Goal: Task Accomplishment & Management: Manage account settings

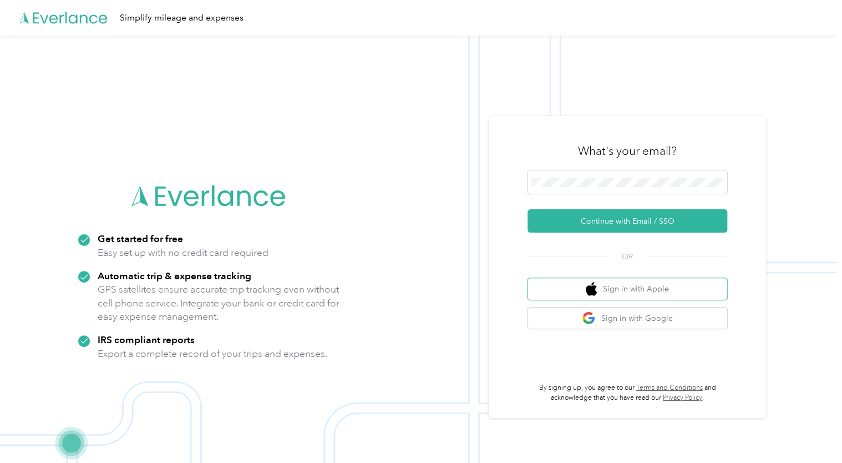
click at [579, 292] on button "Sign in with Apple" at bounding box center [628, 289] width 200 height 22
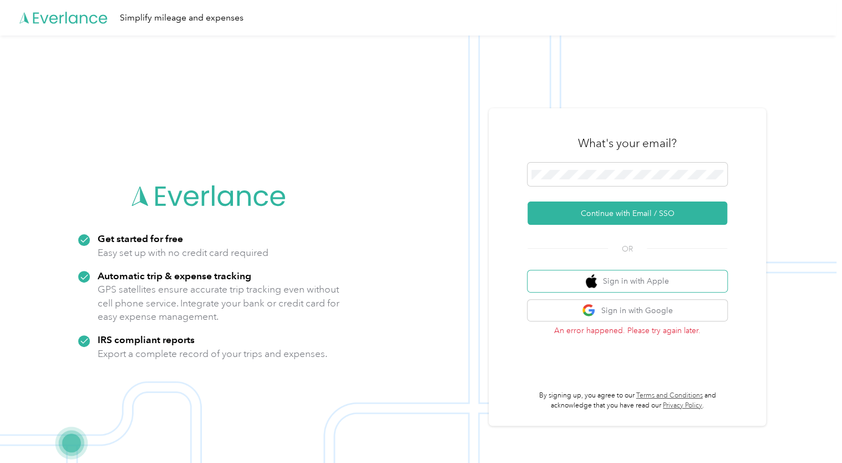
click at [595, 283] on img "button" at bounding box center [591, 281] width 11 height 14
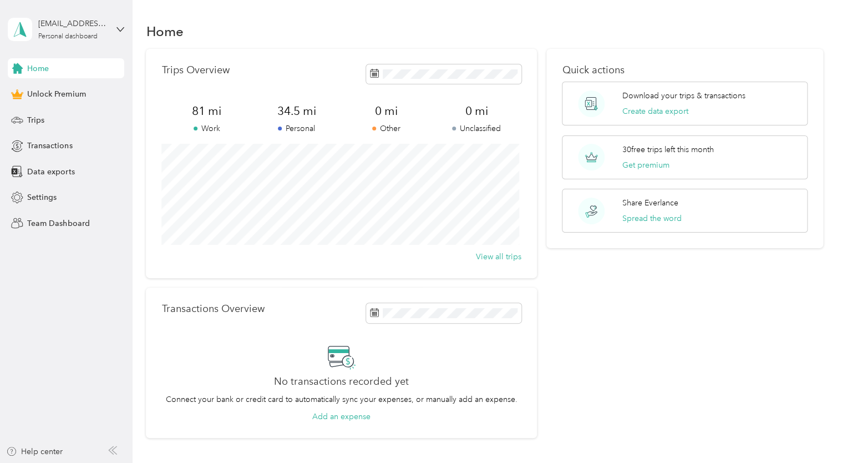
click at [40, 122] on span "Trips" at bounding box center [35, 120] width 17 height 12
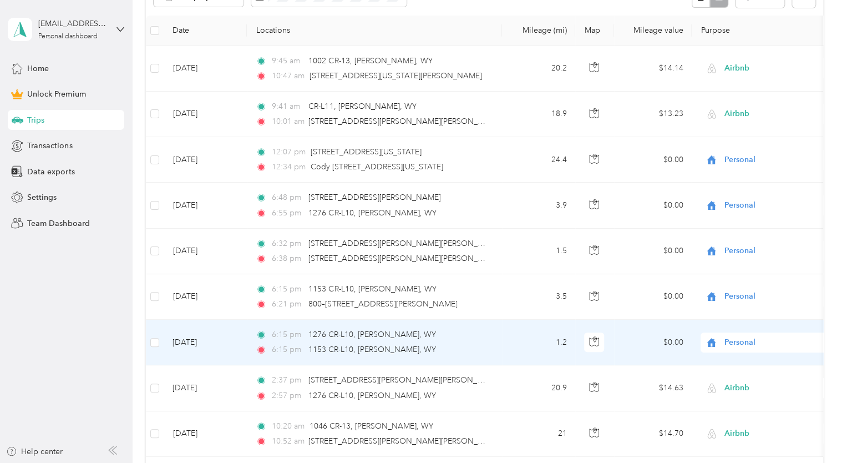
scroll to position [243, 0]
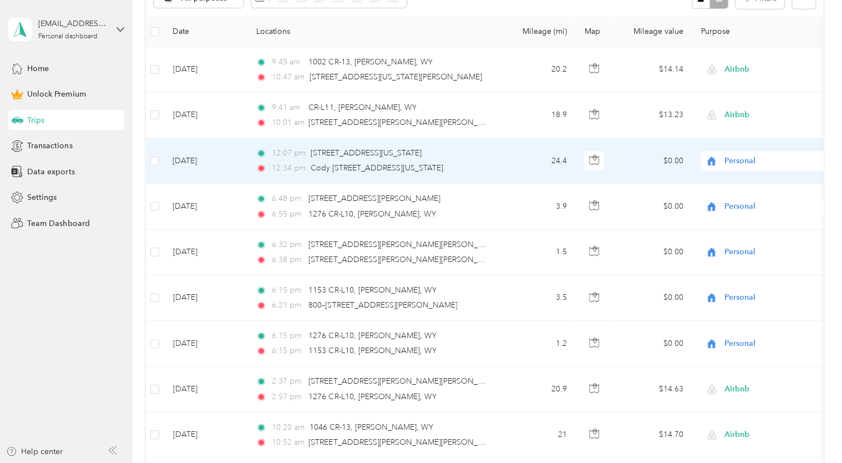
drag, startPoint x: 640, startPoint y: 161, endPoint x: 624, endPoint y: 159, distance: 16.2
click at [624, 159] on td "$0.00" at bounding box center [653, 161] width 78 height 46
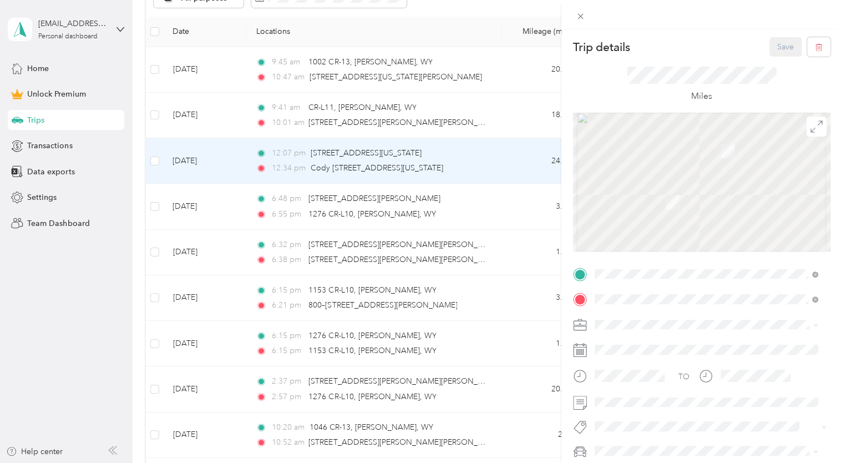
click at [182, 162] on div "Trip details Save This trip cannot be edited because it is either under review,…" at bounding box center [421, 231] width 842 height 463
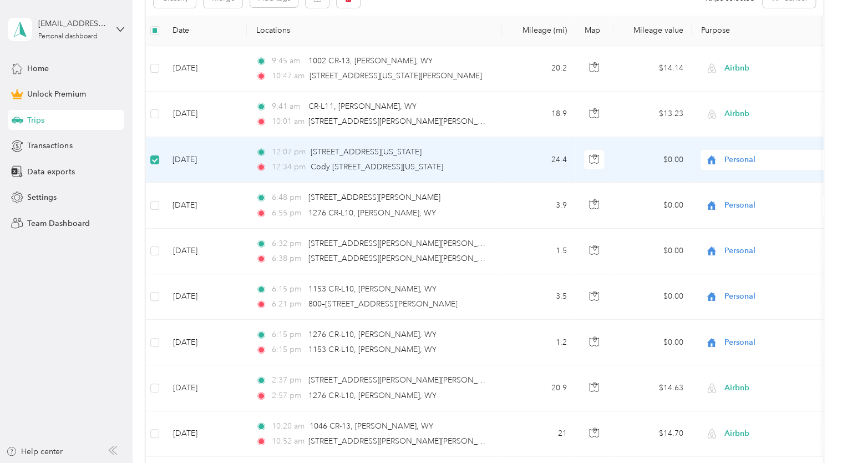
scroll to position [242, 0]
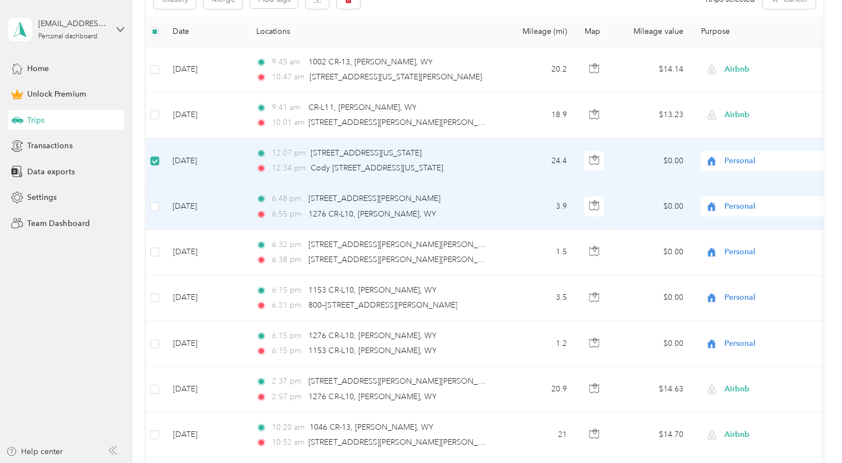
click at [161, 199] on td at bounding box center [155, 207] width 18 height 46
click at [156, 213] on td at bounding box center [155, 207] width 18 height 46
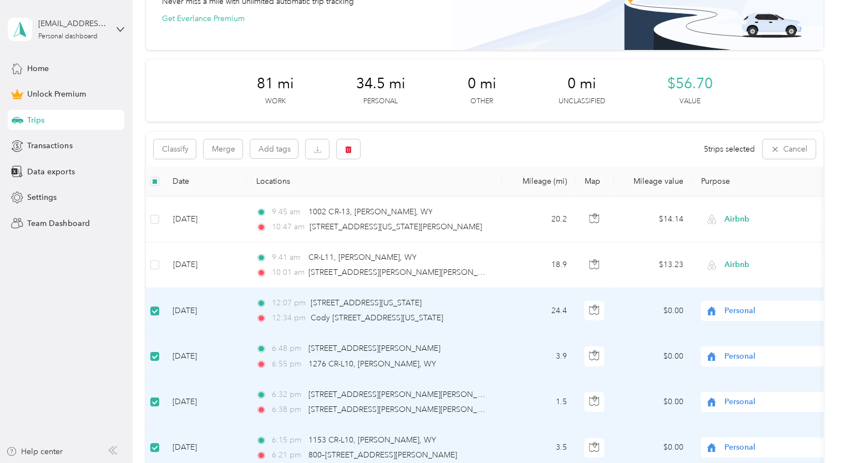
scroll to position [93, 0]
click at [351, 152] on button "button" at bounding box center [348, 147] width 23 height 19
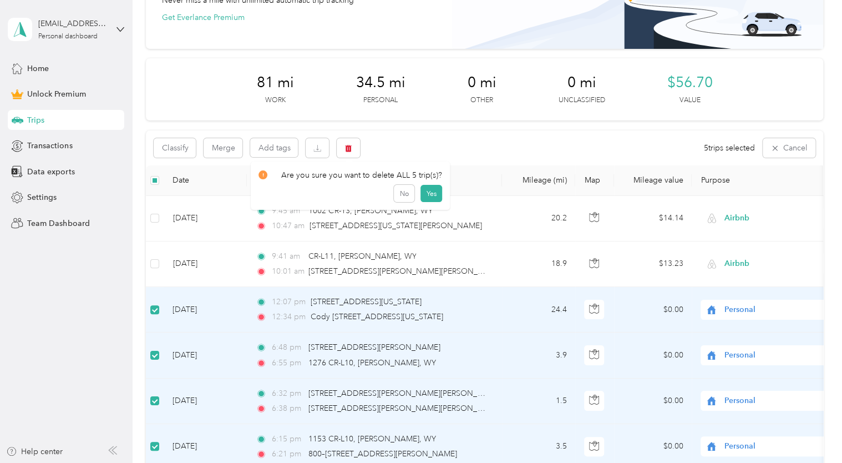
click at [423, 196] on button "Yes" at bounding box center [432, 194] width 22 height 18
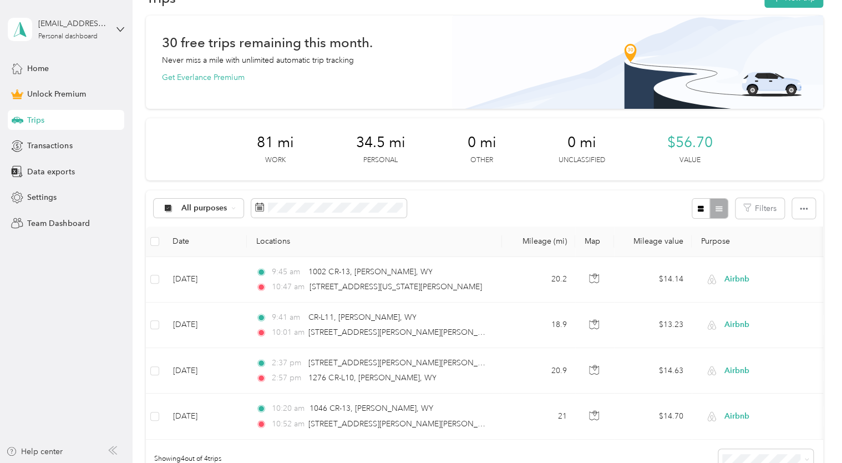
scroll to position [0, 0]
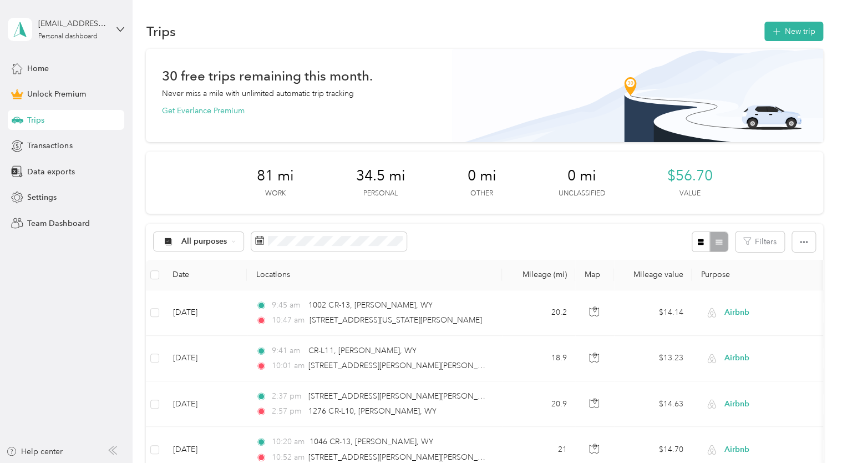
click at [784, 29] on button "New trip" at bounding box center [794, 31] width 59 height 19
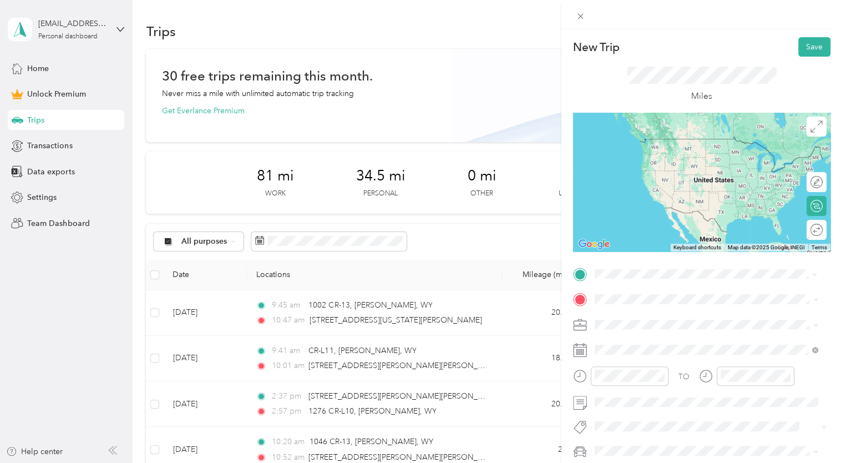
click at [683, 319] on span "[STREET_ADDRESS][PERSON_NAME][US_STATE]" at bounding box center [701, 314] width 173 height 10
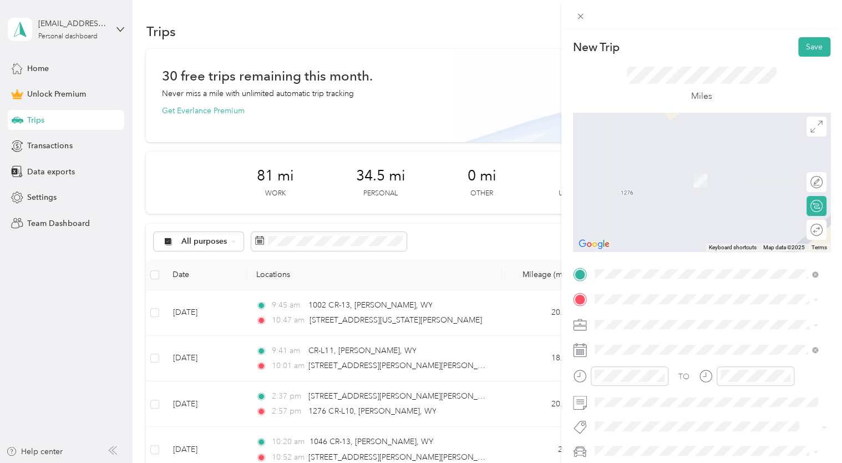
click at [680, 342] on span "[STREET_ADDRESS][US_STATE]" at bounding box center [670, 337] width 111 height 10
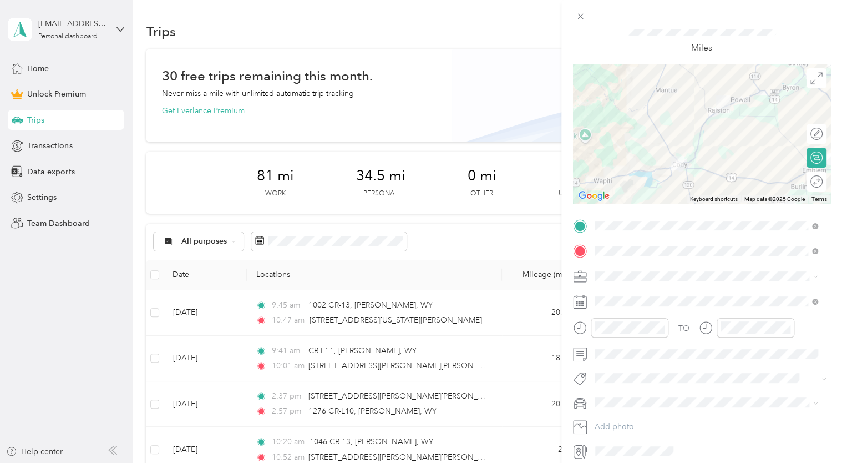
scroll to position [87, 0]
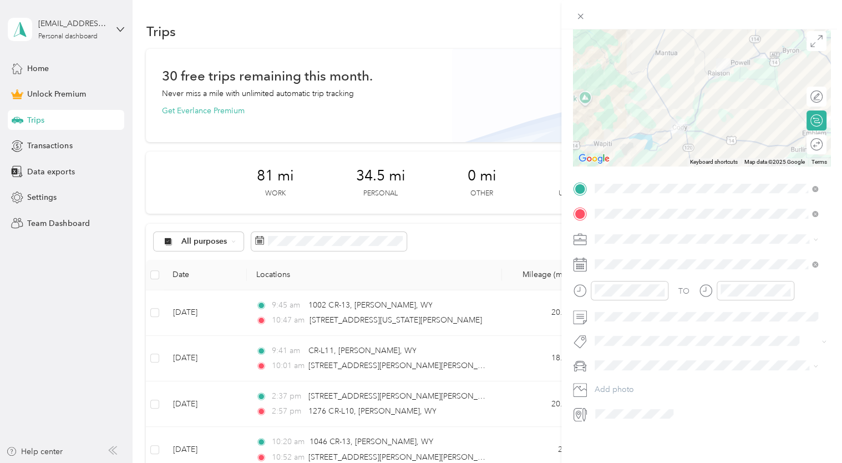
click at [609, 268] on span at bounding box center [711, 264] width 240 height 18
click at [666, 442] on div "New Trip Save This trip cannot be edited because it is either under review, app…" at bounding box center [702, 260] width 281 height 463
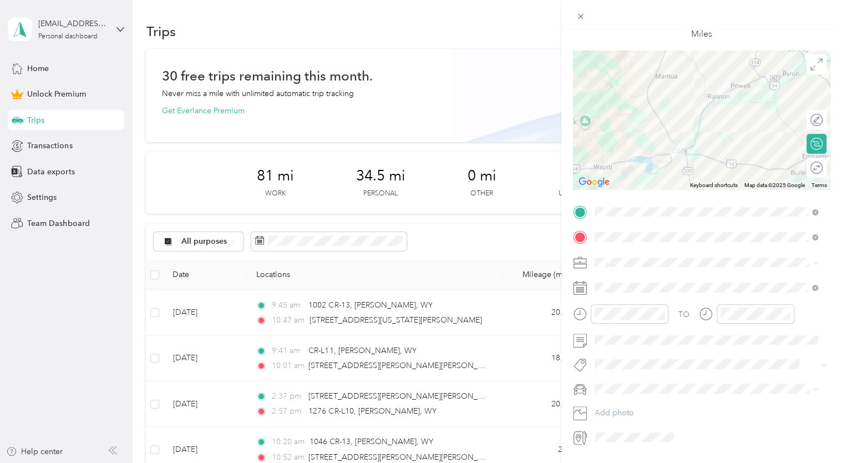
scroll to position [58, 0]
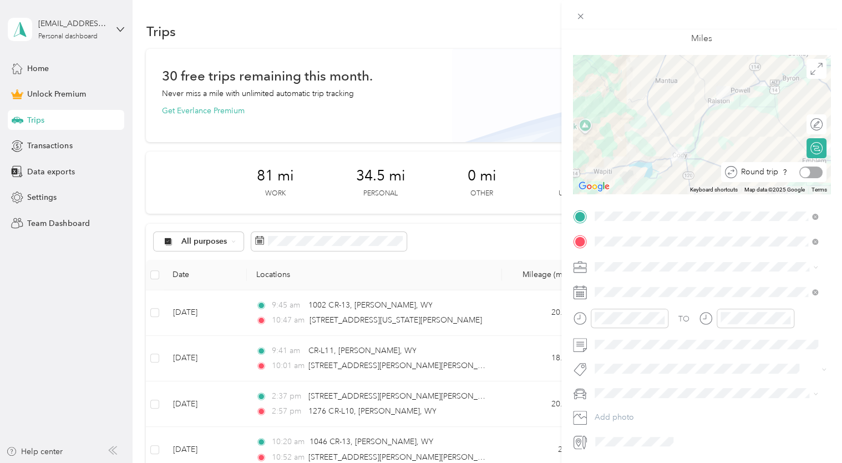
click at [805, 177] on div at bounding box center [811, 172] width 23 height 12
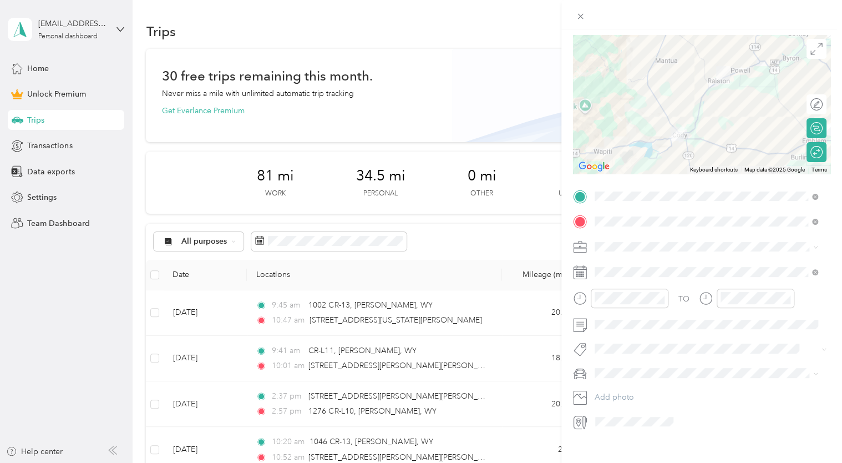
scroll to position [0, 0]
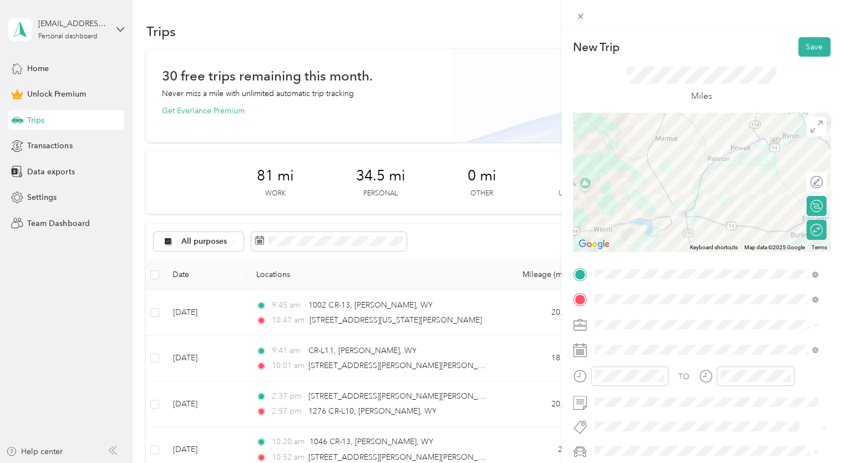
click at [807, 36] on div "New Trip Save This trip cannot be edited because it is either under review, app…" at bounding box center [702, 260] width 281 height 463
click at [807, 48] on button "Save" at bounding box center [815, 46] width 32 height 19
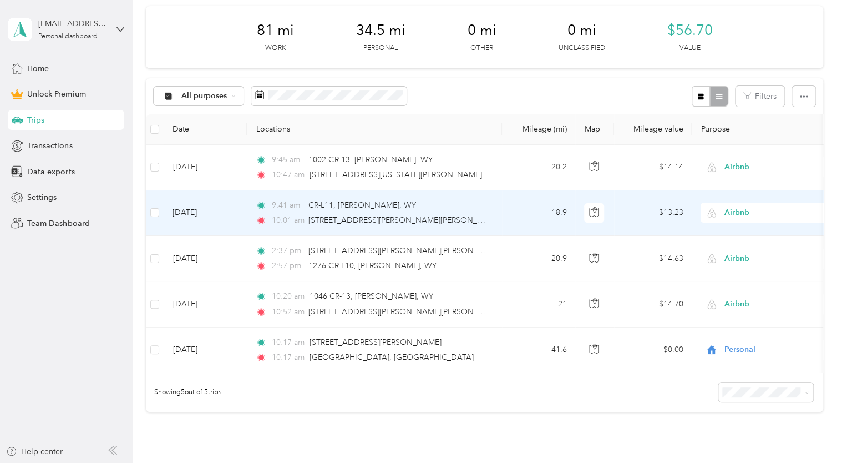
scroll to position [146, 0]
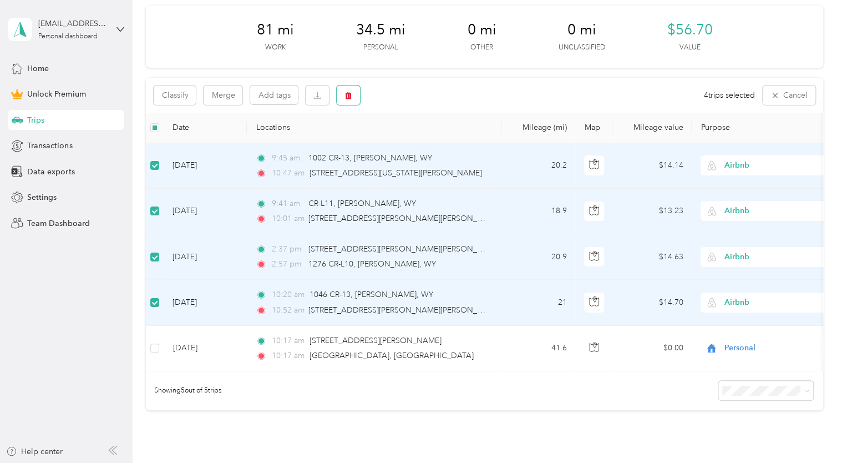
click at [346, 92] on span "button" at bounding box center [349, 94] width 8 height 9
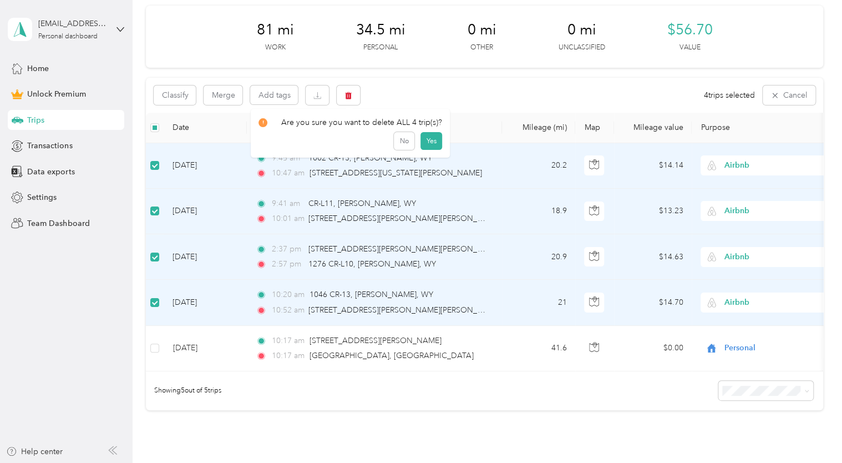
click at [427, 141] on button "Yes" at bounding box center [432, 141] width 22 height 18
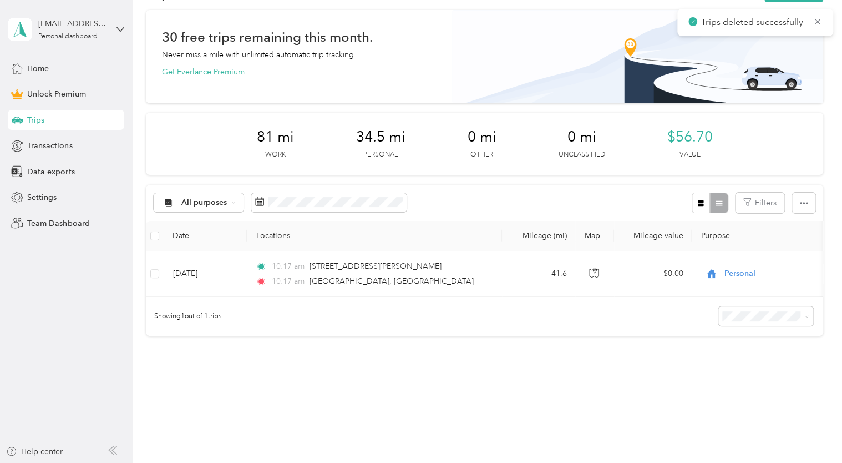
scroll to position [0, 0]
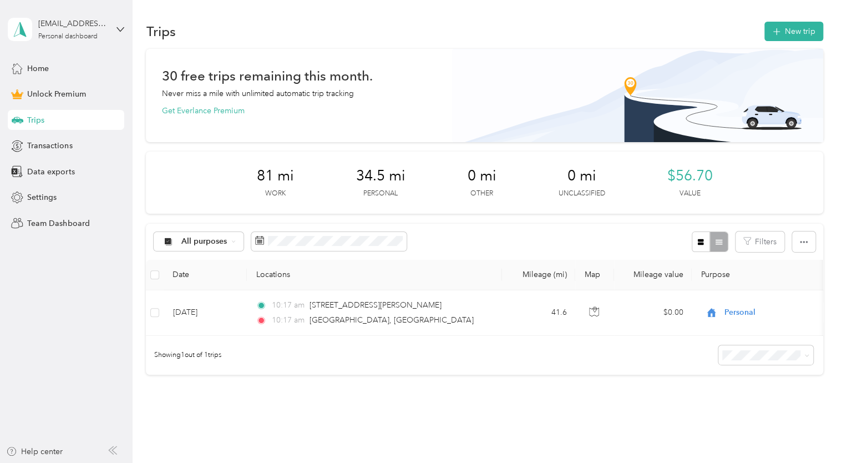
click at [785, 36] on button "New trip" at bounding box center [794, 31] width 59 height 19
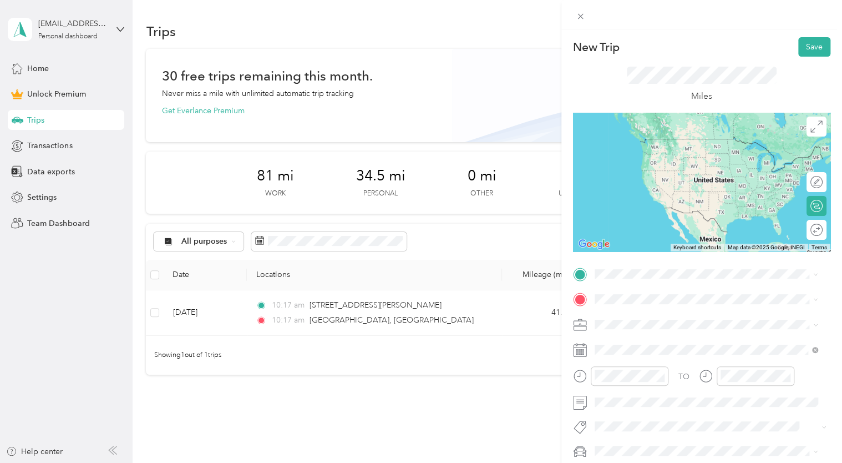
click at [671, 318] on span "[STREET_ADDRESS][PERSON_NAME][US_STATE]" at bounding box center [701, 313] width 173 height 10
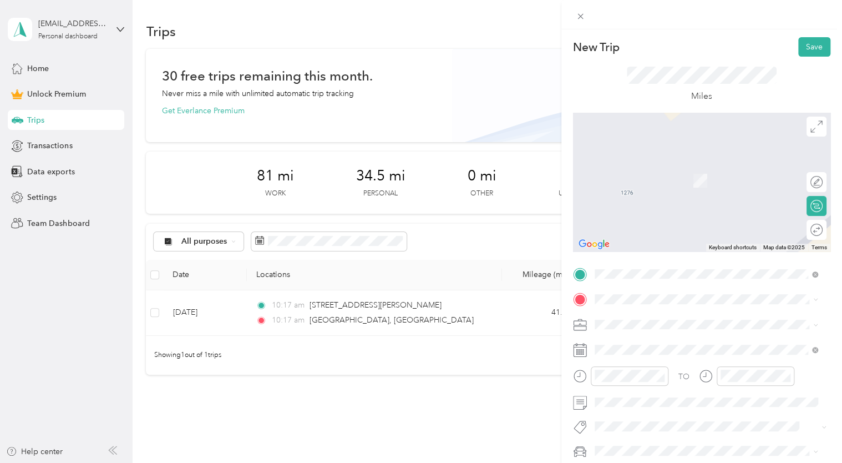
click at [670, 353] on li "1524 1/2 [GEOGRAPHIC_DATA], [US_STATE] 82414, [GEOGRAPHIC_DATA]" at bounding box center [706, 344] width 231 height 41
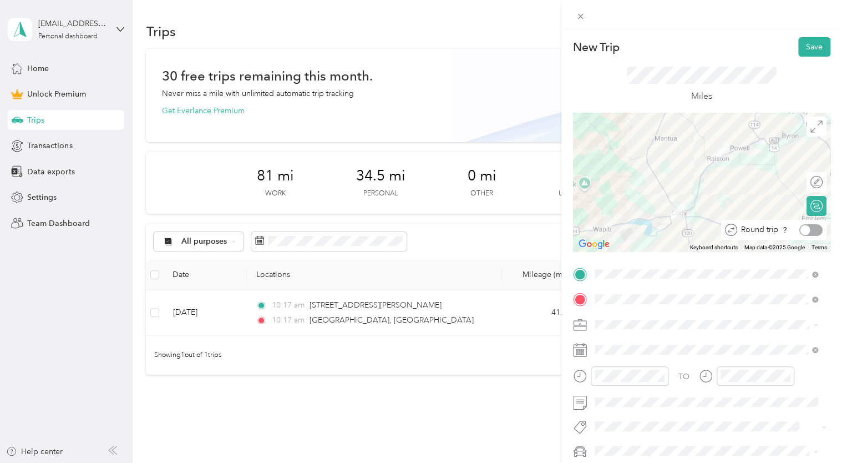
click at [806, 228] on div at bounding box center [811, 230] width 23 height 12
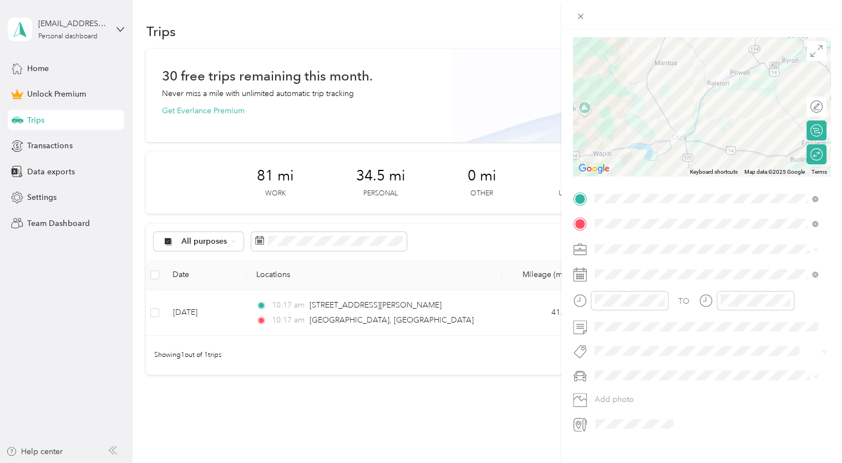
scroll to position [77, 0]
click at [603, 278] on span at bounding box center [711, 273] width 240 height 18
click at [708, 14] on div at bounding box center [702, 14] width 281 height 29
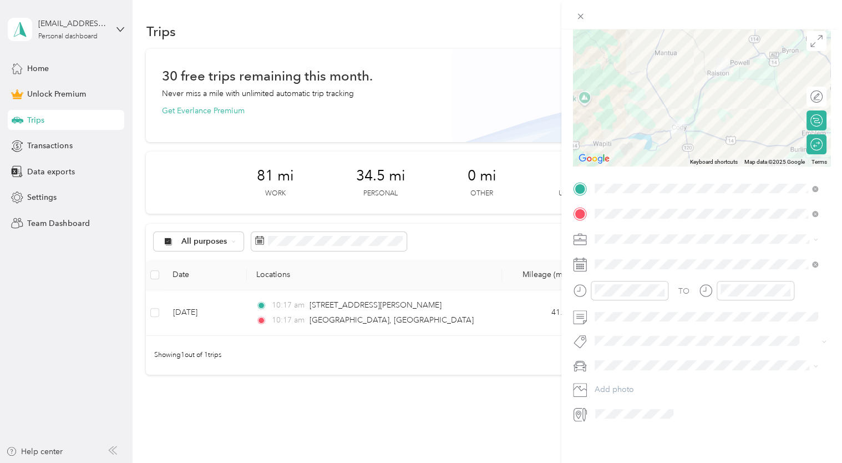
scroll to position [0, 0]
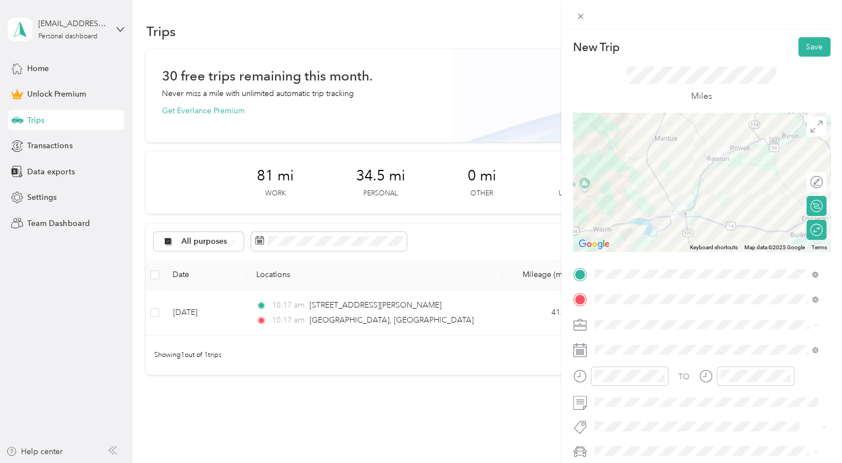
click at [806, 47] on button "Save" at bounding box center [815, 46] width 32 height 19
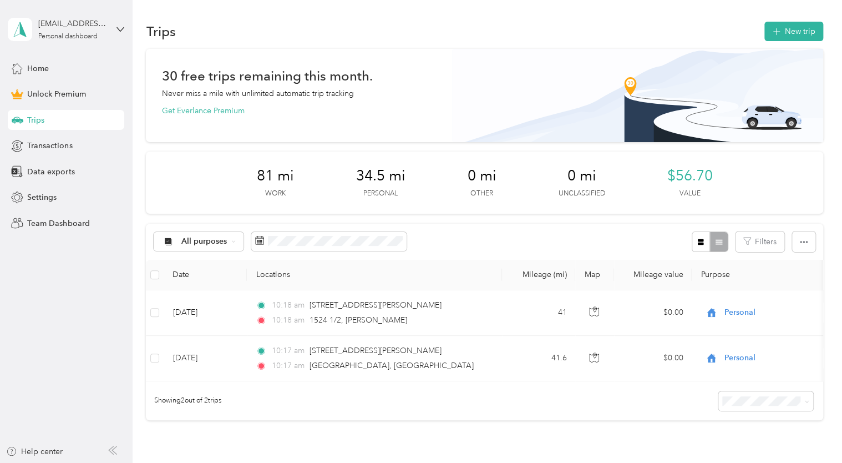
click at [786, 34] on button "New trip" at bounding box center [794, 31] width 59 height 19
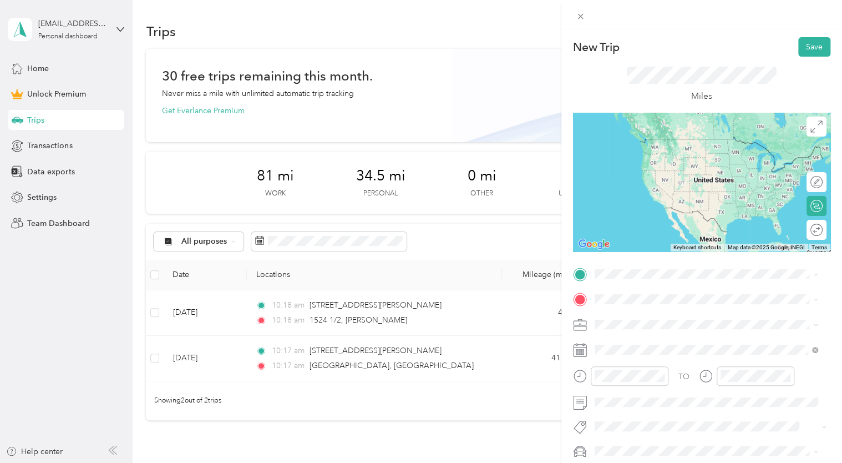
click at [664, 314] on span "[STREET_ADDRESS][PERSON_NAME][US_STATE]" at bounding box center [701, 313] width 173 height 10
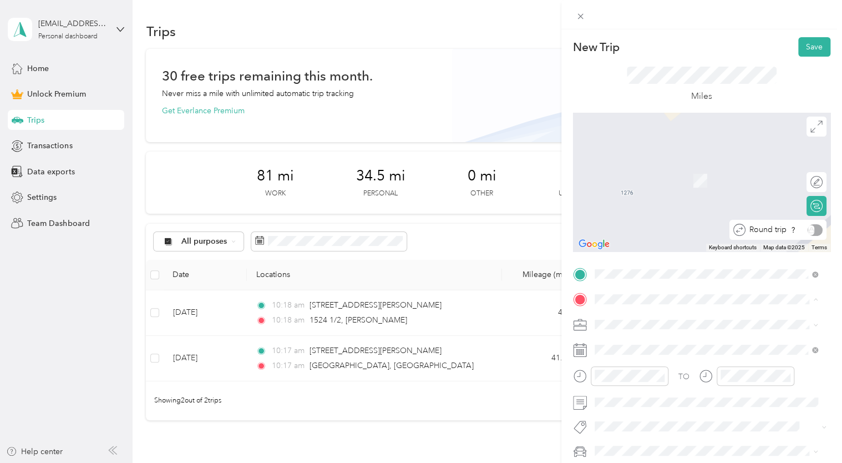
click at [812, 230] on div "Round trip" at bounding box center [784, 230] width 77 height 12
click at [690, 169] on span "[STREET_ADDRESS][PERSON_NAME][US_STATE]" at bounding box center [701, 164] width 173 height 10
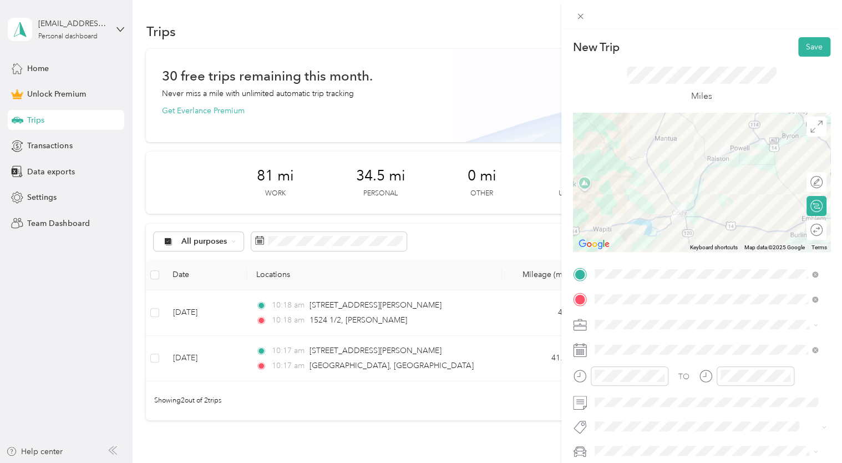
click at [807, 223] on div "Round trip" at bounding box center [817, 230] width 20 height 20
click at [807, 229] on div at bounding box center [813, 230] width 19 height 12
click at [800, 55] on button "Save" at bounding box center [815, 46] width 32 height 19
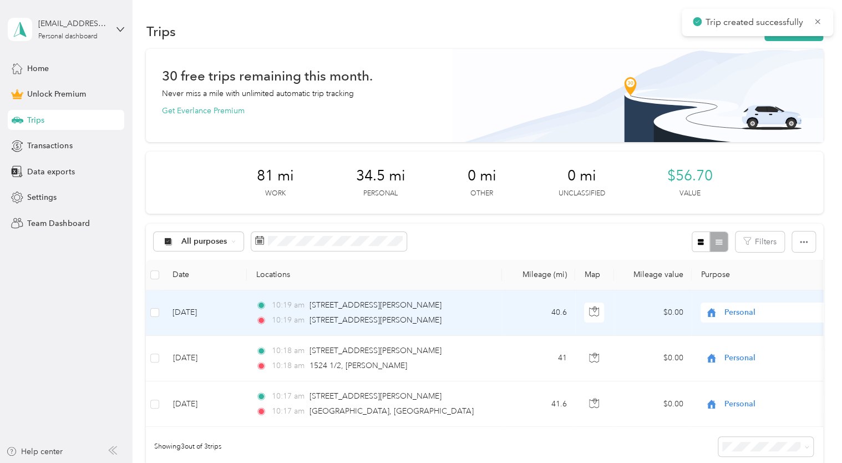
click at [712, 315] on icon at bounding box center [712, 312] width 14 height 9
click at [730, 190] on span "Airbnb" at bounding box center [780, 190] width 103 height 12
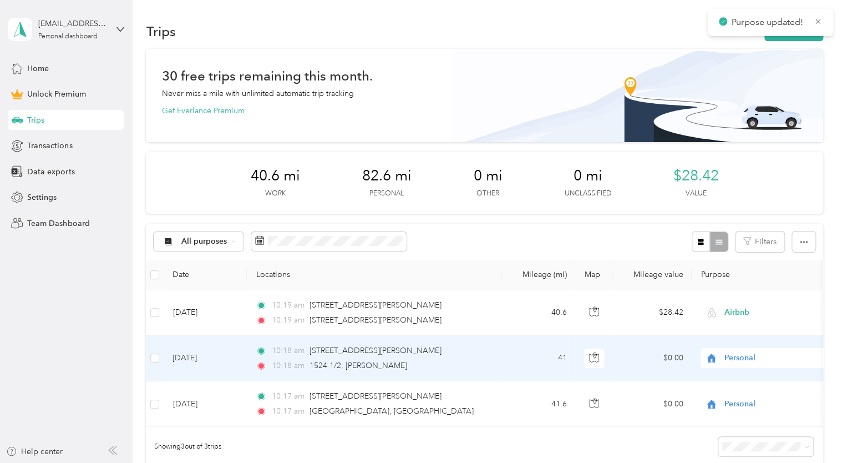
click at [711, 358] on icon at bounding box center [712, 358] width 14 height 9
click at [730, 239] on span "Airbnb" at bounding box center [780, 235] width 103 height 12
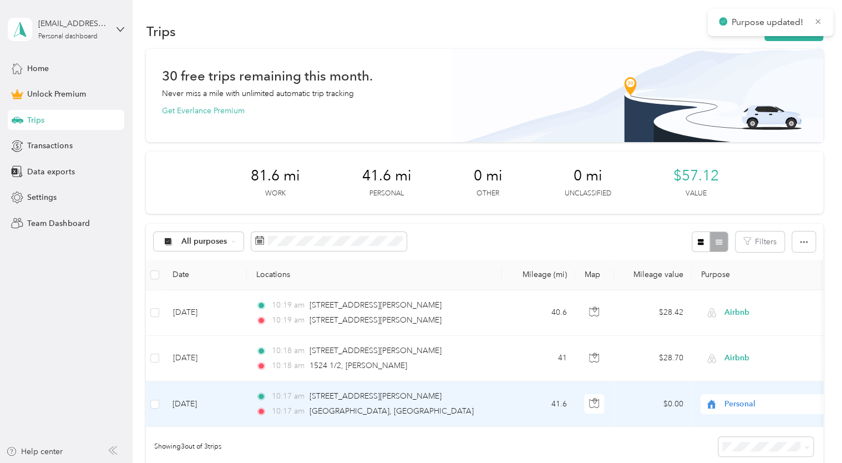
click at [725, 401] on span "Personal" at bounding box center [776, 404] width 102 height 12
click at [736, 283] on span "Airbnb" at bounding box center [780, 280] width 103 height 12
click at [815, 18] on icon at bounding box center [818, 22] width 8 height 10
click at [779, 29] on button "New trip" at bounding box center [794, 31] width 59 height 19
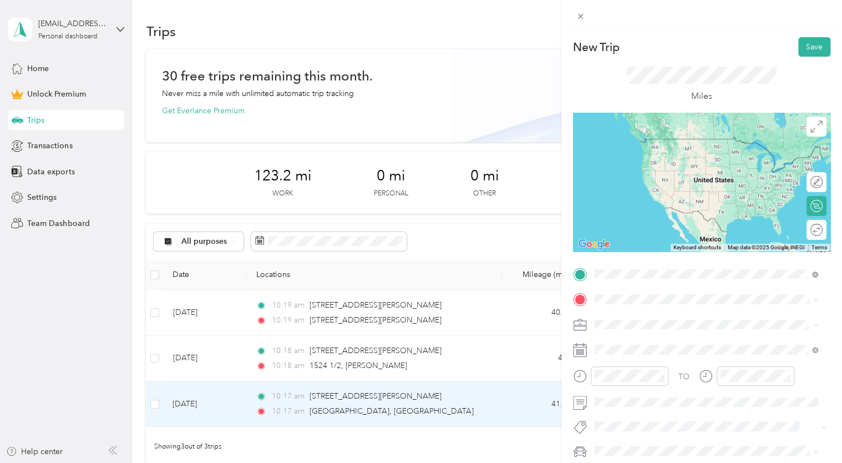
click at [716, 319] on span "[STREET_ADDRESS][PERSON_NAME][US_STATE]" at bounding box center [701, 314] width 173 height 10
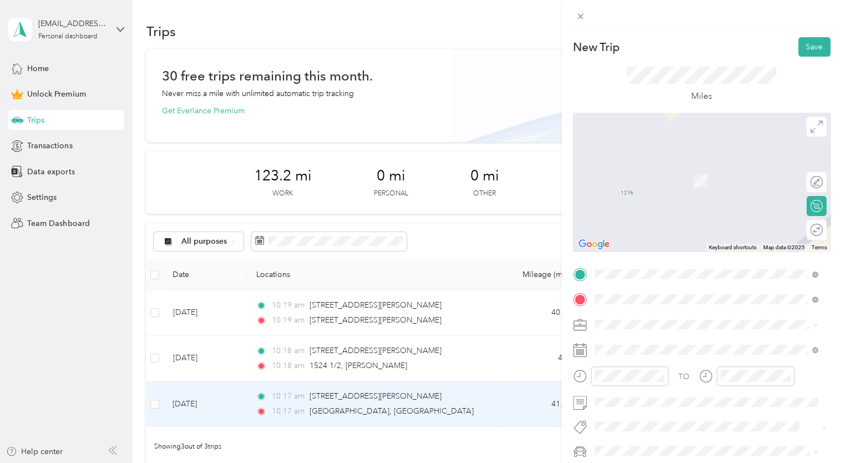
click at [693, 168] on span "[STREET_ADDRESS][PERSON_NAME][US_STATE]" at bounding box center [701, 164] width 173 height 10
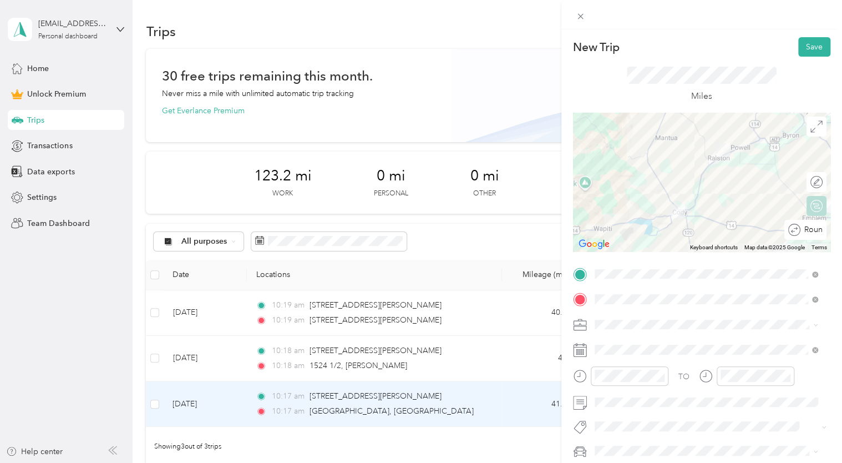
click at [804, 236] on div "Round trip" at bounding box center [806, 230] width 42 height 20
click at [806, 228] on div at bounding box center [811, 230] width 23 height 12
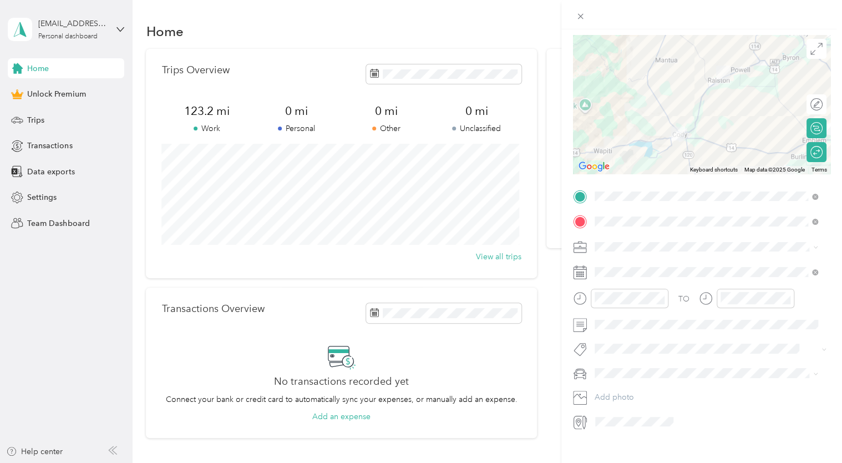
scroll to position [93, 0]
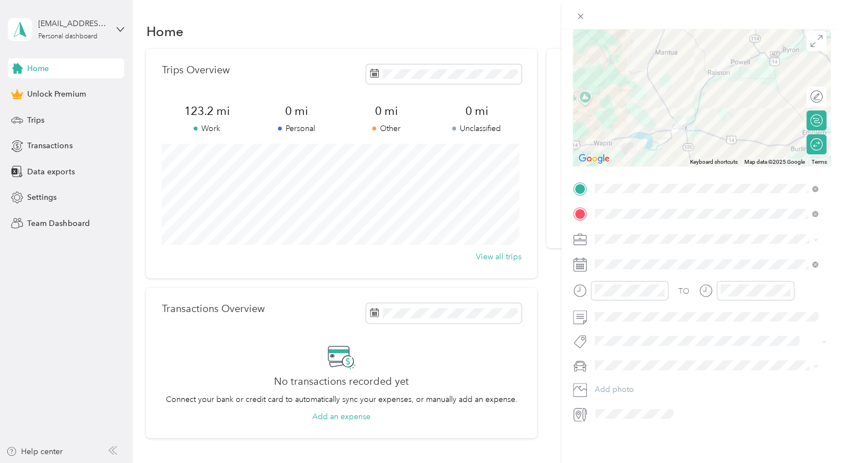
click at [615, 285] on span "Airbnb" at bounding box center [611, 282] width 24 height 9
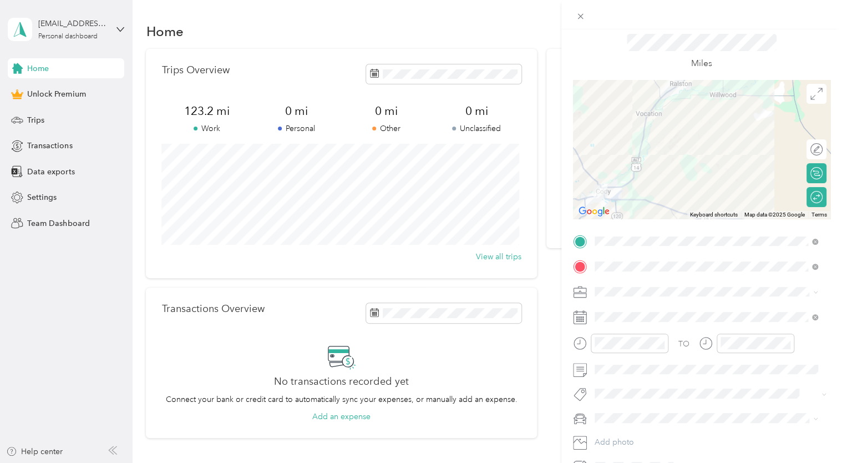
scroll to position [0, 0]
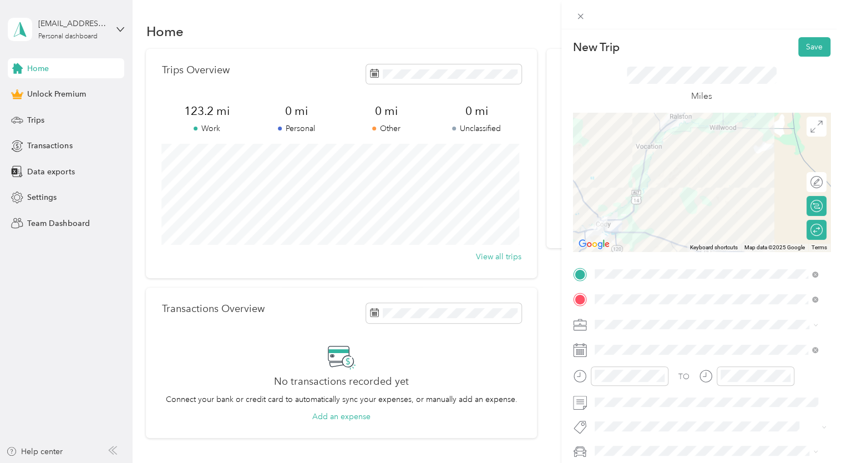
drag, startPoint x: 801, startPoint y: 43, endPoint x: 741, endPoint y: 26, distance: 62.9
click at [741, 26] on div at bounding box center [702, 14] width 281 height 29
click at [805, 46] on button "Save" at bounding box center [815, 46] width 32 height 19
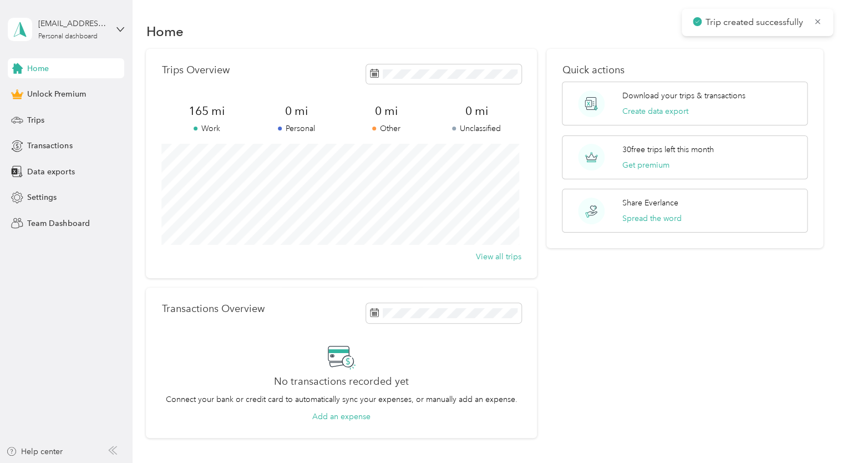
click at [54, 72] on div "Home" at bounding box center [66, 68] width 117 height 20
click at [33, 69] on span "Home" at bounding box center [38, 69] width 22 height 12
click at [27, 127] on div "Trips" at bounding box center [66, 120] width 117 height 20
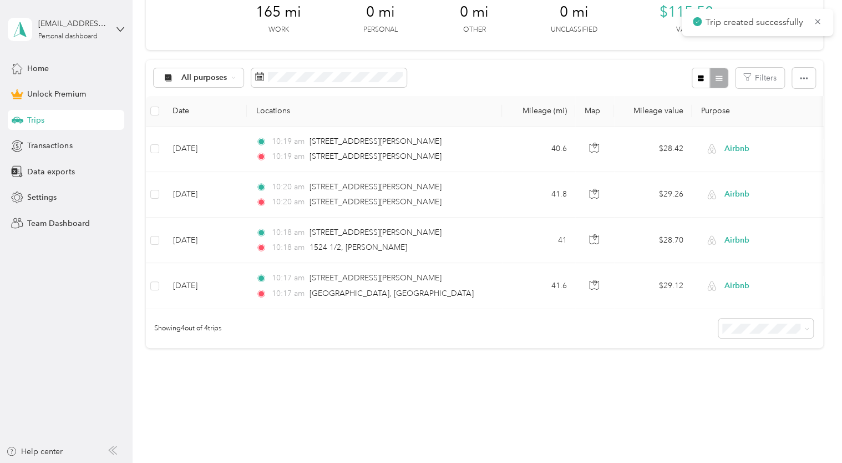
scroll to position [164, 0]
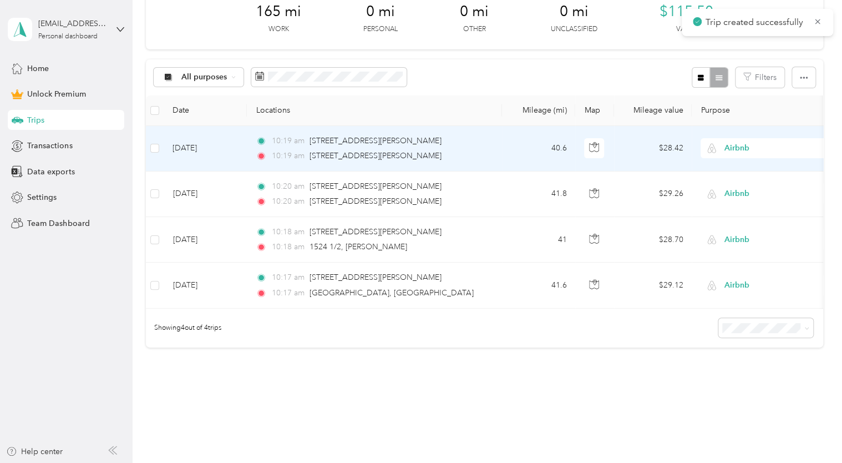
click at [183, 145] on td "[DATE]" at bounding box center [205, 149] width 83 height 46
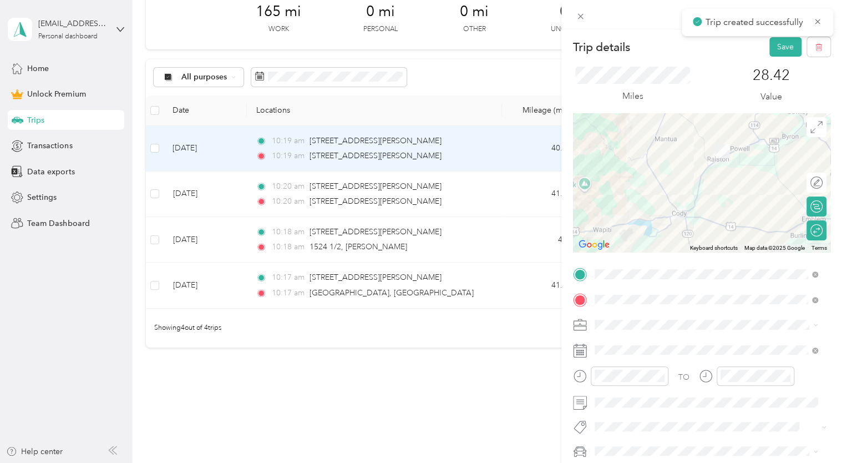
click at [781, 50] on button "Save" at bounding box center [786, 46] width 32 height 19
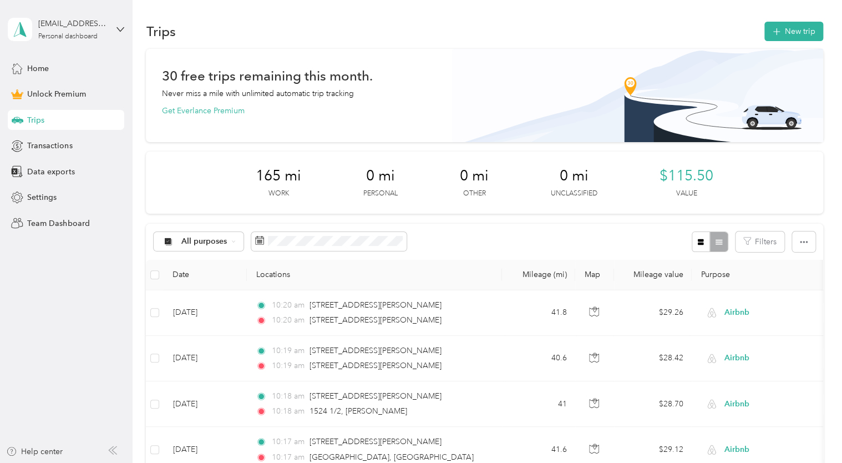
click at [801, 29] on button "New trip" at bounding box center [794, 31] width 59 height 19
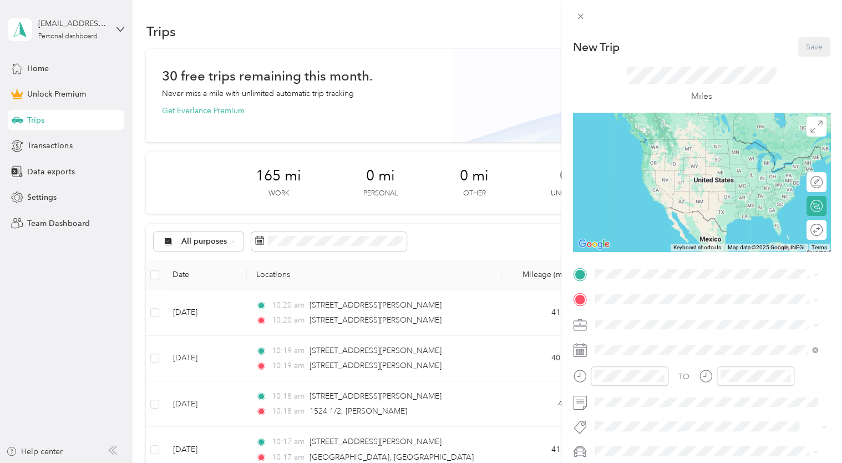
click at [625, 268] on span at bounding box center [711, 274] width 240 height 18
click at [622, 317] on span "[STREET_ADDRESS][PERSON_NAME][US_STATE]" at bounding box center [701, 314] width 173 height 10
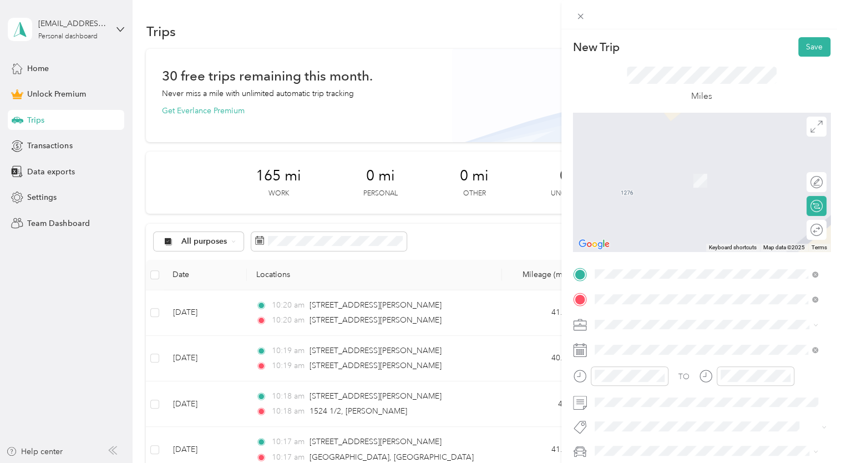
click at [680, 169] on span "[STREET_ADDRESS][US_STATE][US_STATE]" at bounding box center [691, 164] width 152 height 10
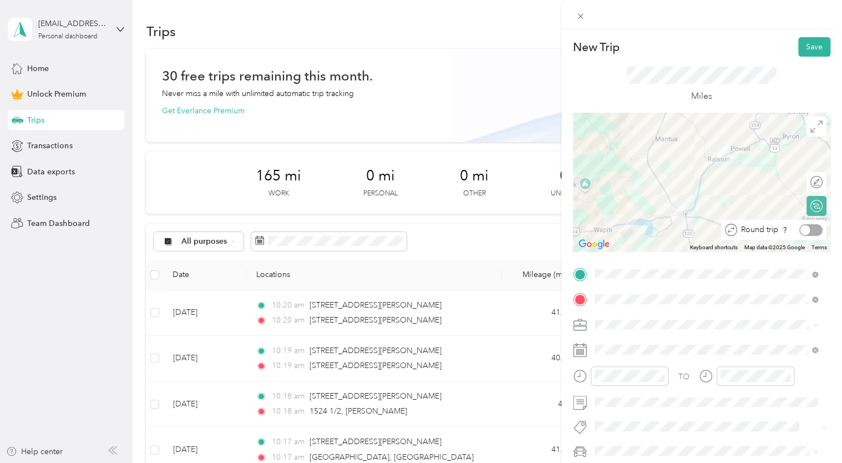
click at [809, 234] on div at bounding box center [811, 230] width 23 height 12
click at [799, 48] on button "Save" at bounding box center [815, 46] width 32 height 19
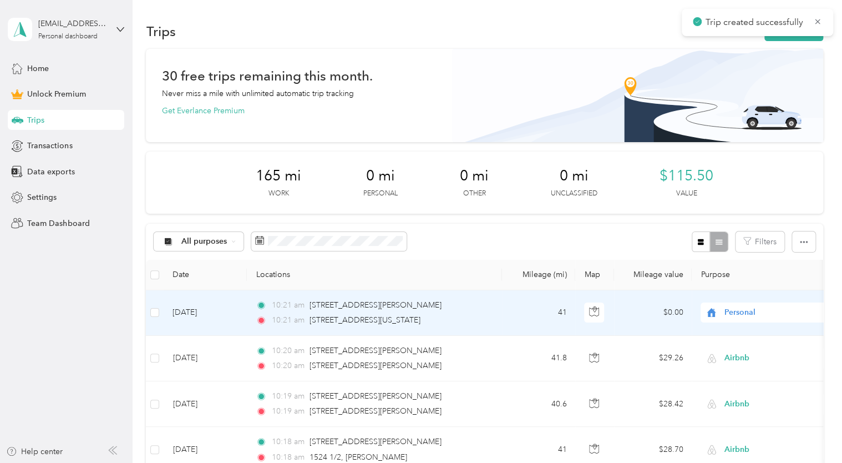
click at [741, 316] on span "Personal" at bounding box center [776, 312] width 102 height 12
click at [737, 194] on span "Airbnb" at bounding box center [780, 195] width 103 height 12
click at [816, 20] on icon at bounding box center [818, 22] width 8 height 10
click at [777, 33] on icon "button" at bounding box center [776, 32] width 13 height 13
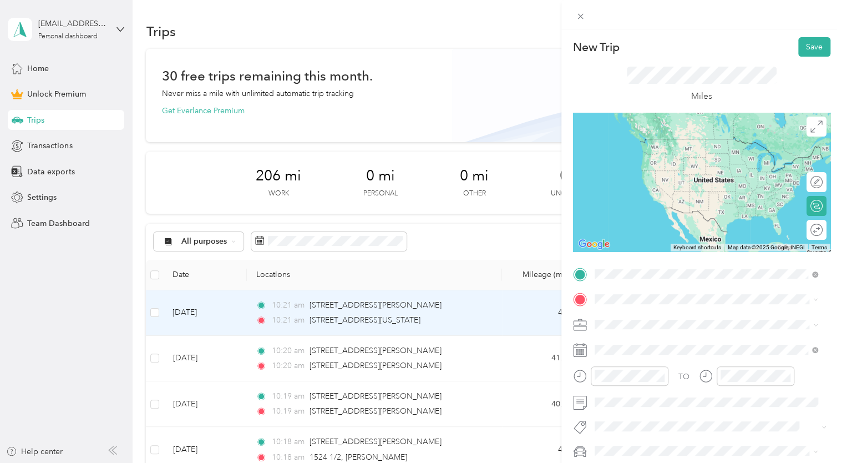
click at [725, 319] on span "[STREET_ADDRESS][PERSON_NAME][US_STATE]" at bounding box center [701, 314] width 173 height 10
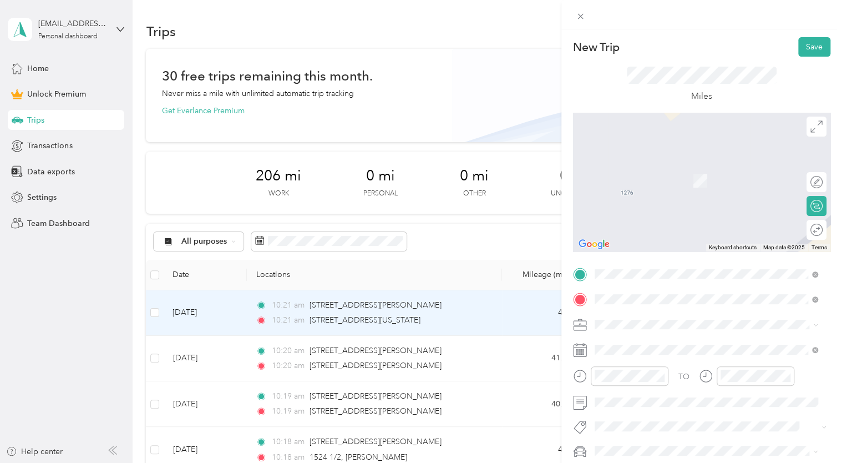
click at [693, 344] on span "[STREET_ADDRESS][US_STATE]" at bounding box center [670, 339] width 111 height 10
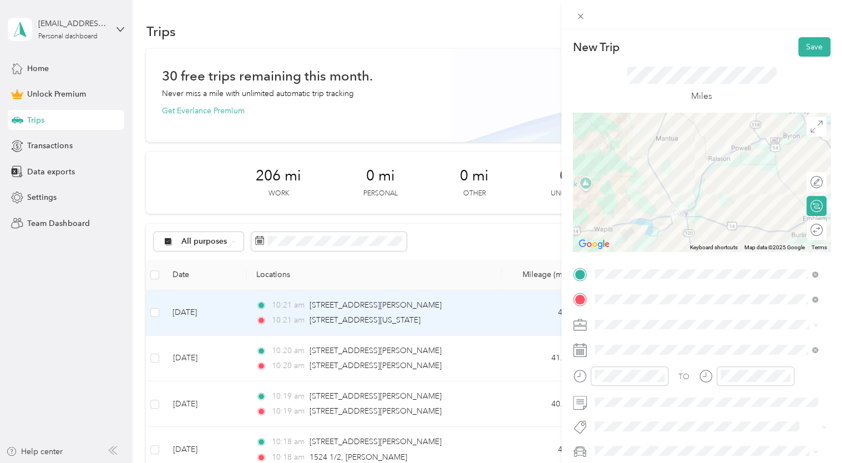
click at [729, 84] on div "Miles" at bounding box center [702, 85] width 150 height 37
click at [811, 231] on div "Round trip" at bounding box center [817, 230] width 12 height 12
click at [801, 42] on button "Save" at bounding box center [815, 46] width 32 height 19
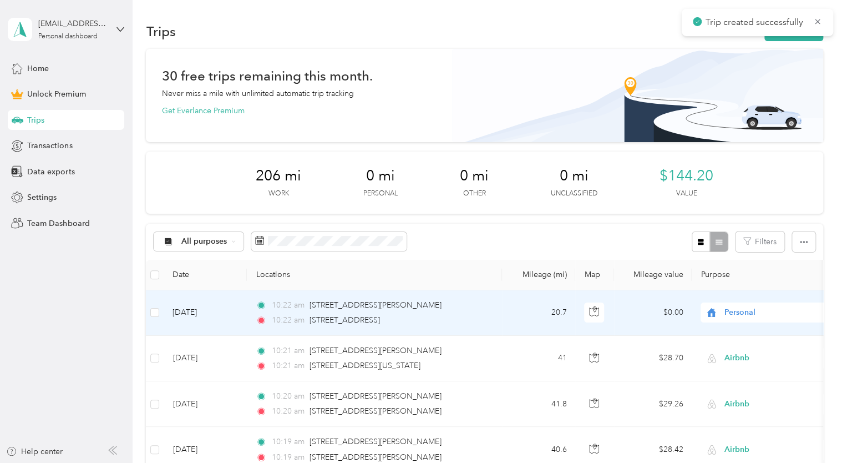
click at [718, 310] on icon at bounding box center [712, 312] width 14 height 9
click at [726, 191] on span "Airbnb" at bounding box center [770, 189] width 122 height 12
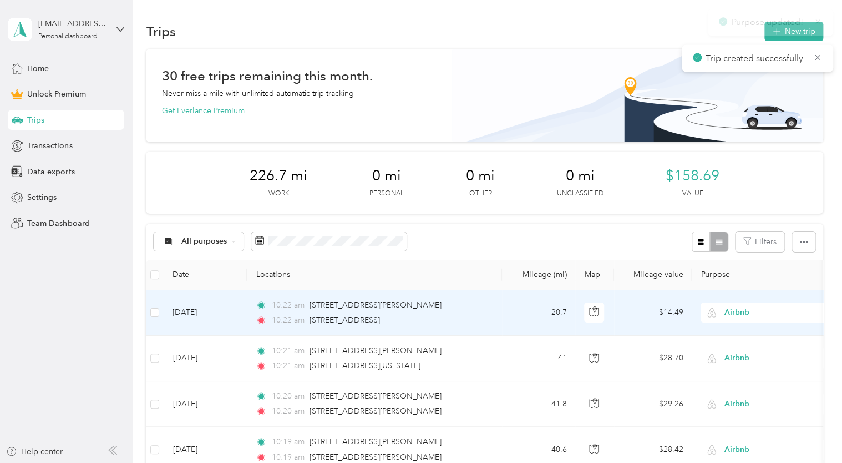
click at [188, 311] on td "[DATE]" at bounding box center [205, 313] width 83 height 46
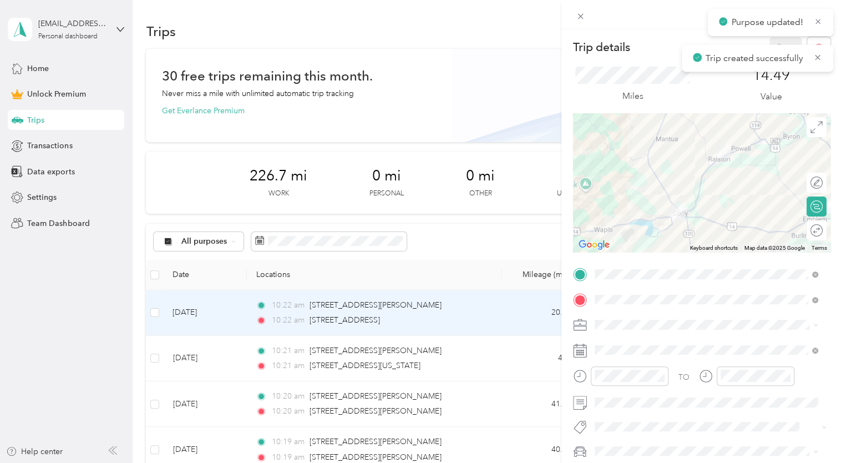
click at [823, 233] on div "Round trip" at bounding box center [823, 230] width 0 height 12
click at [802, 229] on div at bounding box center [811, 230] width 23 height 12
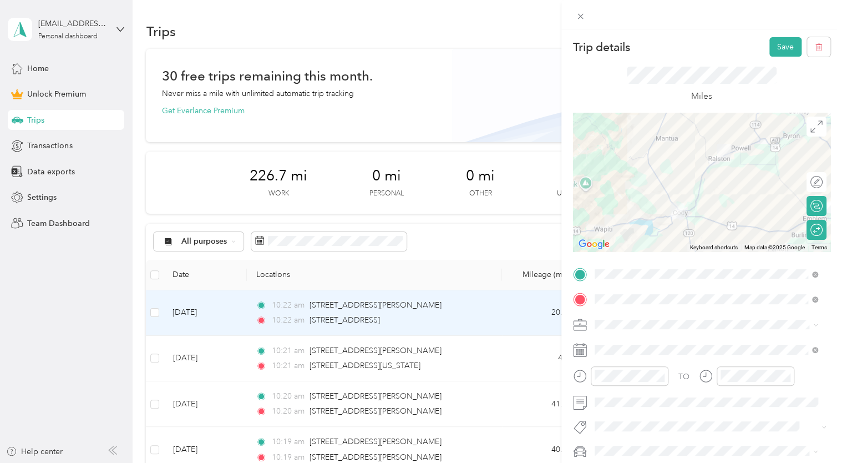
click at [781, 48] on button "Save" at bounding box center [786, 46] width 32 height 19
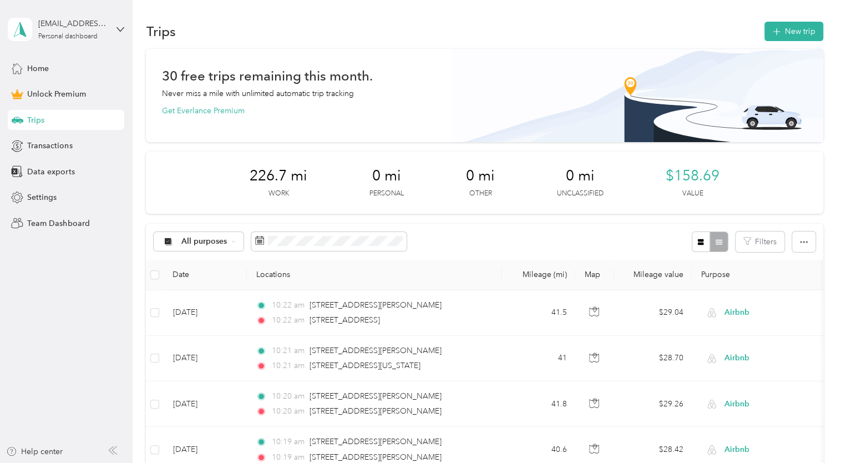
click at [809, 26] on button "New trip" at bounding box center [794, 31] width 59 height 19
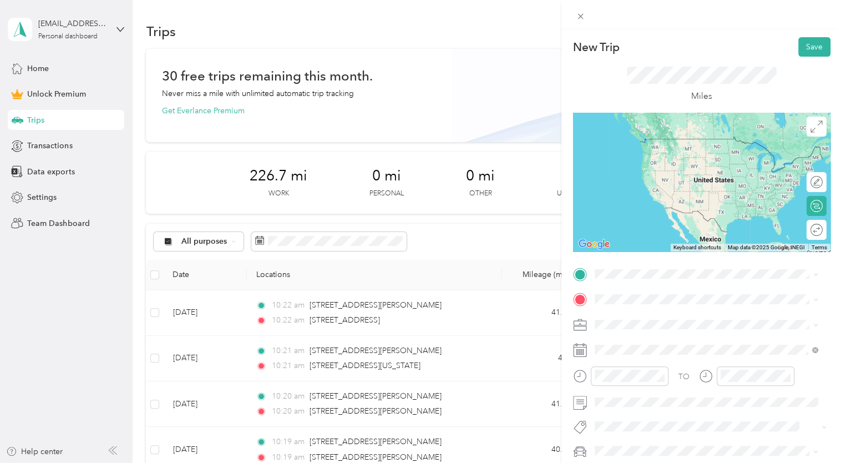
click at [608, 316] on icon at bounding box center [604, 311] width 11 height 11
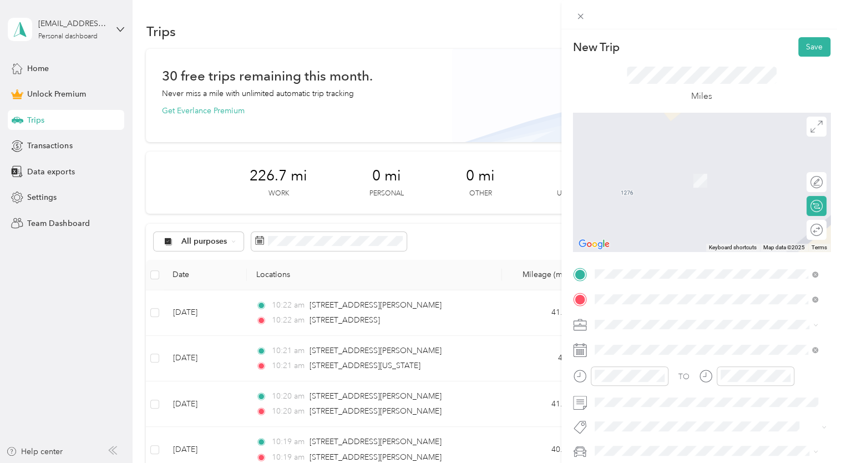
click at [716, 172] on div "[STREET_ADDRESS][US_STATE]" at bounding box center [707, 164] width 216 height 15
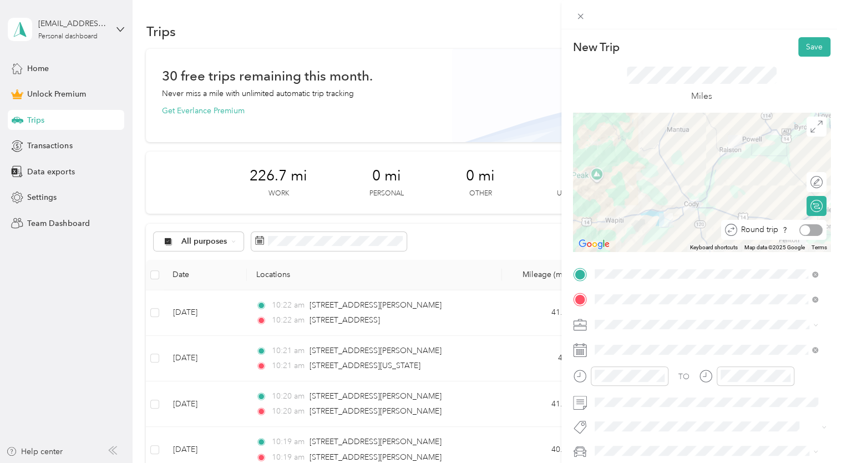
click at [805, 232] on div at bounding box center [811, 230] width 23 height 12
click at [755, 81] on div "New Trip Save This trip cannot be edited because it is either under review, app…" at bounding box center [701, 272] width 257 height 471
click at [614, 204] on span "Airbnb" at bounding box center [611, 206] width 24 height 9
click at [743, 50] on div "New Trip Save" at bounding box center [701, 46] width 257 height 19
click at [803, 41] on button "Save" at bounding box center [815, 46] width 32 height 19
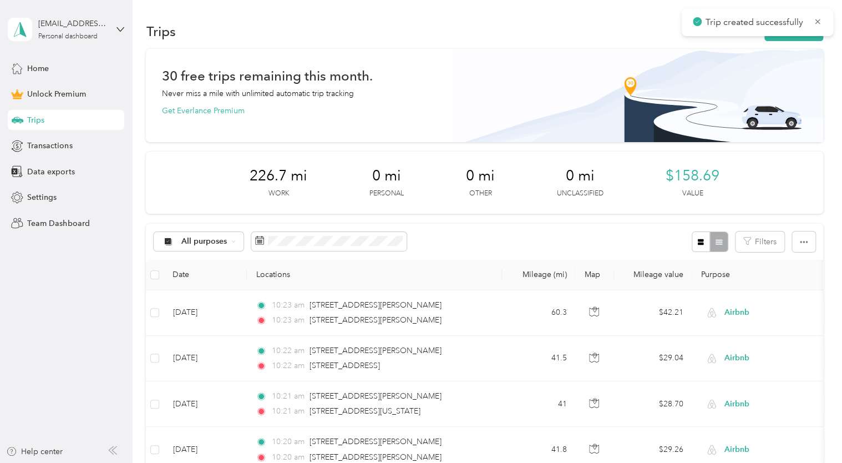
click at [819, 19] on icon at bounding box center [818, 22] width 9 height 10
click at [798, 30] on div "Trip created successfully" at bounding box center [758, 22] width 152 height 27
click at [783, 31] on button "New trip" at bounding box center [794, 31] width 59 height 19
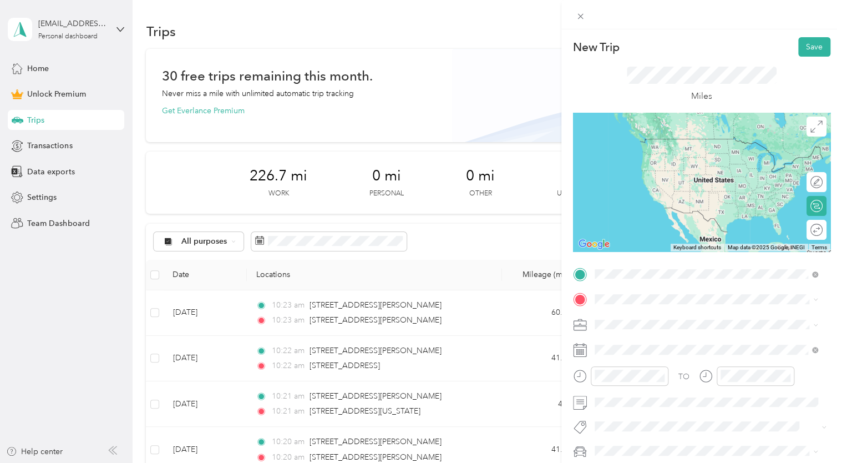
click at [641, 322] on div "[STREET_ADDRESS][PERSON_NAME][US_STATE]" at bounding box center [707, 314] width 216 height 15
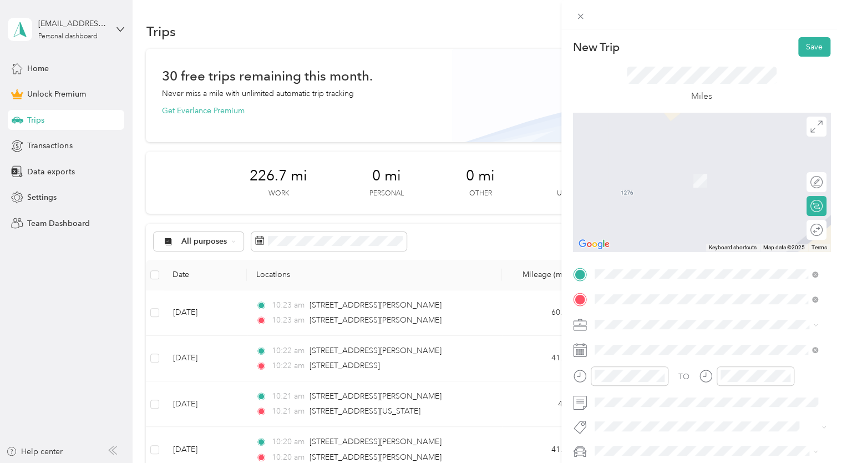
click at [673, 169] on span "[STREET_ADDRESS][US_STATE][US_STATE]" at bounding box center [691, 164] width 152 height 10
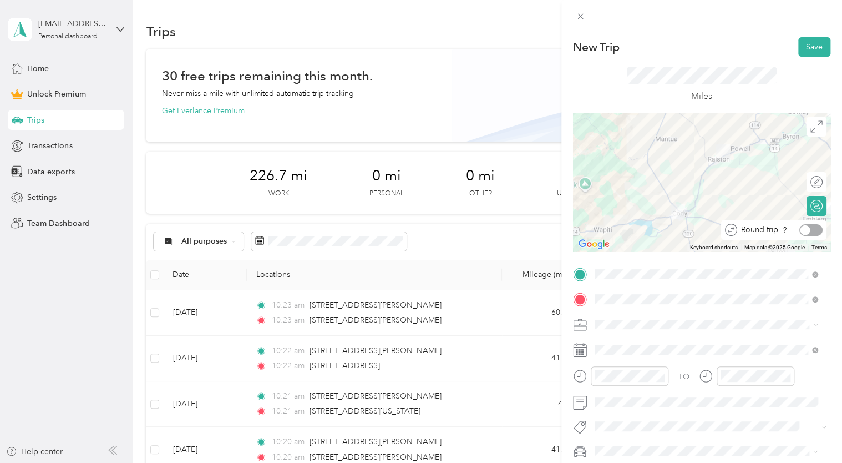
drag, startPoint x: 810, startPoint y: 228, endPoint x: 730, endPoint y: 163, distance: 102.6
click at [730, 163] on div at bounding box center [701, 182] width 257 height 139
click at [809, 228] on div at bounding box center [811, 230] width 23 height 12
click at [801, 41] on button "Save" at bounding box center [815, 46] width 32 height 19
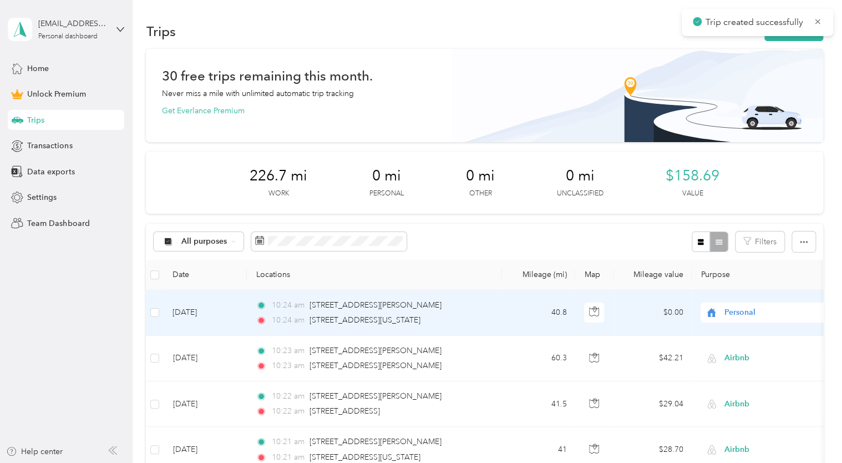
click at [720, 311] on span "Personal" at bounding box center [765, 312] width 121 height 12
click at [726, 196] on li "Airbnb" at bounding box center [770, 193] width 138 height 19
click at [815, 55] on icon at bounding box center [818, 57] width 9 height 10
click at [817, 23] on icon at bounding box center [818, 22] width 8 height 10
click at [795, 34] on div "Purpose updated!" at bounding box center [770, 22] width 125 height 27
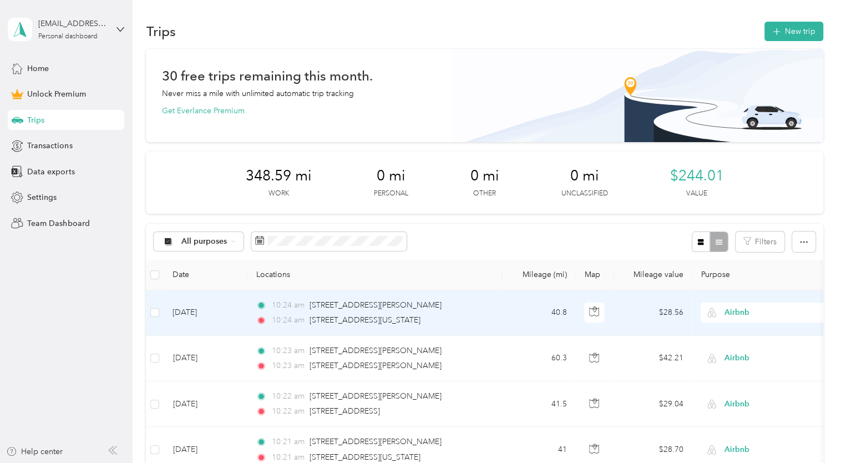
click at [782, 34] on button "New trip" at bounding box center [794, 31] width 59 height 19
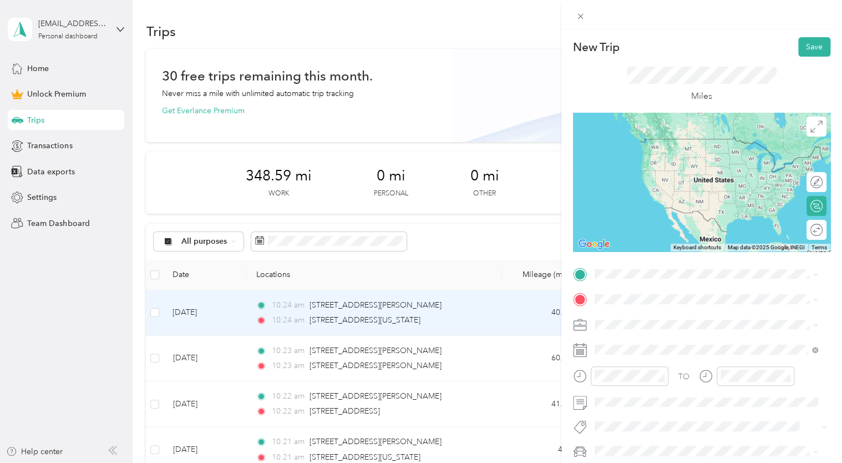
click at [639, 324] on li "[STREET_ADDRESS][PERSON_NAME][US_STATE]" at bounding box center [706, 312] width 231 height 23
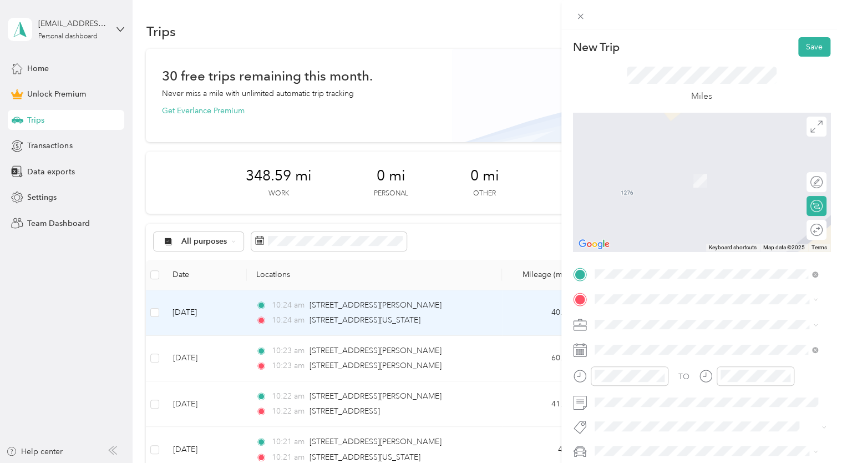
click at [628, 305] on span at bounding box center [711, 299] width 240 height 18
click at [622, 291] on span at bounding box center [711, 299] width 240 height 18
click at [725, 349] on span "[PERSON_NAME][GEOGRAPHIC_DATA][US_STATE], [GEOGRAPHIC_DATA]" at bounding box center [714, 341] width 199 height 19
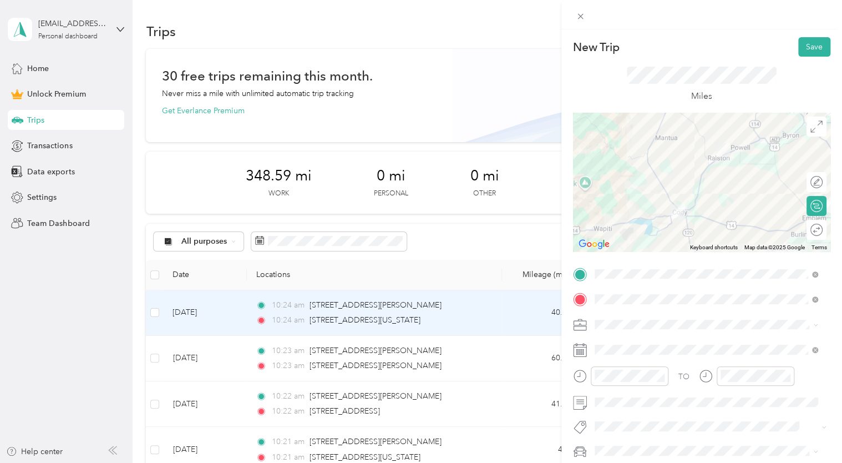
click at [730, 87] on div "Miles" at bounding box center [702, 85] width 150 height 37
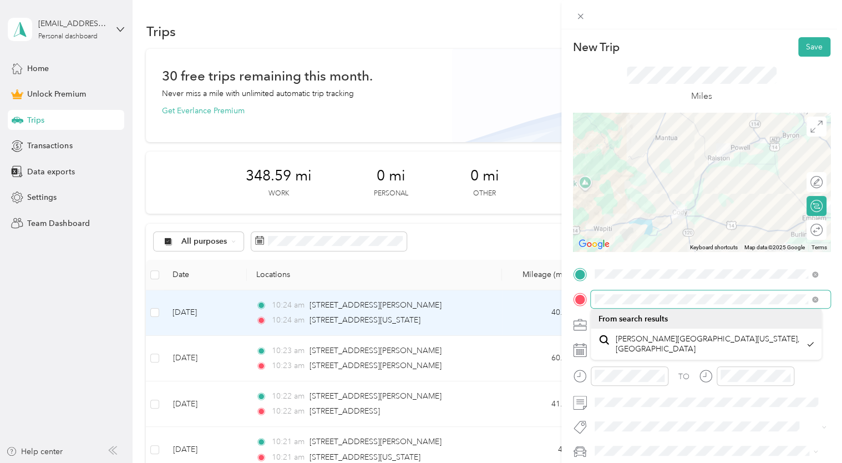
click at [554, 302] on div "New Trip Save This trip cannot be edited because it is either under review, app…" at bounding box center [421, 231] width 842 height 463
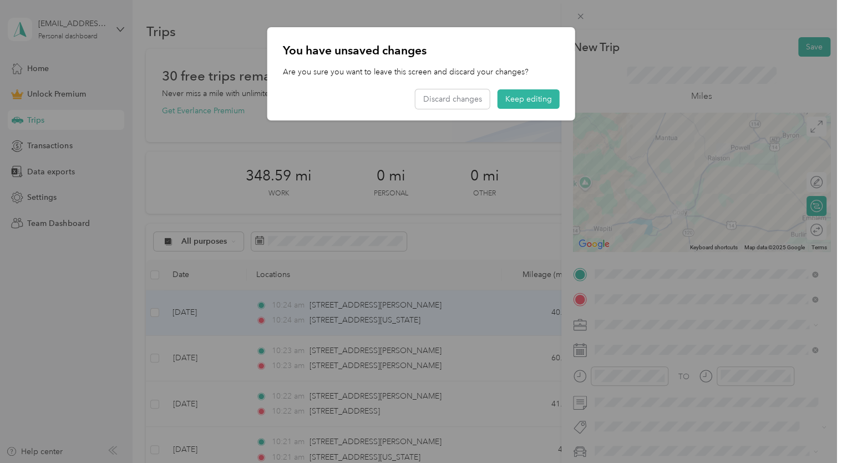
click at [524, 99] on button "Keep editing" at bounding box center [529, 98] width 62 height 19
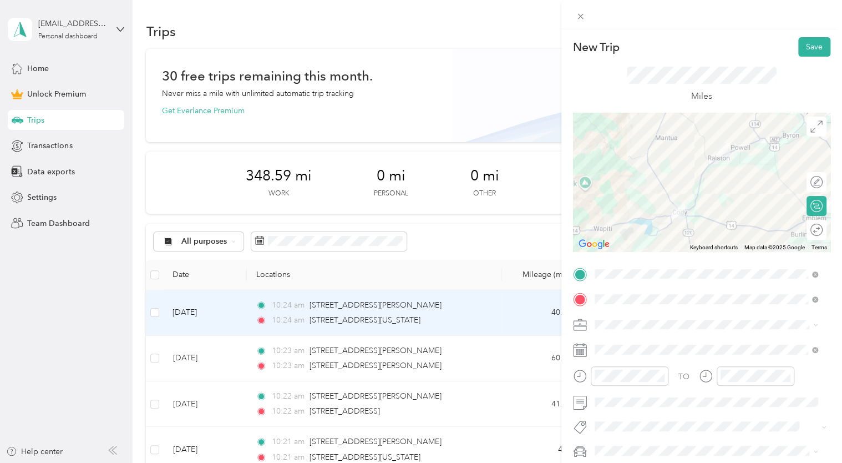
click at [601, 207] on div "Airbnb" at bounding box center [707, 207] width 216 height 12
click at [799, 46] on button "Save" at bounding box center [815, 46] width 32 height 19
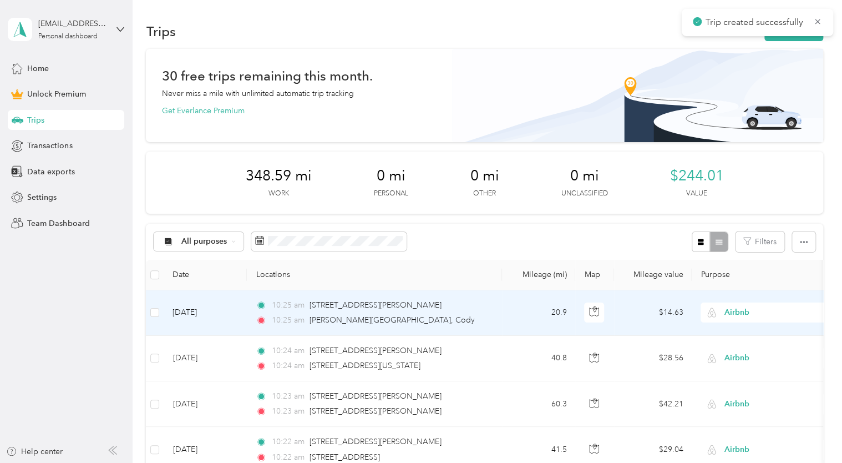
click at [775, 38] on button "New trip" at bounding box center [794, 31] width 59 height 19
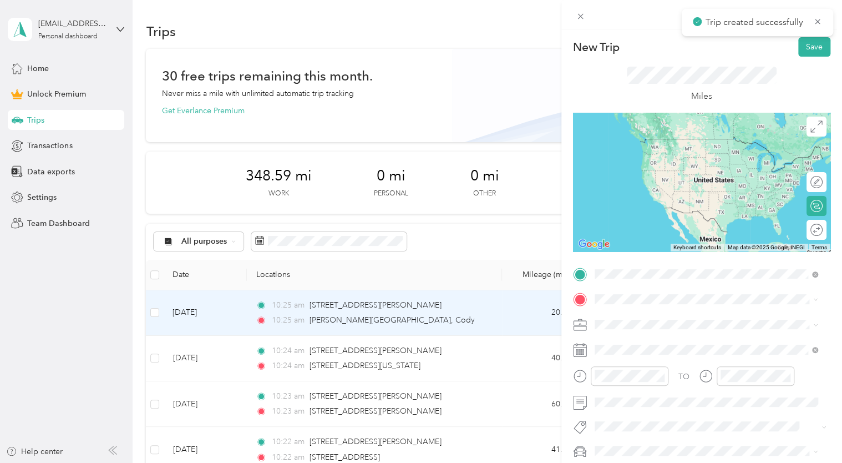
click at [631, 323] on span "[PERSON_NAME][GEOGRAPHIC_DATA][US_STATE], [GEOGRAPHIC_DATA]" at bounding box center [714, 318] width 199 height 19
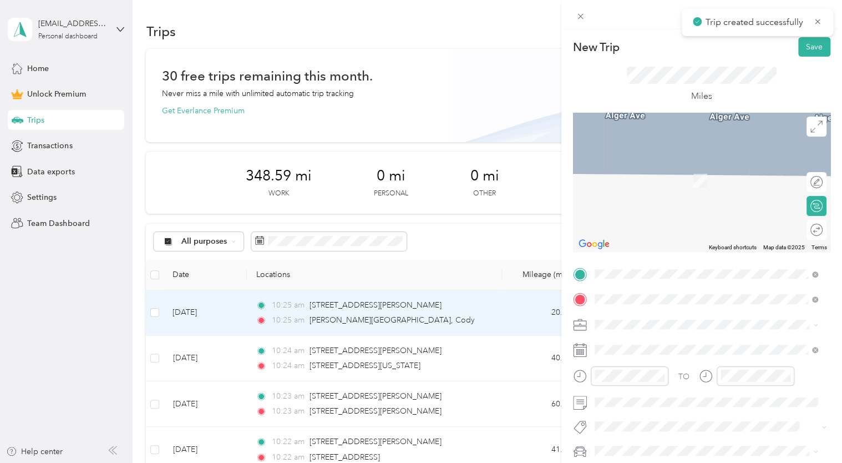
click at [659, 344] on span "[STREET_ADDRESS][US_STATE]" at bounding box center [670, 339] width 111 height 10
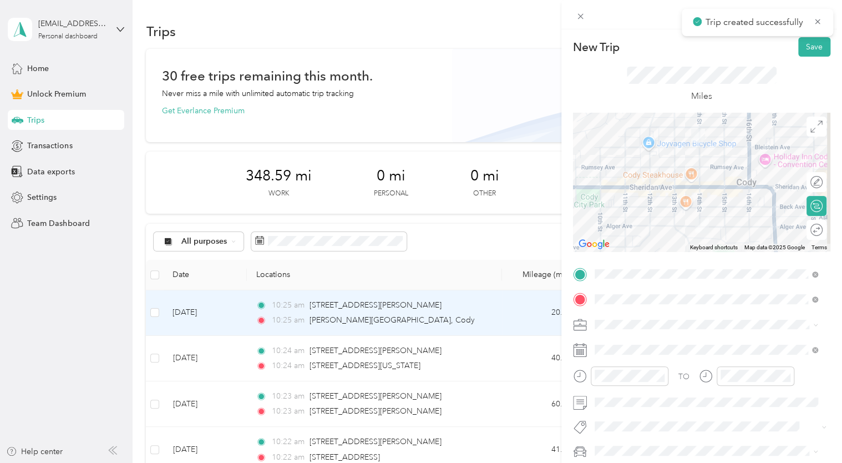
click at [609, 201] on li "Airbnb" at bounding box center [706, 207] width 231 height 19
click at [803, 53] on button "Save" at bounding box center [815, 46] width 32 height 19
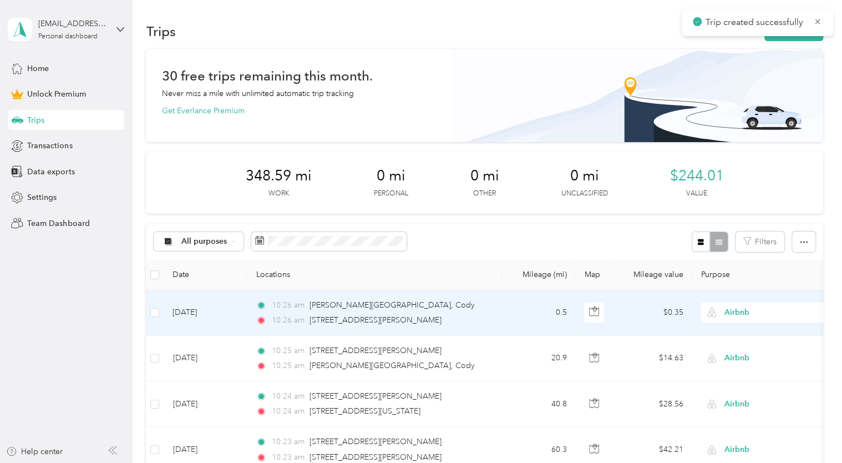
click at [818, 19] on icon at bounding box center [818, 22] width 9 height 10
click at [772, 28] on icon "button" at bounding box center [776, 32] width 13 height 13
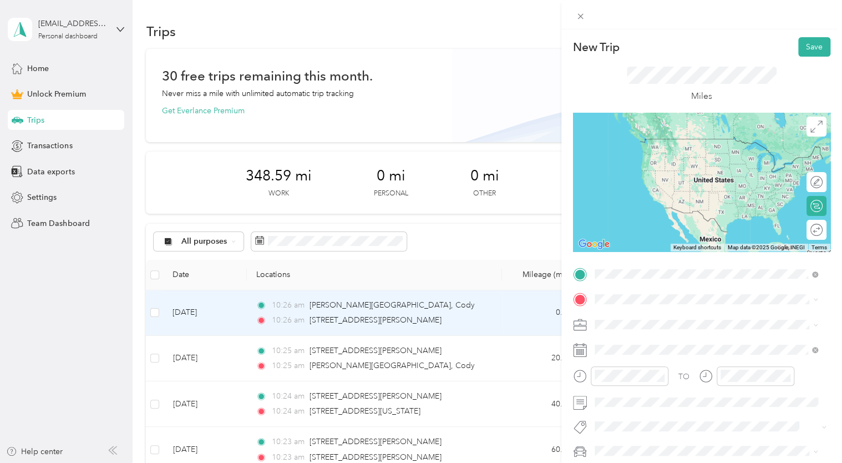
click at [686, 319] on span "[STREET_ADDRESS][US_STATE]" at bounding box center [670, 314] width 111 height 10
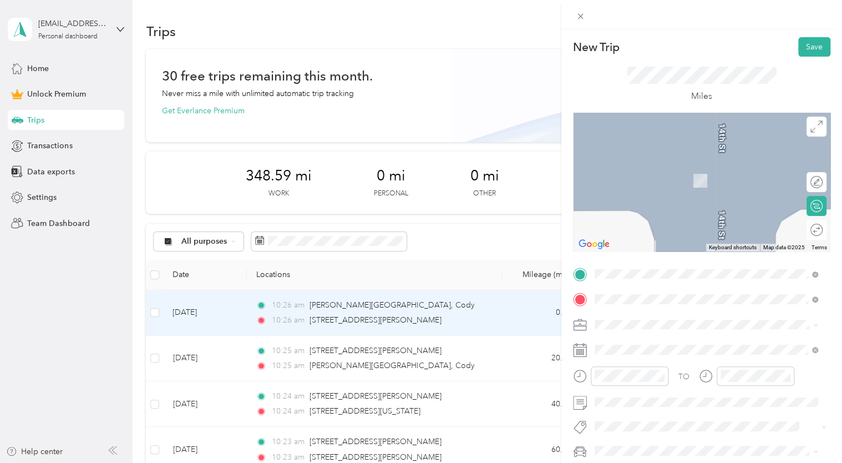
click at [643, 169] on span "[STREET_ADDRESS][PERSON_NAME][US_STATE]" at bounding box center [701, 164] width 173 height 10
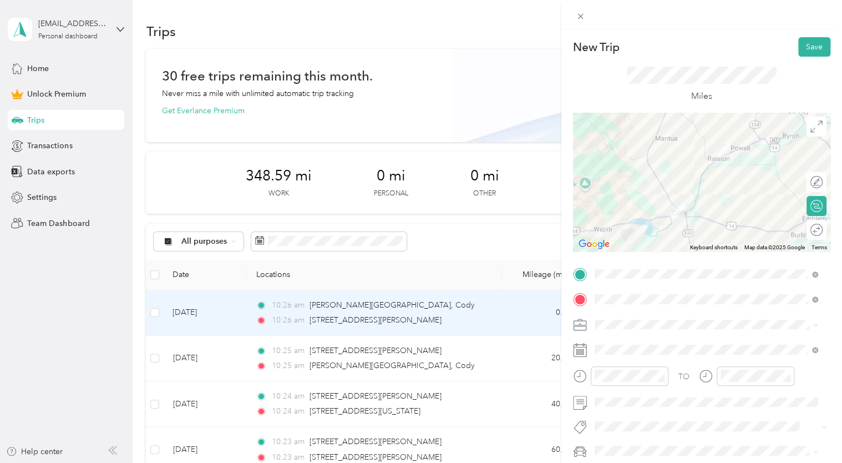
click at [714, 53] on div "New Trip Save" at bounding box center [701, 46] width 257 height 19
click at [630, 331] on span at bounding box center [711, 325] width 240 height 18
click at [618, 204] on span "Airbnb" at bounding box center [611, 207] width 24 height 9
click at [808, 46] on button "Save" at bounding box center [815, 46] width 32 height 19
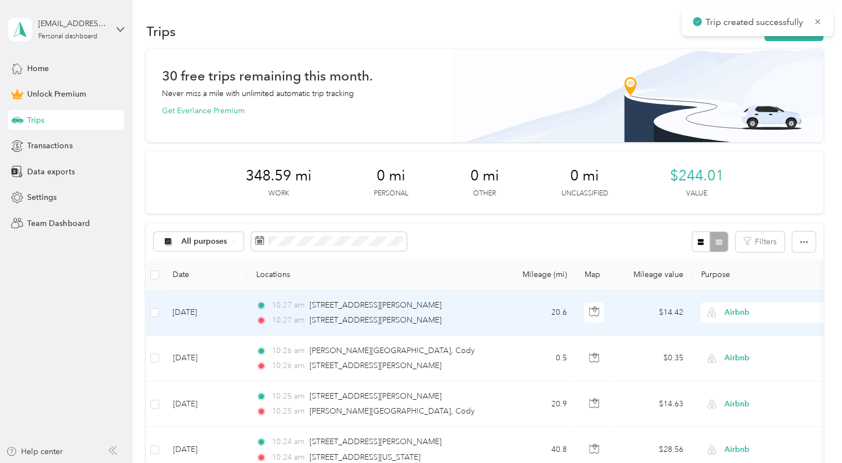
click at [815, 23] on icon at bounding box center [818, 22] width 9 height 10
click at [788, 38] on button "New trip" at bounding box center [794, 31] width 59 height 19
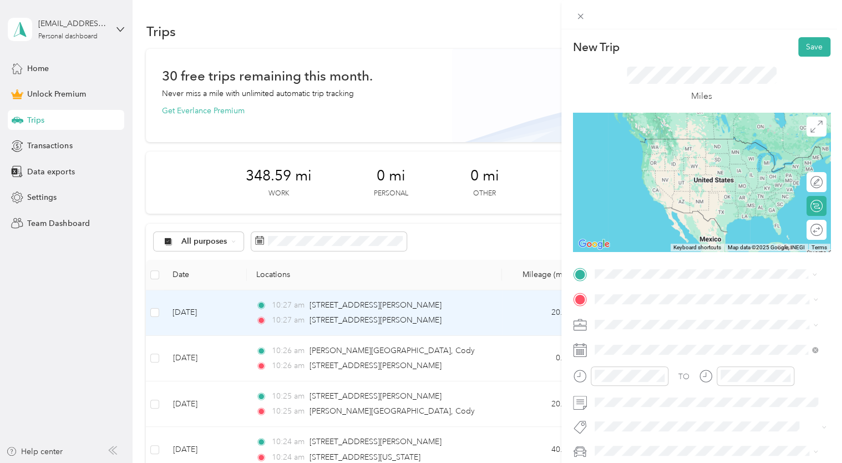
click at [628, 322] on div "[STREET_ADDRESS][PERSON_NAME][US_STATE]" at bounding box center [707, 314] width 216 height 15
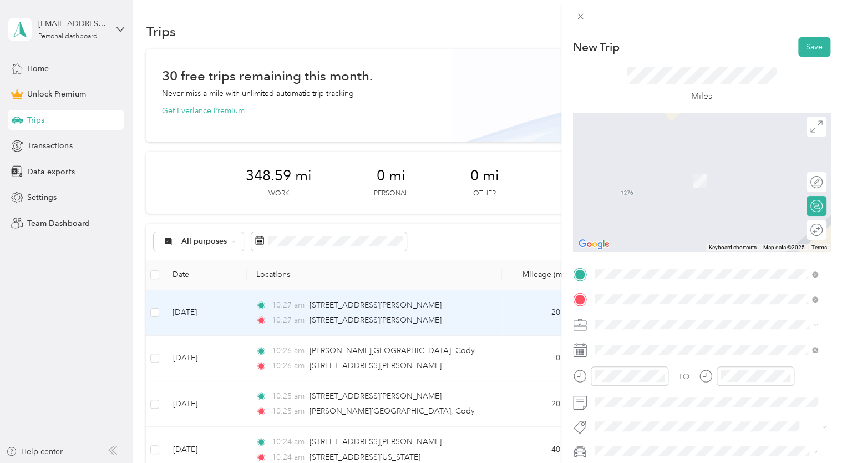
click at [675, 351] on li "[STREET_ADDRESS][US_STATE]" at bounding box center [706, 340] width 231 height 23
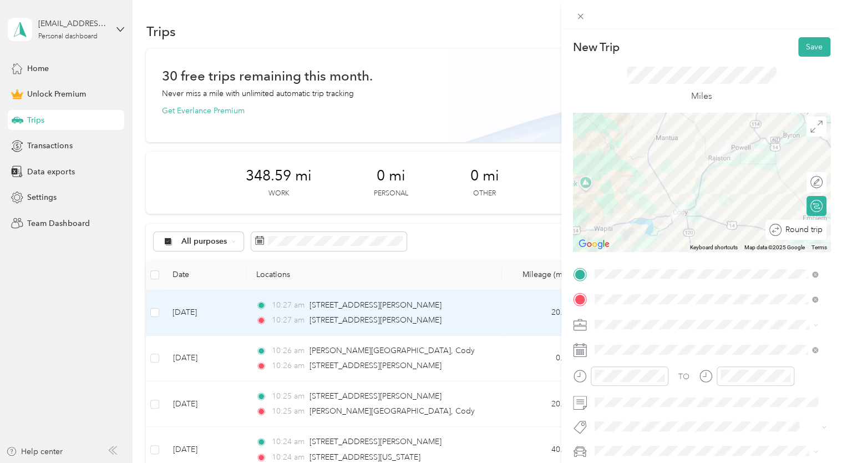
click at [804, 230] on div "Round trip" at bounding box center [802, 230] width 41 height 12
click at [808, 231] on div at bounding box center [812, 230] width 22 height 12
click at [812, 231] on div at bounding box center [817, 230] width 10 height 10
click at [808, 231] on div at bounding box center [811, 230] width 23 height 12
click at [604, 166] on span "Work" at bounding box center [608, 163] width 19 height 9
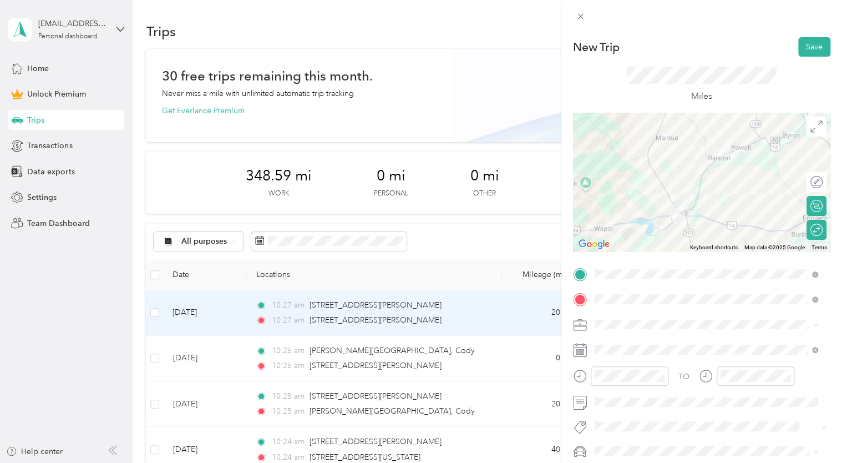
click at [607, 211] on ol "Work Personal Airbnb Other Charity Medical Moving Commute" at bounding box center [706, 236] width 231 height 155
click at [806, 47] on button "Save" at bounding box center [815, 46] width 32 height 19
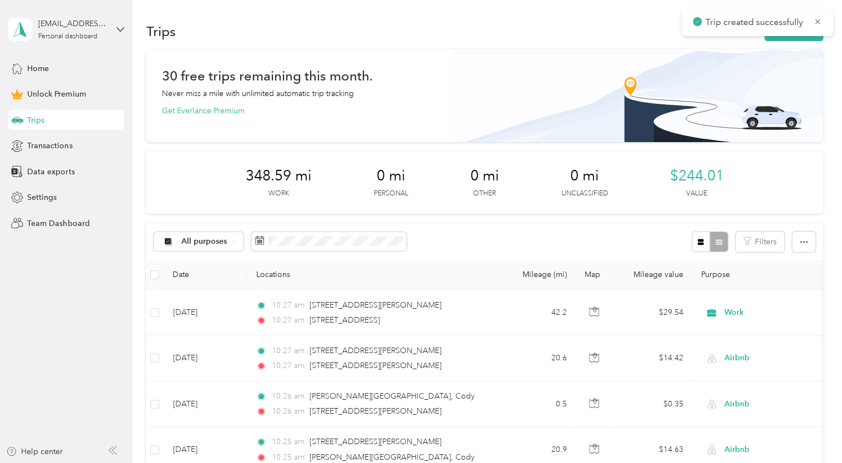
click at [819, 21] on icon at bounding box center [818, 22] width 9 height 10
click at [800, 30] on div "Trip created successfully" at bounding box center [758, 22] width 152 height 27
click at [784, 30] on button "New trip" at bounding box center [794, 31] width 59 height 19
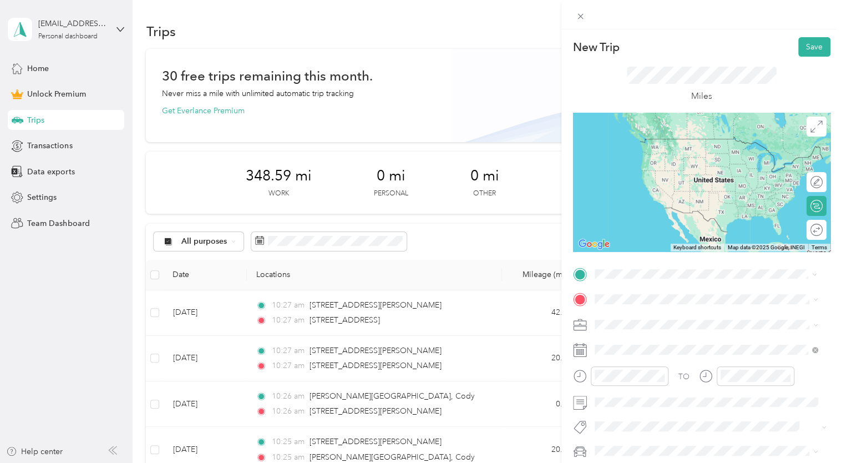
click at [635, 319] on span "[STREET_ADDRESS][PERSON_NAME][US_STATE]" at bounding box center [701, 314] width 173 height 10
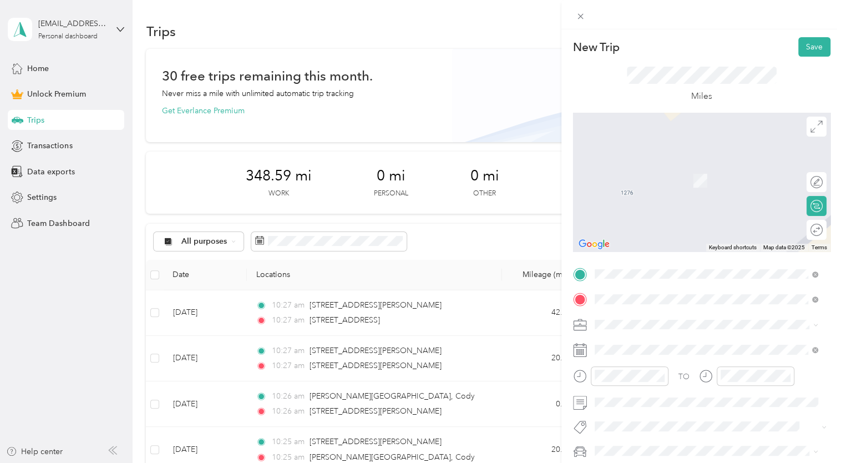
click at [659, 340] on span "[STREET_ADDRESS][PERSON_NAME][US_STATE]" at bounding box center [701, 339] width 173 height 10
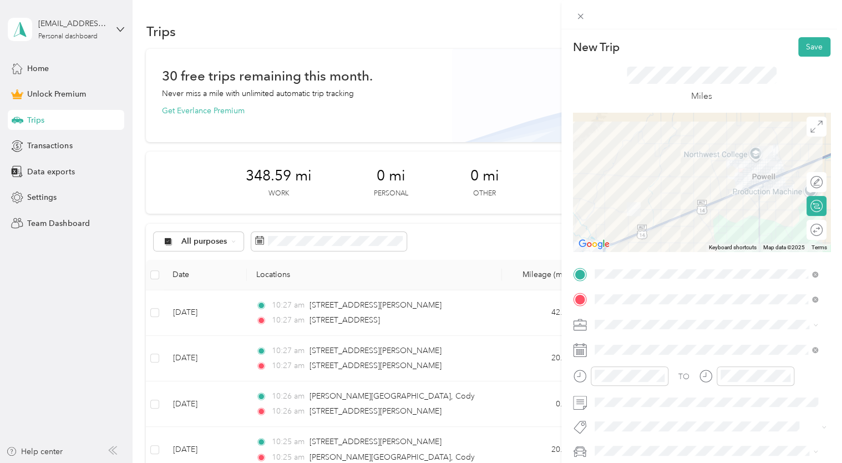
scroll to position [24, 0]
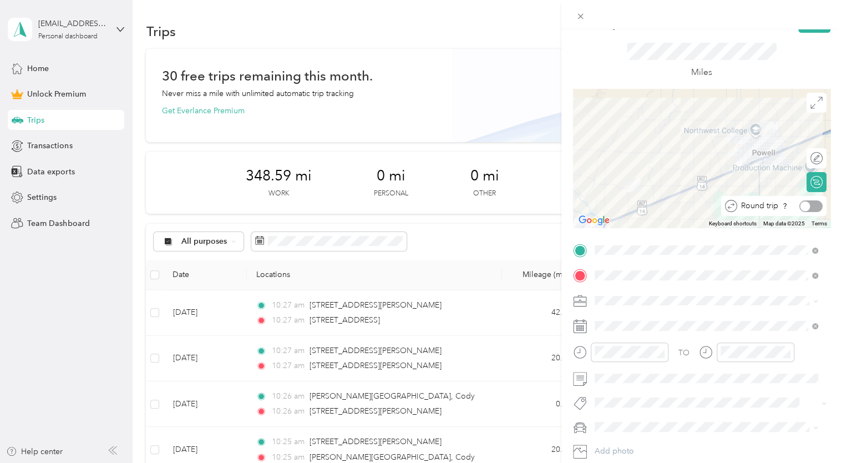
click at [811, 211] on div "Round trip" at bounding box center [780, 206] width 85 height 12
click at [807, 207] on div at bounding box center [811, 206] width 23 height 12
click at [728, 76] on div "Miles" at bounding box center [702, 61] width 150 height 37
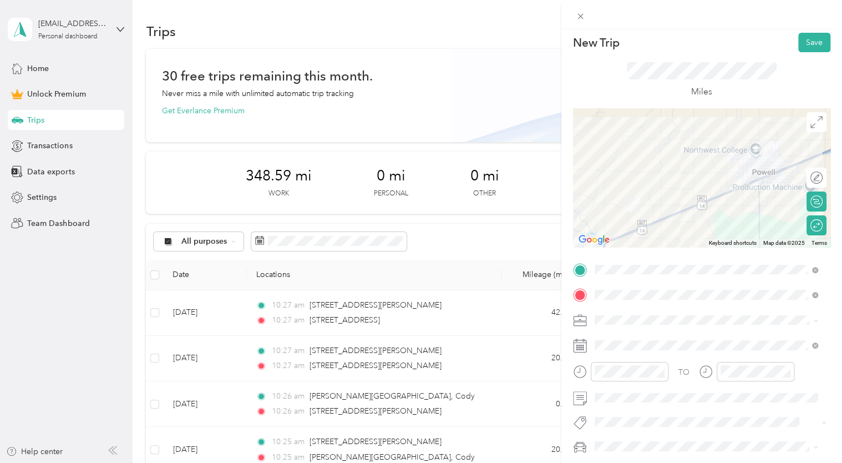
scroll to position [0, 0]
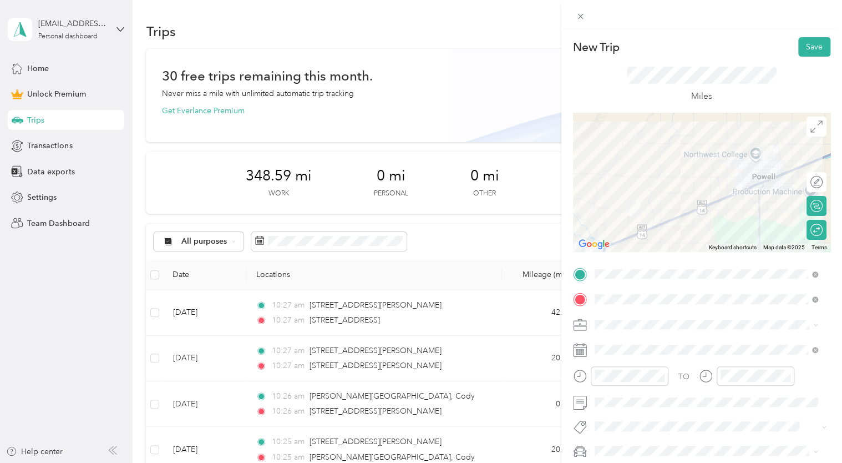
click at [802, 49] on button "Save" at bounding box center [815, 46] width 32 height 19
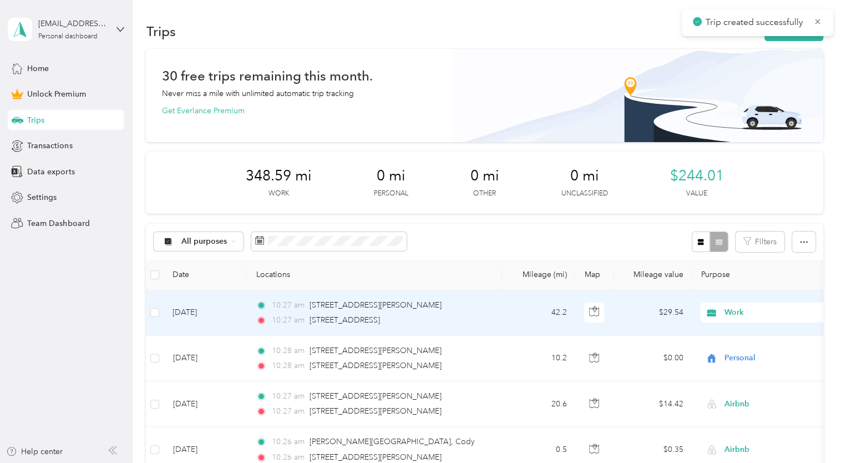
click at [195, 312] on td "[DATE]" at bounding box center [205, 313] width 83 height 46
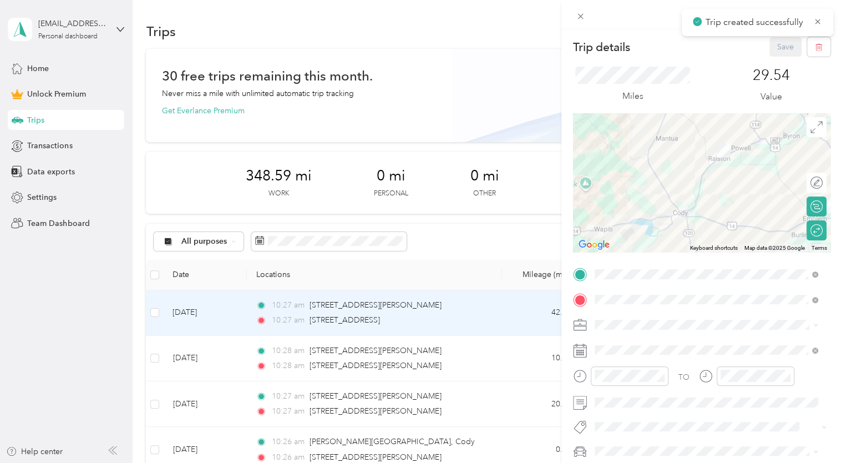
click at [615, 344] on span at bounding box center [711, 350] width 240 height 18
click at [770, 44] on button "Save" at bounding box center [786, 46] width 32 height 19
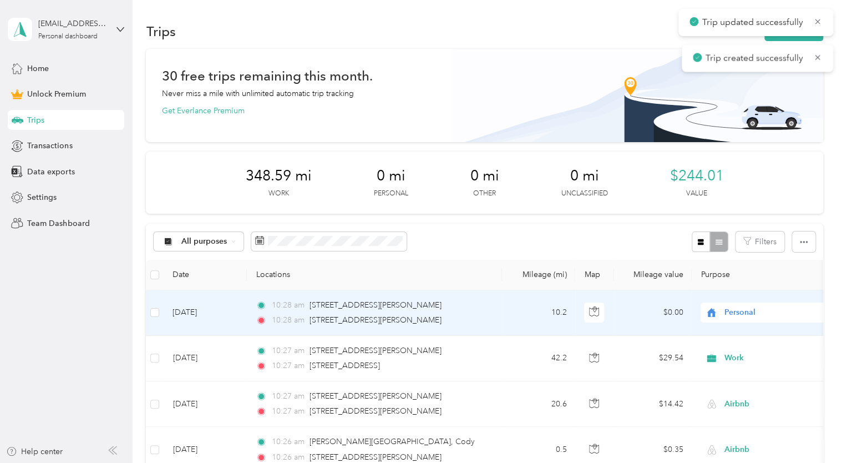
click at [485, 307] on div "10:28 am 1276 Lane 10, [PERSON_NAME]" at bounding box center [372, 305] width 233 height 12
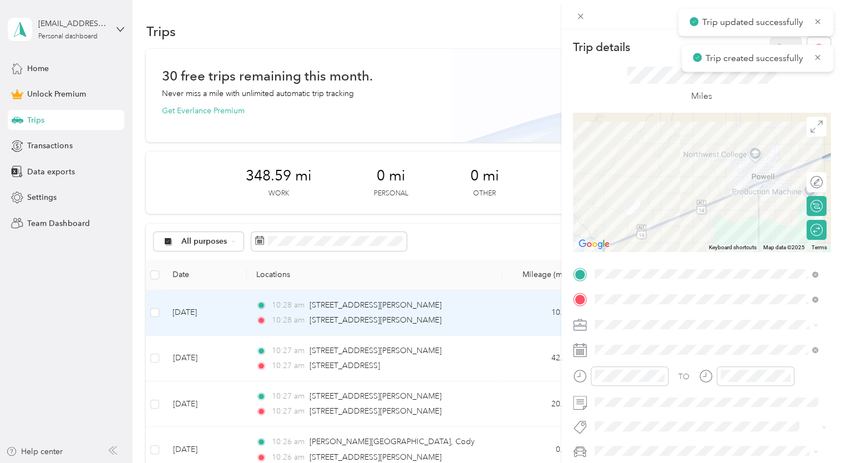
click at [372, 104] on div "Trip details Save This trip cannot be edited because it is either under review,…" at bounding box center [421, 231] width 842 height 463
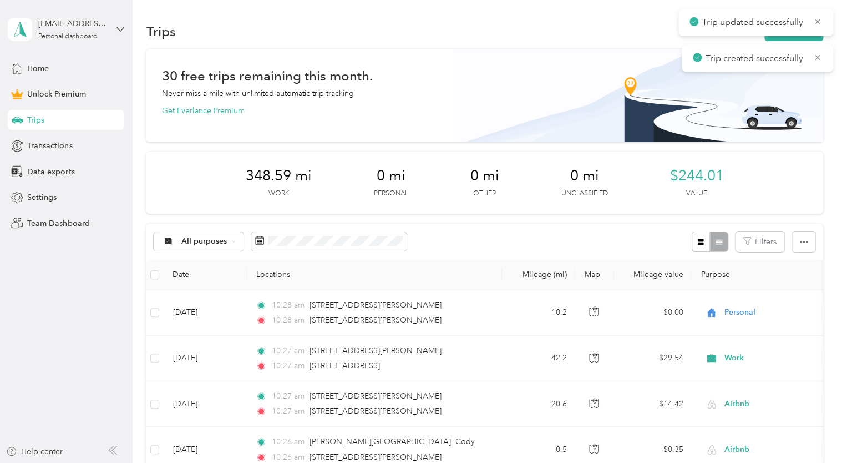
click at [818, 55] on icon at bounding box center [818, 57] width 9 height 10
click at [778, 30] on icon "button" at bounding box center [776, 32] width 13 height 13
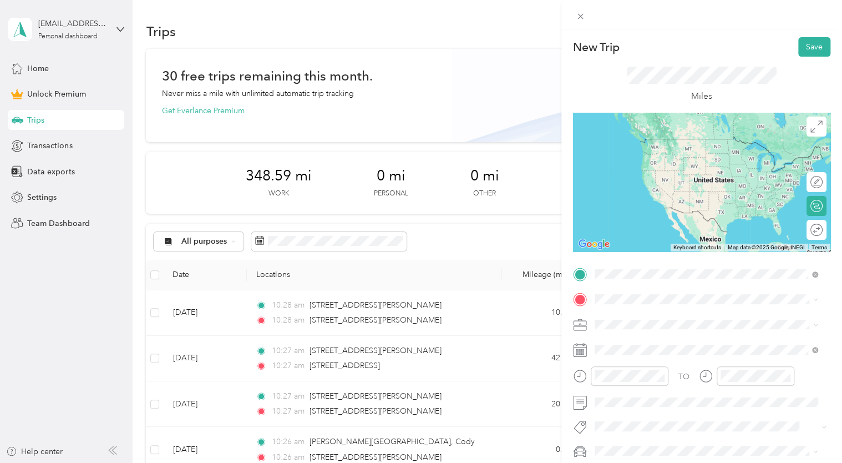
click at [634, 316] on span "[STREET_ADDRESS][PERSON_NAME][US_STATE]" at bounding box center [701, 314] width 173 height 10
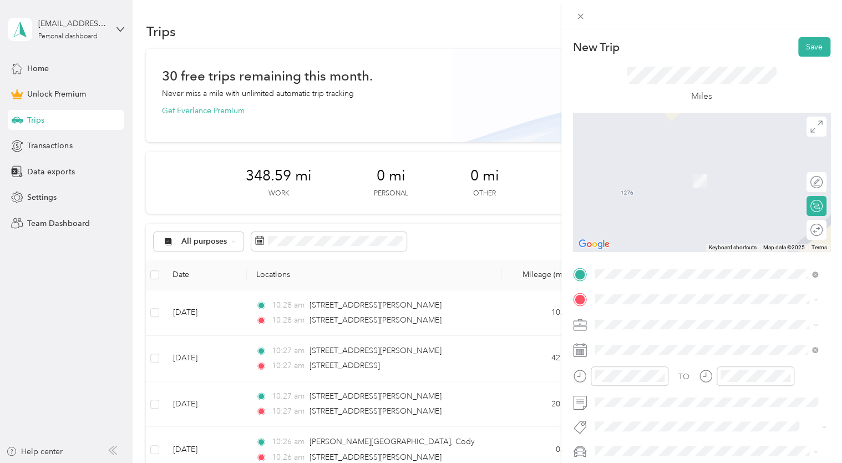
click at [695, 165] on span "[STREET_ADDRESS][US_STATE]" at bounding box center [670, 162] width 111 height 10
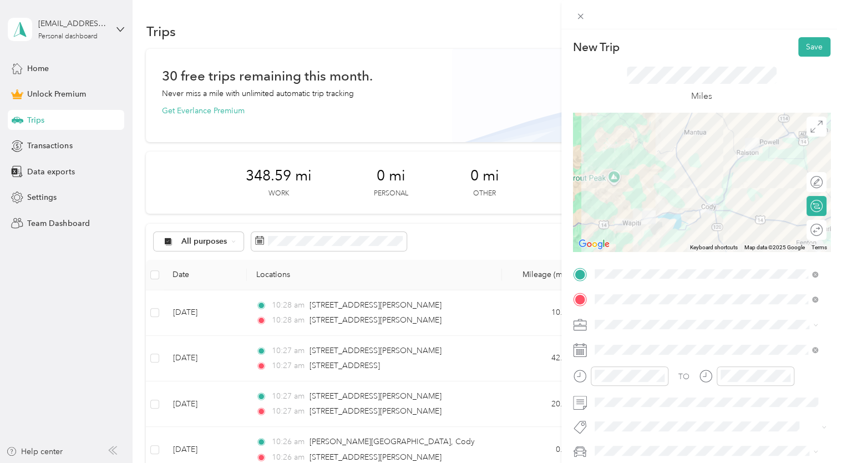
click at [606, 213] on ol "Work Personal Airbnb Other Charity Medical Moving Commute" at bounding box center [706, 230] width 231 height 155
click at [647, 85] on div "Miles" at bounding box center [702, 85] width 150 height 37
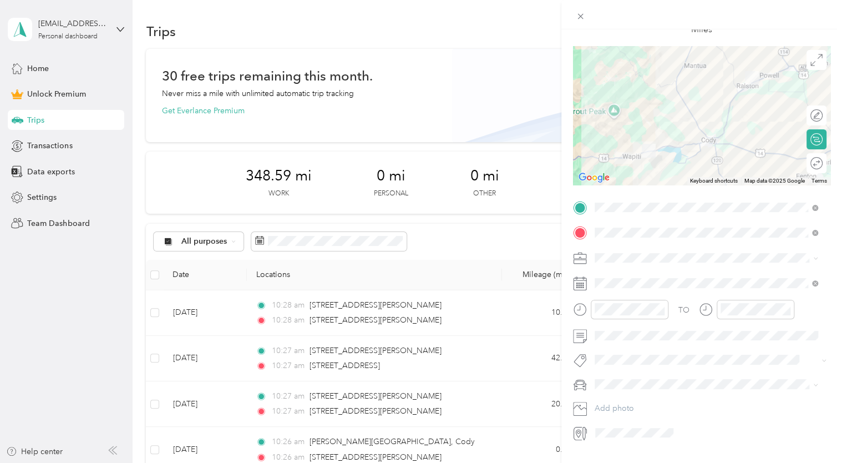
scroll to position [22, 0]
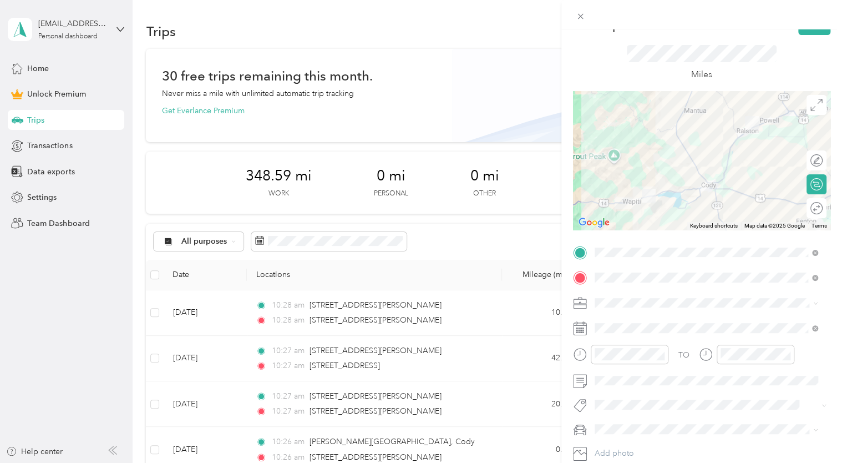
click at [619, 184] on span "Airbnb" at bounding box center [611, 179] width 24 height 9
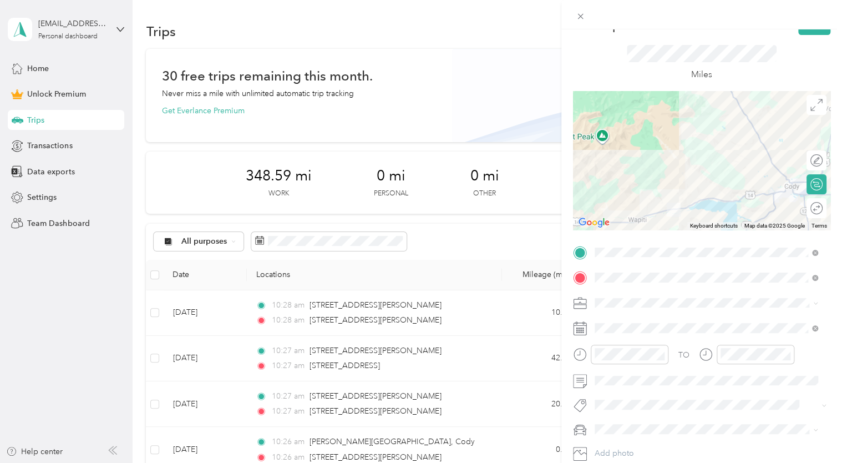
scroll to position [0, 0]
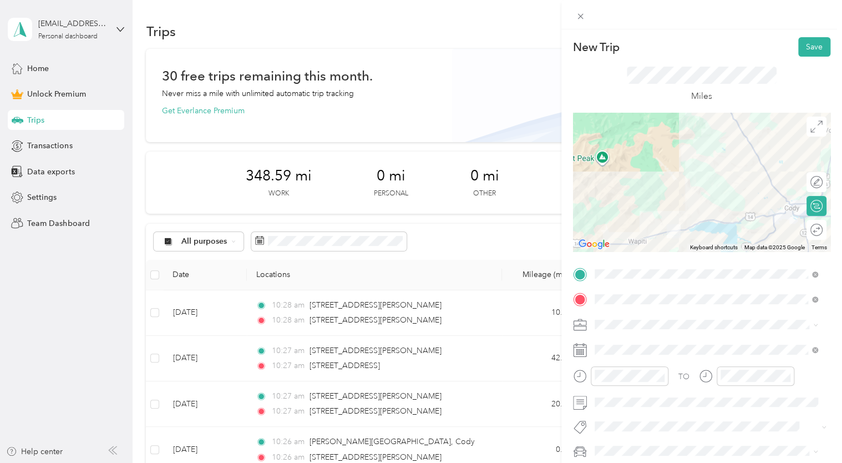
click at [802, 53] on button "Save" at bounding box center [815, 46] width 32 height 19
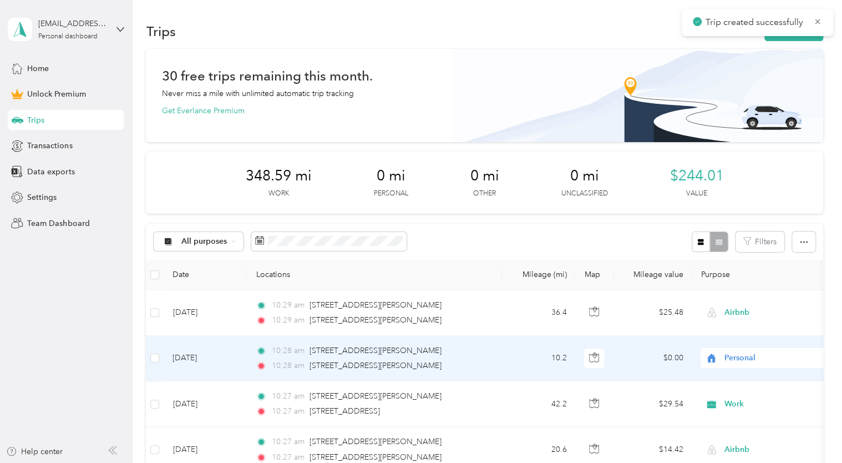
click at [726, 358] on span "Personal" at bounding box center [776, 358] width 102 height 12
click at [746, 230] on li "Airbnb" at bounding box center [770, 236] width 138 height 19
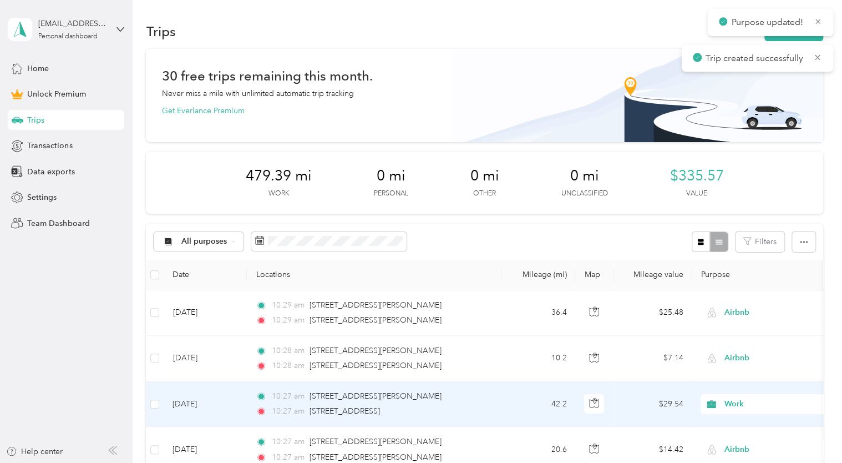
click at [733, 401] on span "Work" at bounding box center [776, 404] width 102 height 12
click at [733, 290] on ol "Work Personal Airbnb Other Charity Medical Moving Commute" at bounding box center [770, 313] width 138 height 155
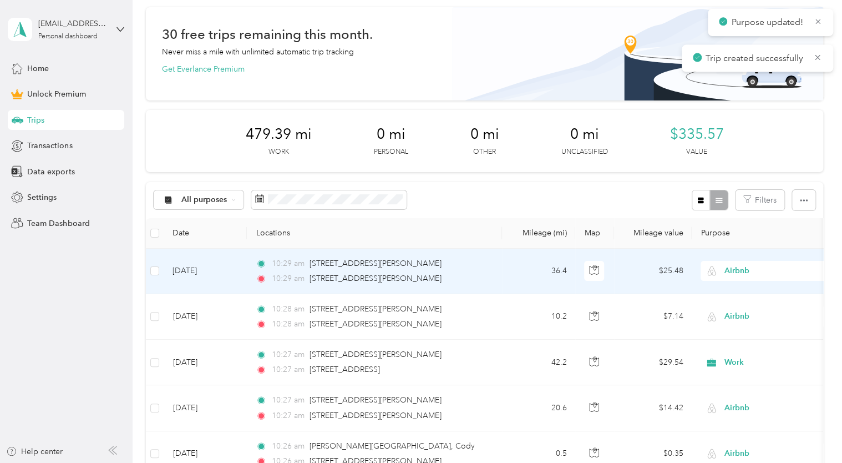
scroll to position [47, 0]
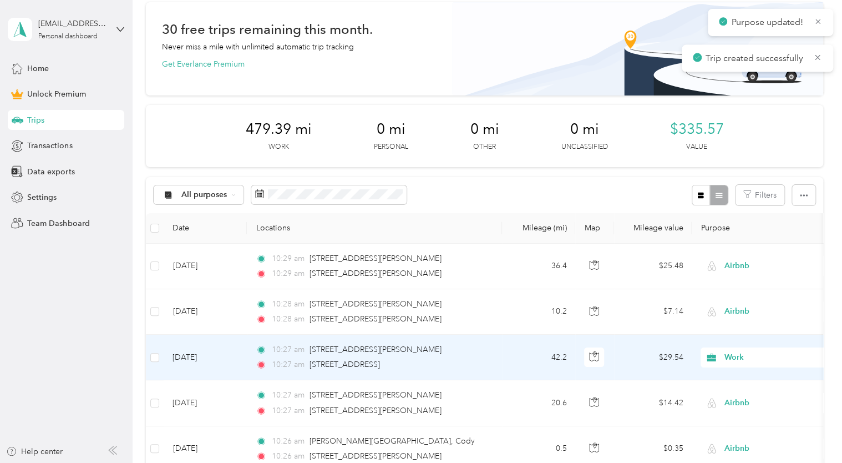
click at [726, 354] on span "Work" at bounding box center [776, 357] width 102 height 12
click at [726, 233] on span "Airbnb" at bounding box center [770, 233] width 122 height 12
click at [713, 355] on img at bounding box center [712, 356] width 9 height 9
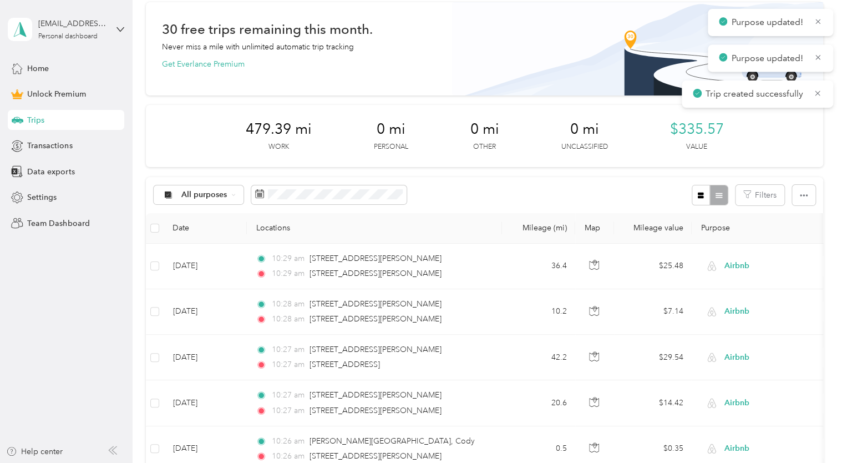
click at [639, 161] on div "479.39 mi Work 0 mi Personal 0 mi Other 0 mi Unclassified $335.57 Value" at bounding box center [484, 136] width 677 height 62
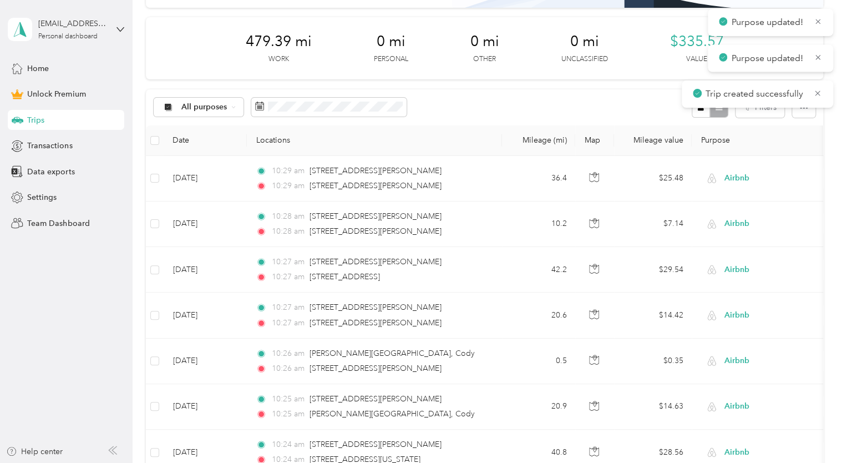
scroll to position [0, 0]
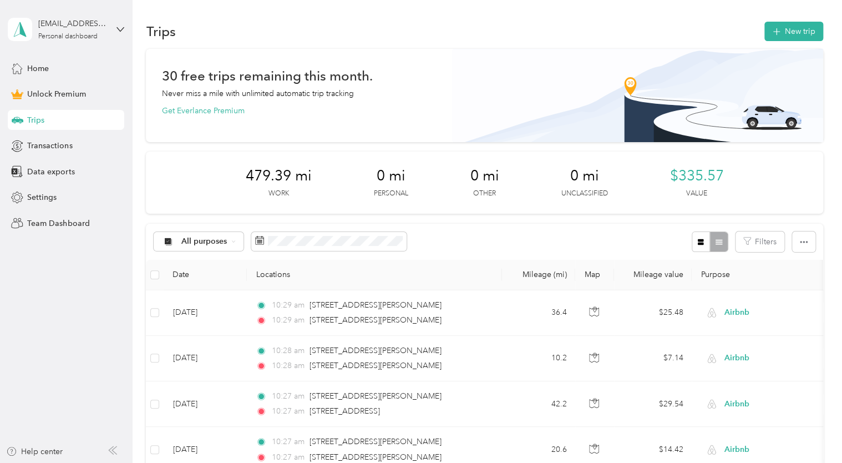
click at [770, 34] on icon "button" at bounding box center [776, 32] width 13 height 13
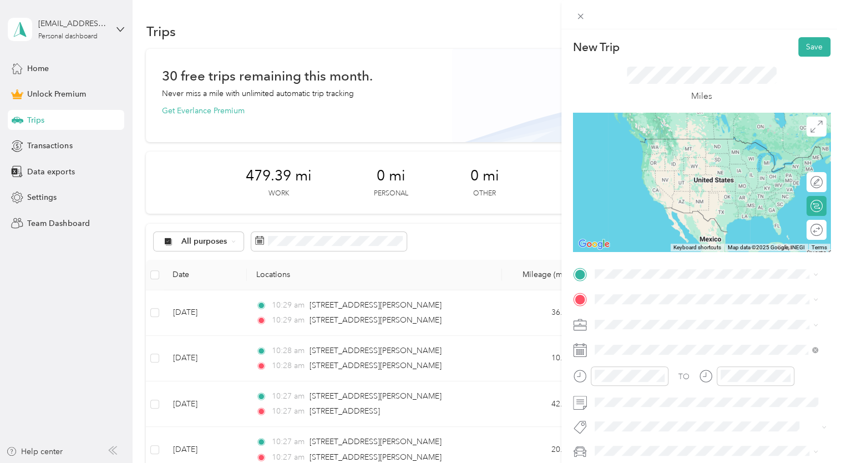
click at [638, 317] on span "[STREET_ADDRESS][US_STATE]" at bounding box center [670, 312] width 111 height 10
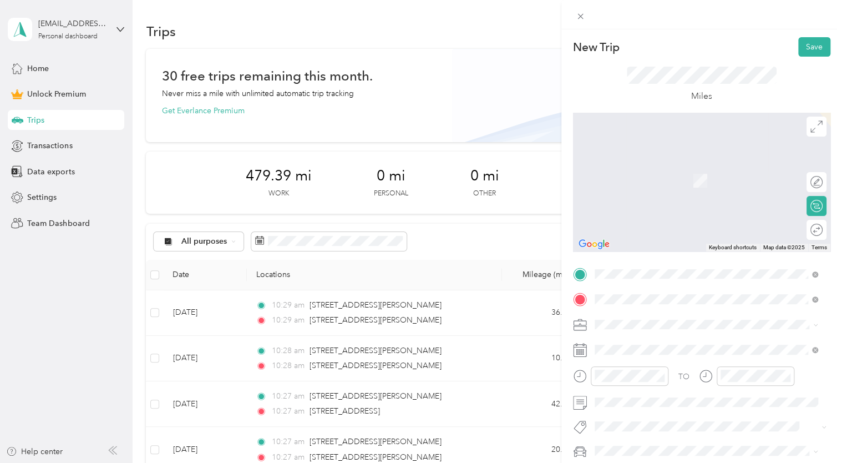
click at [676, 356] on ol "From search results [STREET_ADDRESS][GEOGRAPHIC_DATA][US_STATE][STREET_ADDRESS]…" at bounding box center [706, 364] width 231 height 110
click at [653, 340] on span "[STREET_ADDRESS][US_STATE]" at bounding box center [670, 339] width 111 height 10
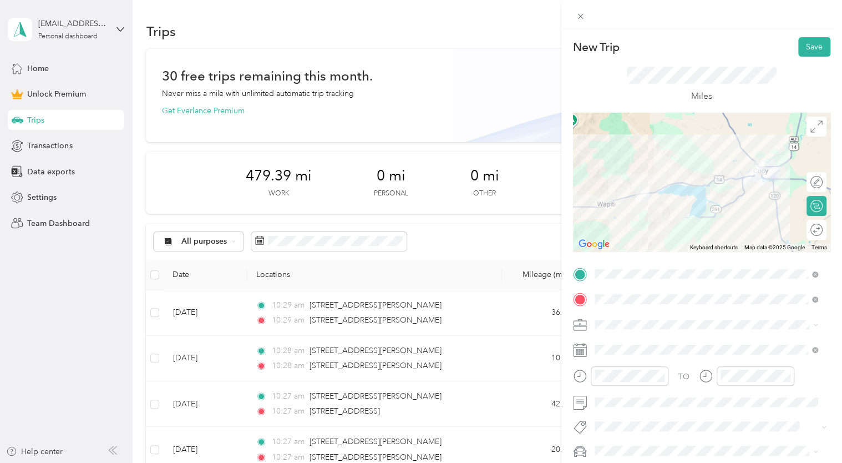
click at [669, 63] on div "Miles" at bounding box center [701, 85] width 257 height 56
click at [802, 49] on button "Save" at bounding box center [815, 46] width 32 height 19
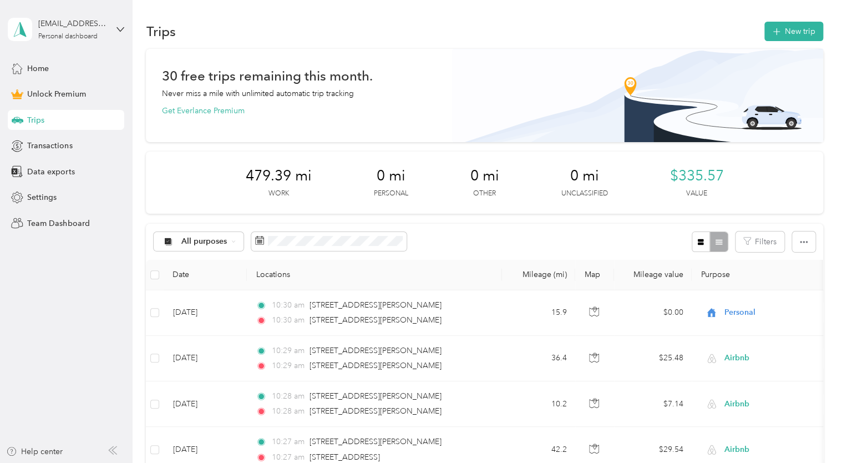
click at [775, 31] on icon "button" at bounding box center [776, 32] width 13 height 13
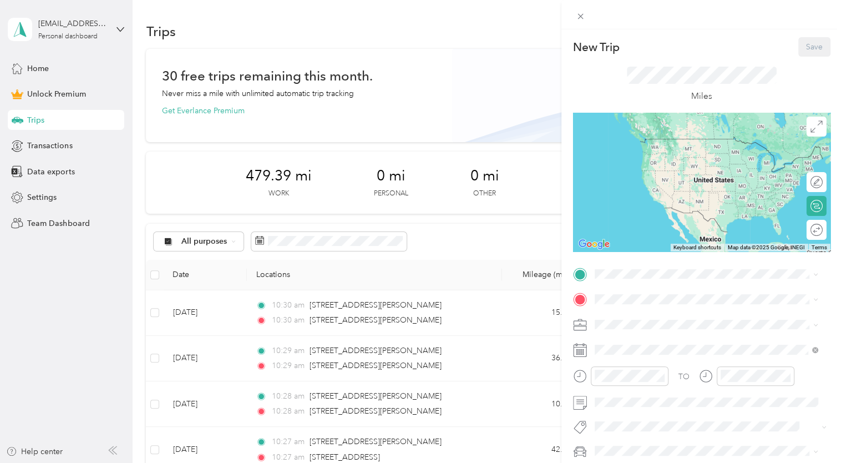
click at [613, 281] on span at bounding box center [711, 274] width 240 height 18
click at [711, 317] on span "[STREET_ADDRESS][US_STATE]" at bounding box center [670, 314] width 111 height 10
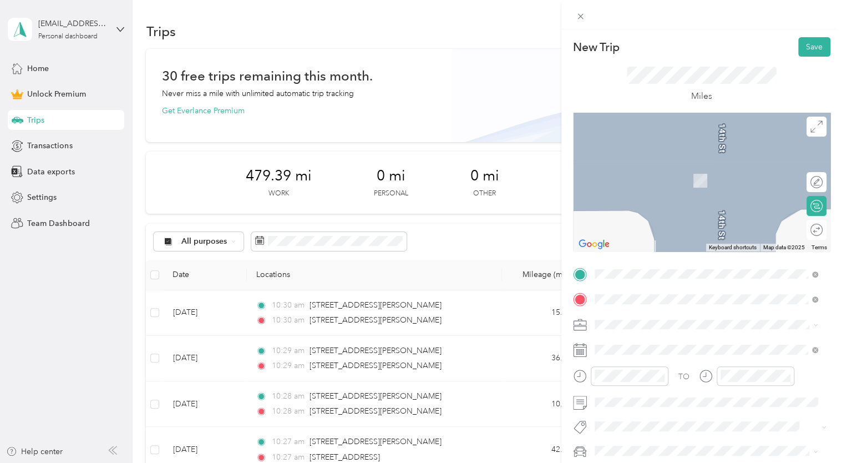
click at [642, 169] on span "[STREET_ADDRESS][PERSON_NAME][US_STATE]" at bounding box center [701, 164] width 173 height 10
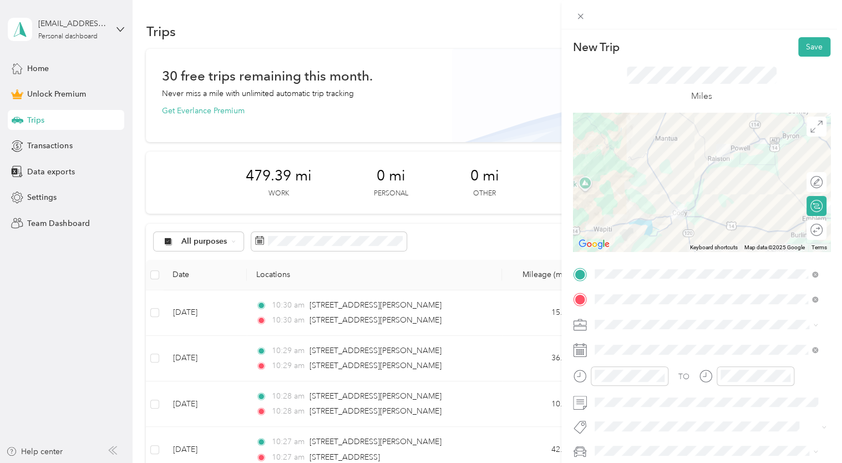
click at [806, 52] on button "Save" at bounding box center [815, 46] width 32 height 19
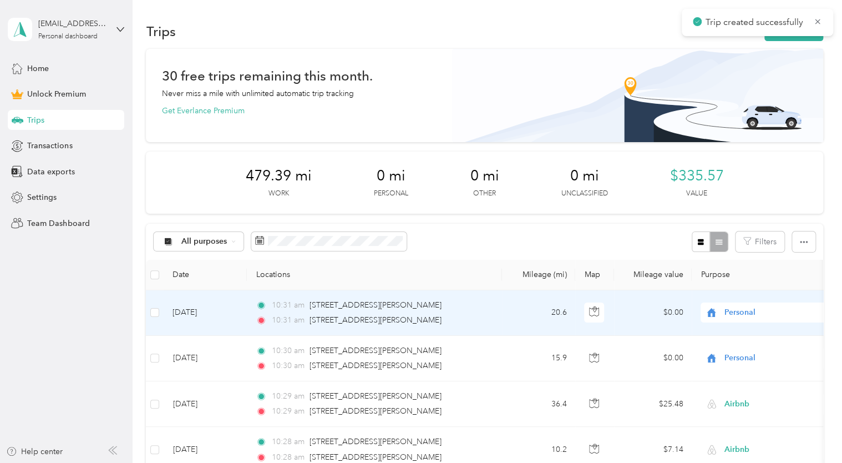
click at [746, 309] on span "Personal" at bounding box center [776, 312] width 102 height 12
click at [731, 199] on ol "Work Personal Airbnb Other Charity Medical Moving Commute" at bounding box center [770, 222] width 138 height 155
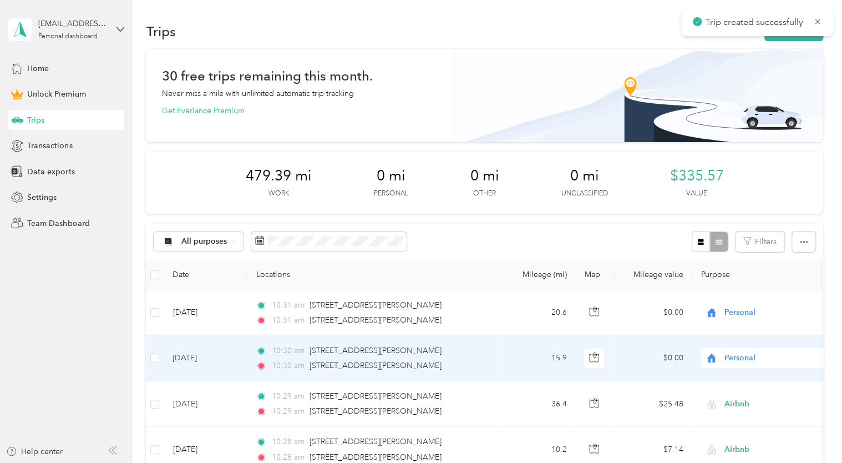
click at [721, 352] on span "Personal" at bounding box center [765, 358] width 121 height 12
click at [730, 237] on span "Airbnb" at bounding box center [780, 239] width 103 height 12
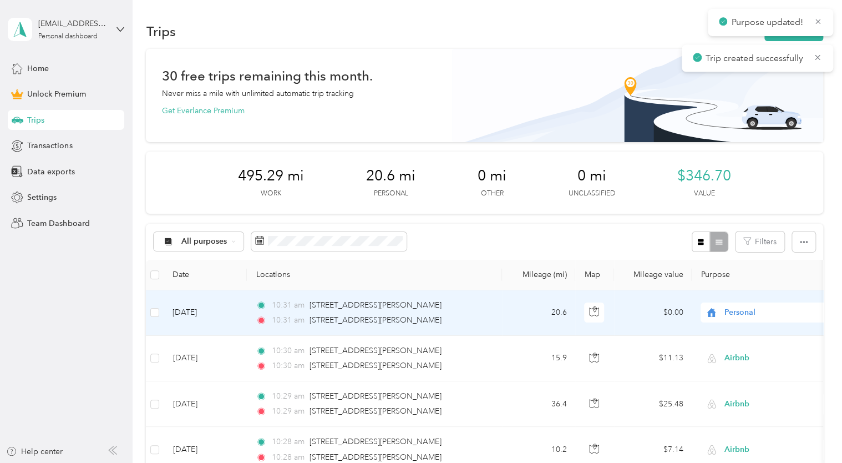
click at [721, 313] on span "Personal" at bounding box center [765, 312] width 121 height 12
click at [741, 196] on li "Airbnb" at bounding box center [770, 193] width 138 height 19
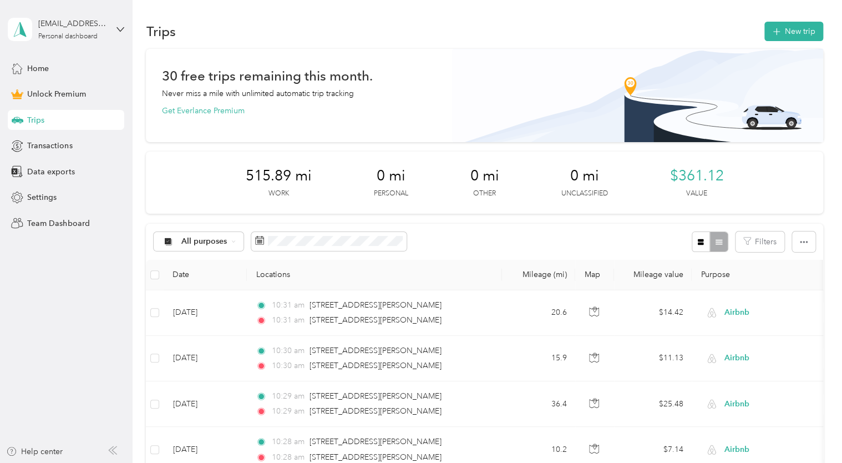
click at [787, 38] on button "New trip" at bounding box center [794, 31] width 59 height 19
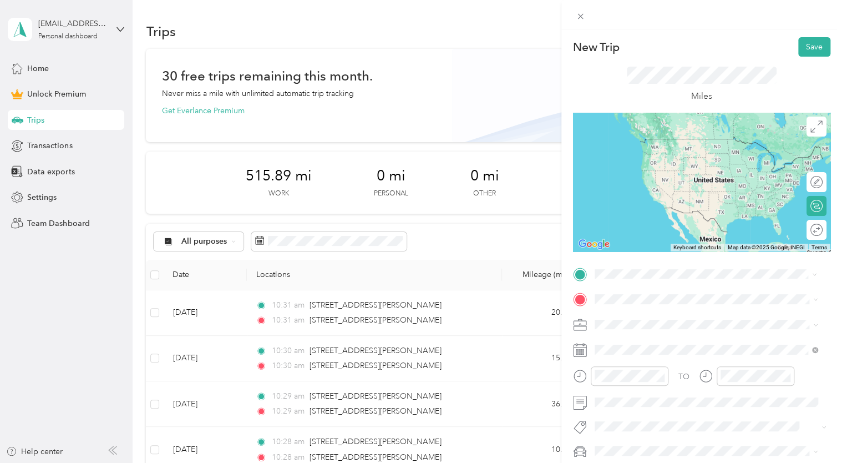
click at [640, 319] on span "[STREET_ADDRESS][PERSON_NAME][US_STATE]" at bounding box center [701, 314] width 173 height 10
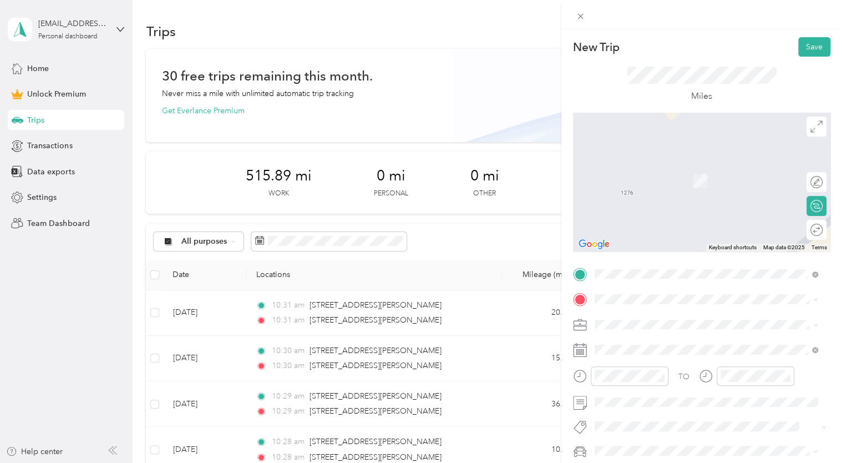
click at [617, 349] on li "[STREET_ADDRESS][PERSON_NAME][US_STATE]" at bounding box center [706, 337] width 231 height 23
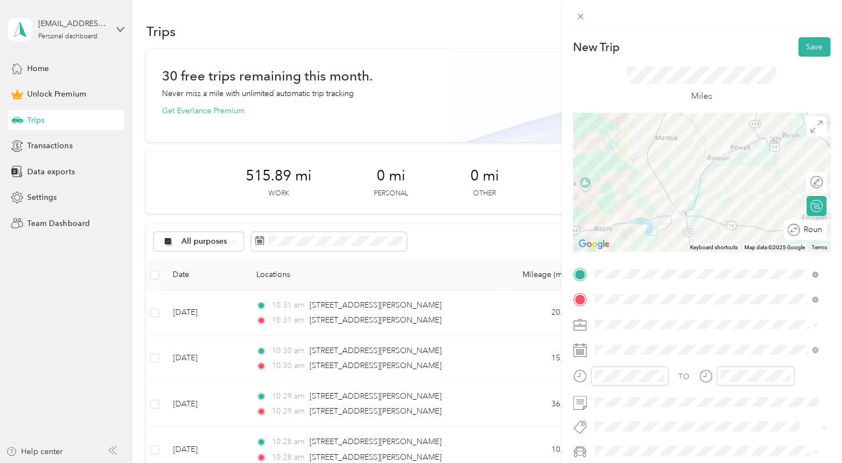
click at [806, 232] on div "Round trip" at bounding box center [811, 230] width 23 height 12
click at [809, 228] on div at bounding box center [811, 230] width 23 height 12
click at [810, 46] on button "Save" at bounding box center [815, 46] width 32 height 19
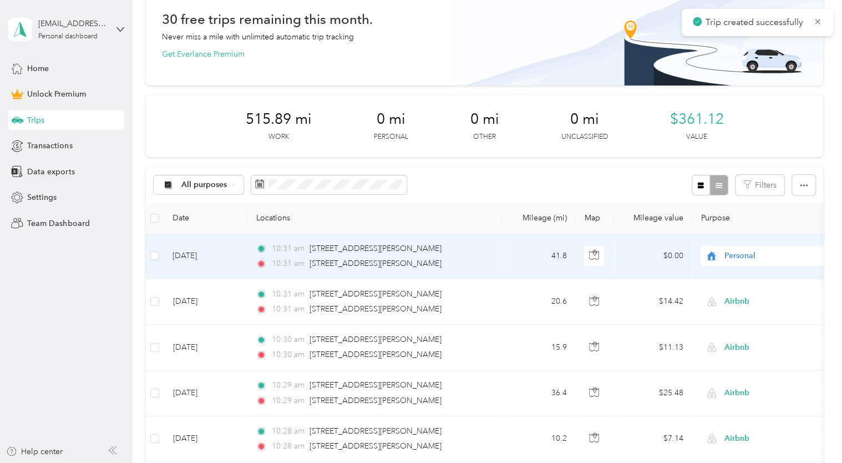
scroll to position [58, 0]
click at [726, 254] on span "Personal" at bounding box center [776, 255] width 102 height 12
click at [723, 312] on span at bounding box center [716, 311] width 14 height 9
click at [722, 257] on span "Airbnb" at bounding box center [765, 255] width 121 height 12
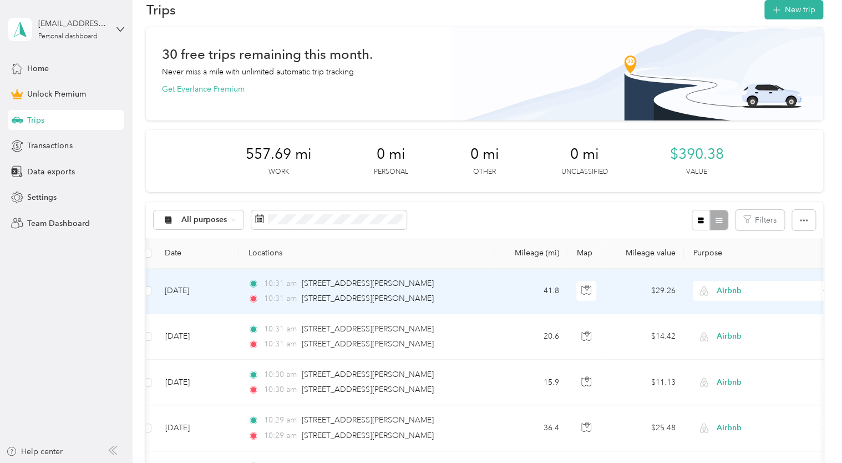
scroll to position [0, 0]
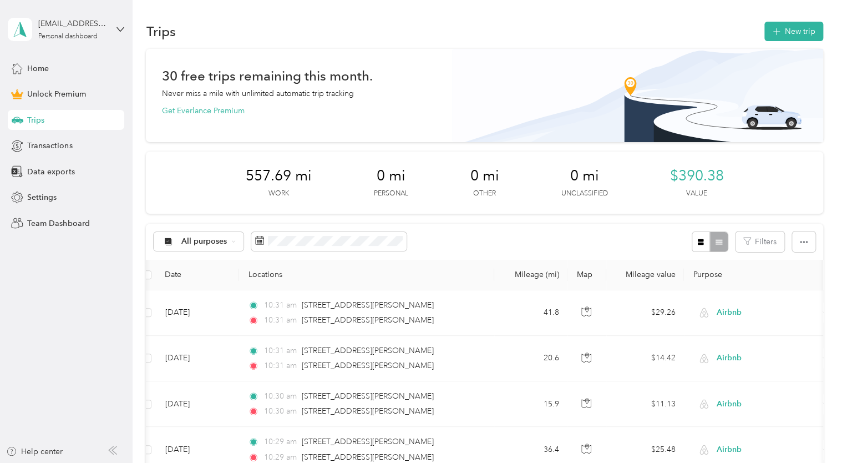
click at [795, 28] on button "New trip" at bounding box center [794, 31] width 59 height 19
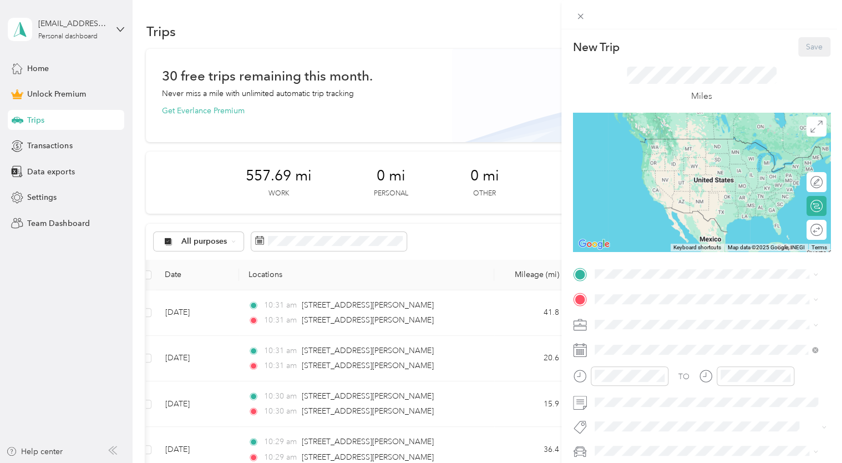
click at [795, 28] on div at bounding box center [702, 14] width 281 height 29
drag, startPoint x: 597, startPoint y: 268, endPoint x: 468, endPoint y: 105, distance: 207.4
click at [468, 105] on div "New Trip Save This trip cannot be edited because it is either under review, app…" at bounding box center [421, 231] width 842 height 463
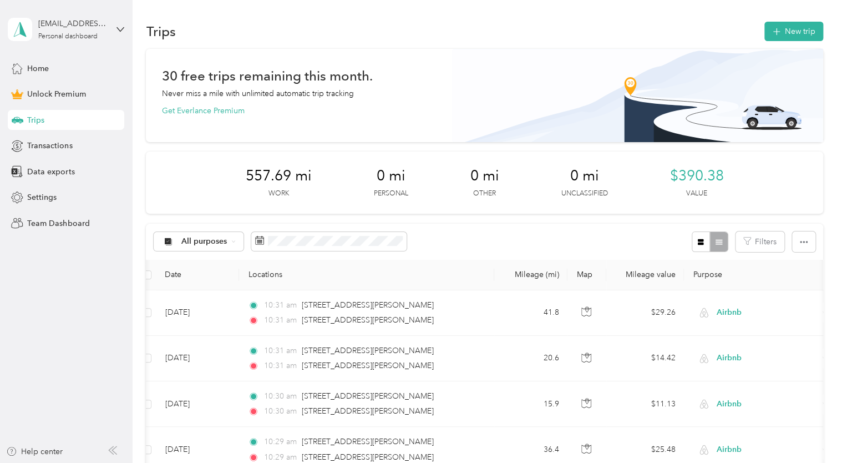
click at [795, 24] on button "New trip" at bounding box center [794, 31] width 59 height 19
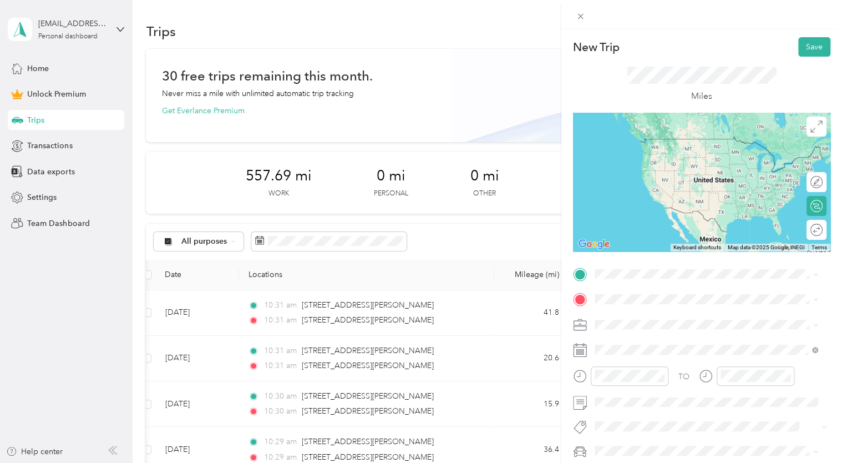
click at [622, 319] on span "[STREET_ADDRESS][PERSON_NAME][US_STATE]" at bounding box center [701, 314] width 173 height 10
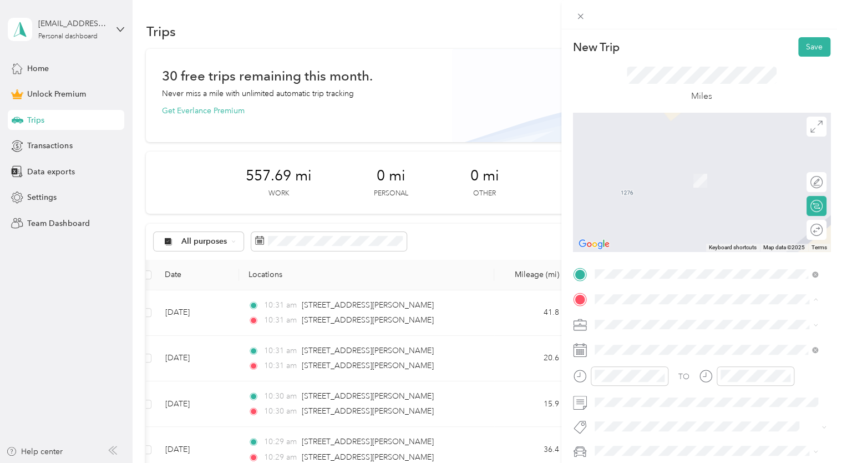
click at [670, 165] on span "[STREET_ADDRESS][US_STATE]" at bounding box center [670, 164] width 111 height 10
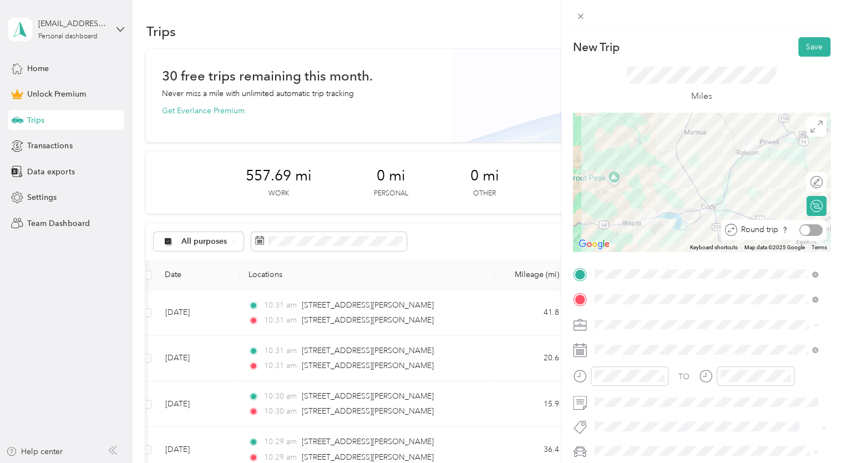
click at [807, 228] on div at bounding box center [811, 230] width 23 height 12
click at [799, 48] on button "Save" at bounding box center [815, 46] width 32 height 19
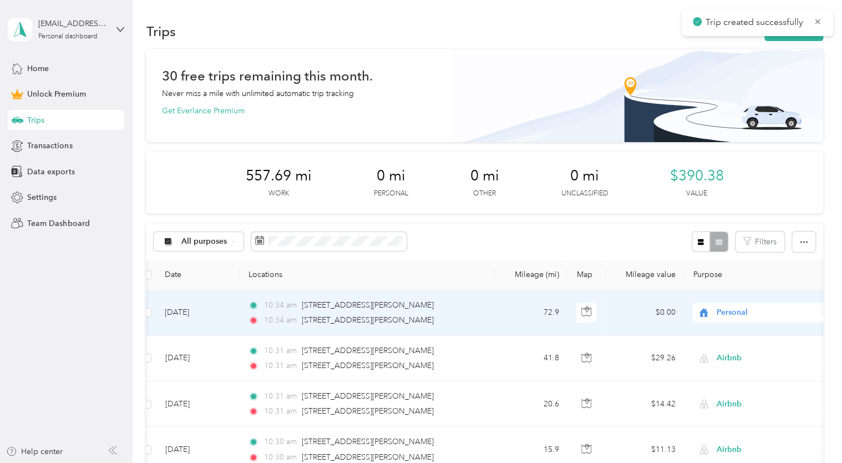
click at [709, 316] on icon at bounding box center [704, 312] width 14 height 9
click at [729, 188] on span "Airbnb" at bounding box center [772, 192] width 103 height 12
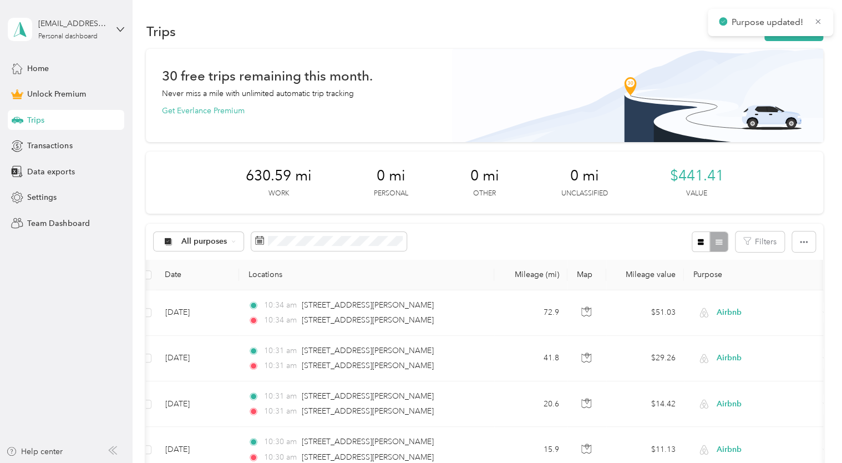
click at [820, 19] on icon at bounding box center [818, 21] width 5 height 5
click at [786, 34] on div "Purpose updated!" at bounding box center [770, 22] width 125 height 27
drag, startPoint x: 767, startPoint y: 32, endPoint x: 737, endPoint y: 24, distance: 31.6
click at [737, 24] on div "Trips New trip" at bounding box center [484, 30] width 677 height 23
click at [795, 36] on button "New trip" at bounding box center [794, 31] width 59 height 19
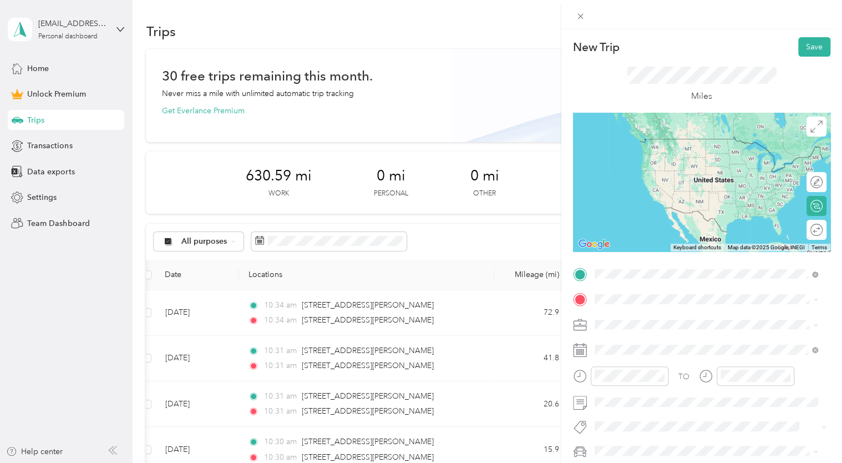
click at [632, 319] on span "[STREET_ADDRESS][PERSON_NAME][US_STATE]" at bounding box center [701, 314] width 173 height 10
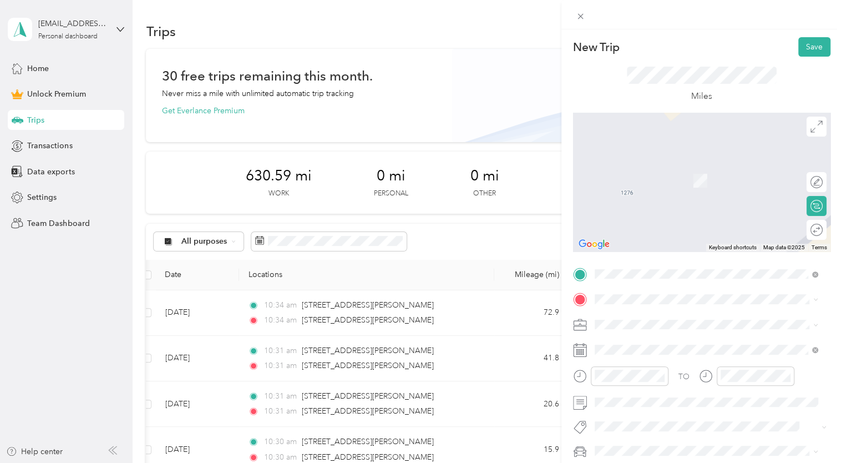
click at [619, 292] on span at bounding box center [711, 299] width 240 height 18
click at [628, 334] on span "[STREET_ADDRESS][US_STATE]" at bounding box center [670, 339] width 111 height 10
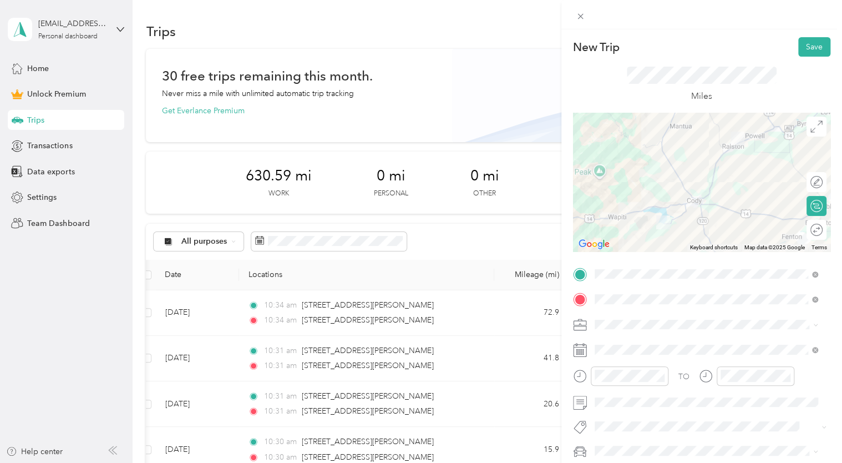
click at [693, 292] on span at bounding box center [711, 299] width 240 height 18
click at [724, 95] on div "Miles" at bounding box center [702, 85] width 150 height 37
click at [670, 51] on div "New Trip Save" at bounding box center [701, 46] width 257 height 19
click at [606, 334] on div "TO Add photo" at bounding box center [701, 386] width 257 height 243
click at [614, 211] on ol "Work Personal Airbnb Other Charity Medical Moving Commute" at bounding box center [706, 230] width 231 height 155
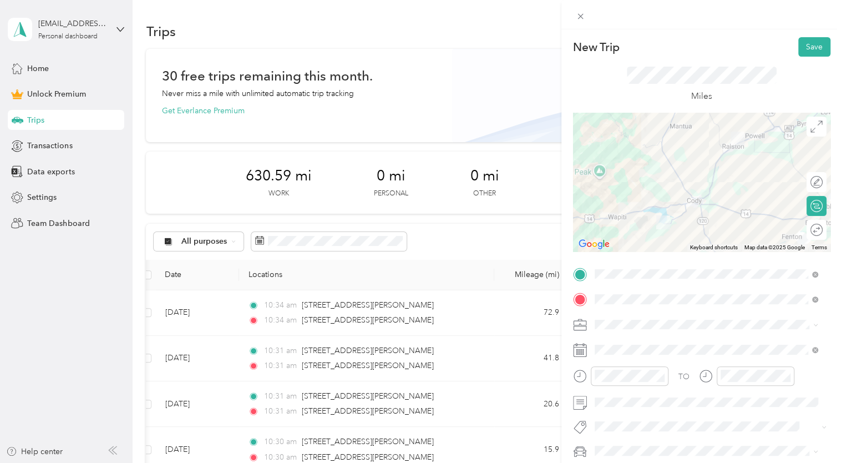
click at [801, 45] on button "Save" at bounding box center [815, 46] width 32 height 19
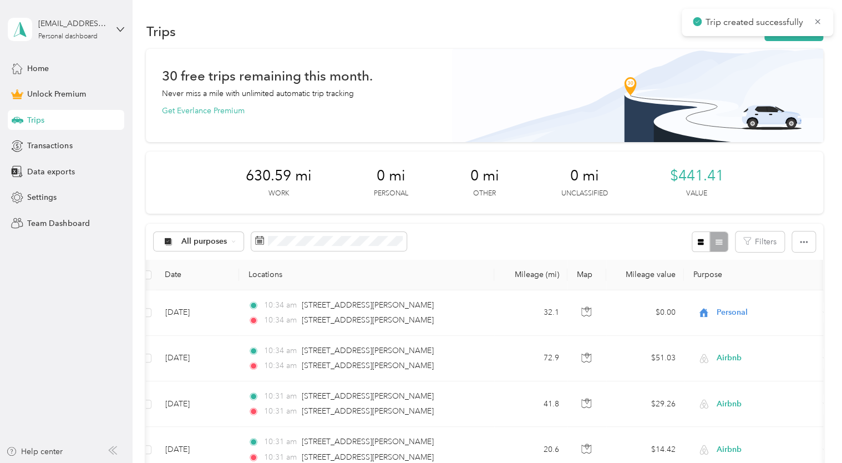
click at [796, 39] on button "New trip" at bounding box center [794, 31] width 59 height 19
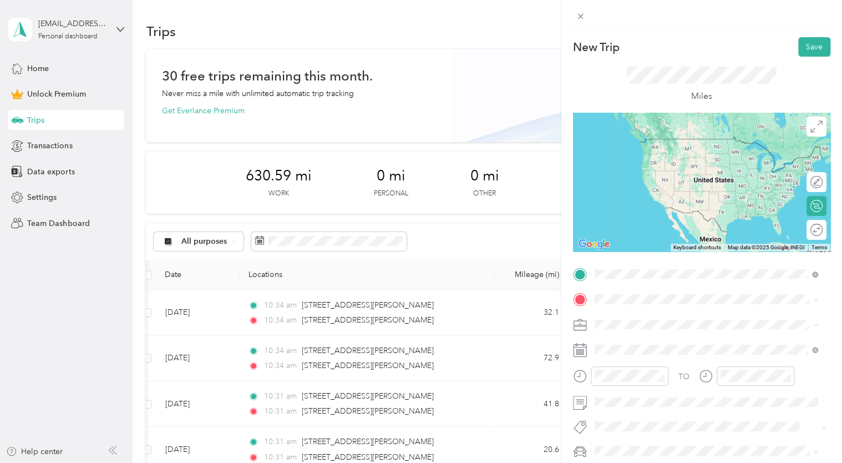
click at [619, 310] on span "[STREET_ADDRESS][US_STATE]" at bounding box center [670, 314] width 111 height 10
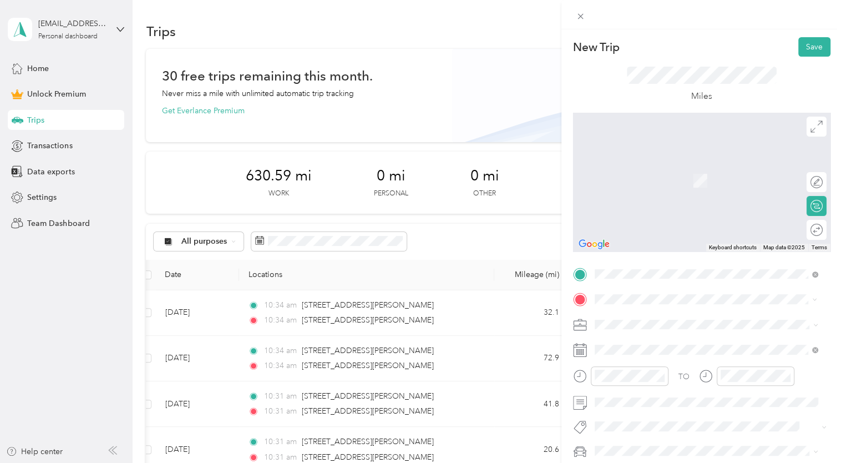
click at [651, 169] on span "[STREET_ADDRESS][US_STATE]" at bounding box center [670, 164] width 111 height 10
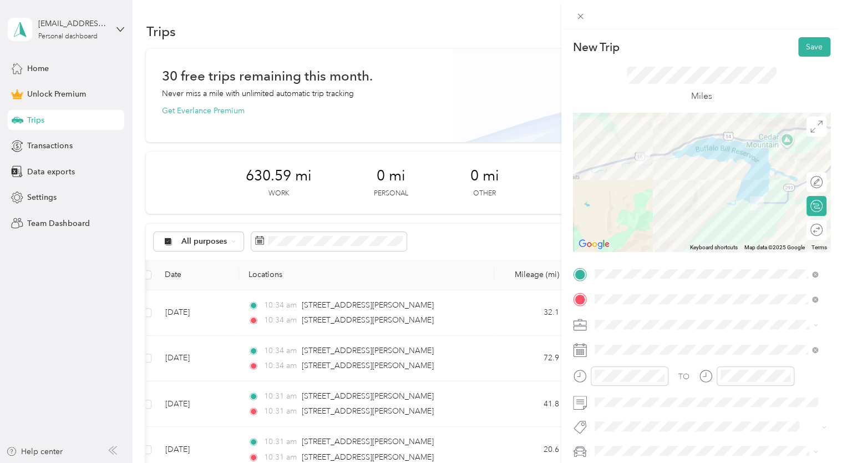
click at [623, 206] on div "Airbnb" at bounding box center [707, 202] width 216 height 12
click at [640, 91] on div "Miles" at bounding box center [702, 85] width 150 height 37
click at [801, 54] on button "Save" at bounding box center [815, 46] width 32 height 19
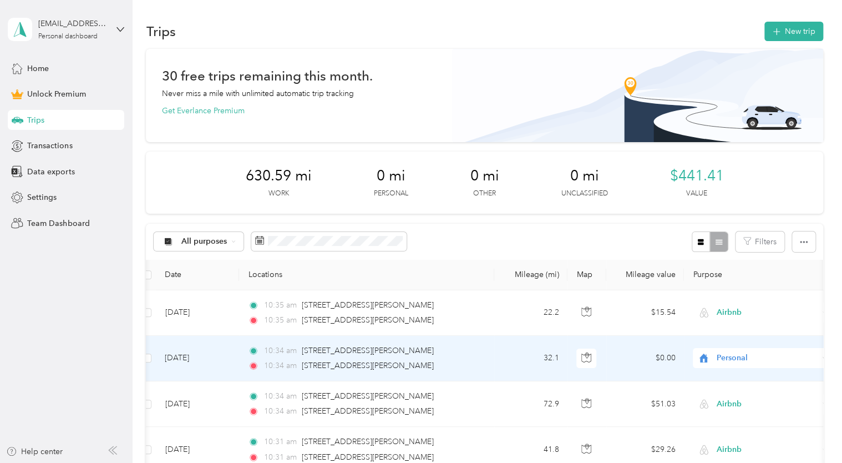
drag, startPoint x: 716, startPoint y: 352, endPoint x: 726, endPoint y: 363, distance: 15.3
click at [726, 363] on span "Personal" at bounding box center [768, 358] width 102 height 12
click at [724, 243] on li "Airbnb" at bounding box center [762, 238] width 138 height 19
click at [818, 18] on icon at bounding box center [818, 22] width 8 height 10
click at [798, 29] on div "Purpose updated!" at bounding box center [770, 22] width 125 height 27
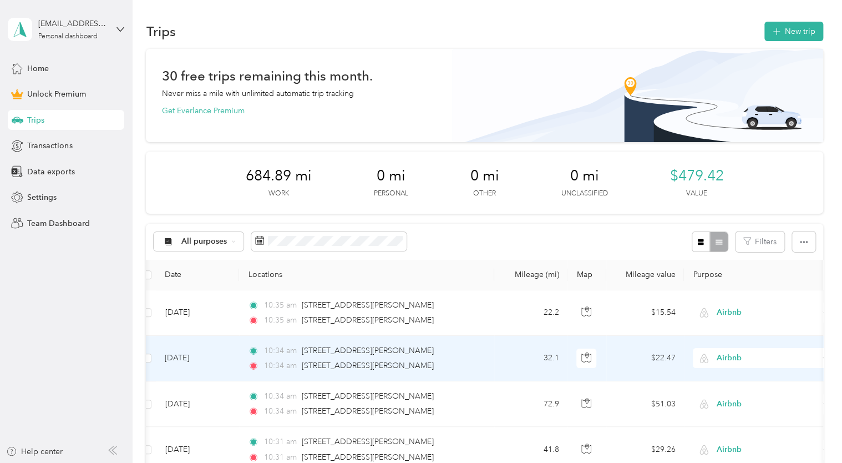
click at [790, 30] on button "New trip" at bounding box center [794, 31] width 59 height 19
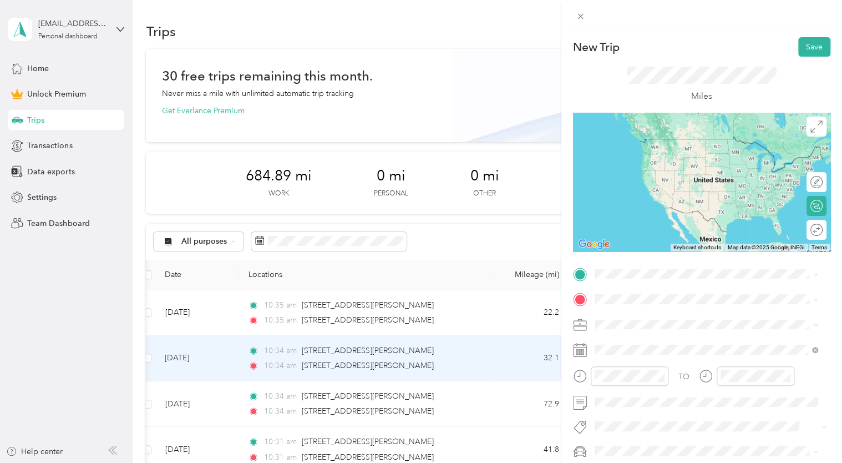
click at [577, 251] on img "Open this area in Google Maps (opens a new window)" at bounding box center [594, 244] width 37 height 14
click at [634, 334] on li "Cody [US_STATE] 82414, [GEOGRAPHIC_DATA]" at bounding box center [706, 335] width 231 height 31
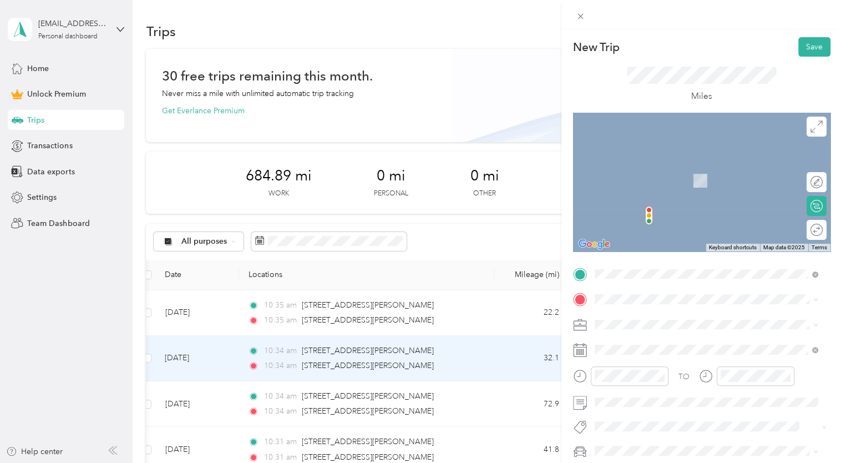
click at [630, 319] on span "[STREET_ADDRESS][US_STATE]" at bounding box center [670, 314] width 111 height 10
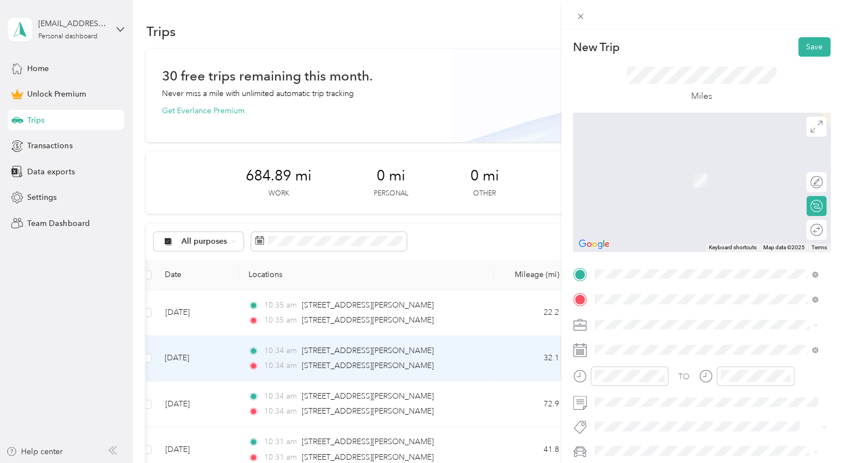
click at [644, 163] on span "[STREET_ADDRESS][PERSON_NAME][US_STATE]" at bounding box center [701, 164] width 173 height 10
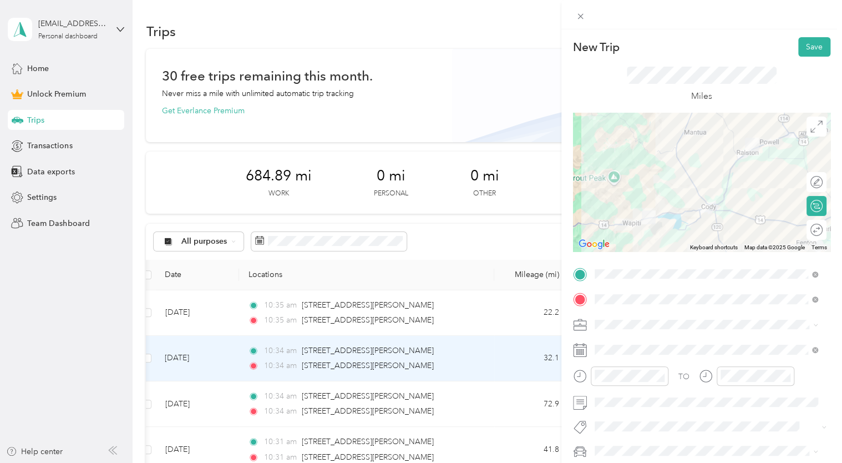
click at [724, 93] on div "Miles" at bounding box center [702, 85] width 150 height 37
click at [622, 206] on span "Airbnb" at bounding box center [611, 206] width 24 height 9
click at [800, 48] on button "Save" at bounding box center [815, 46] width 32 height 19
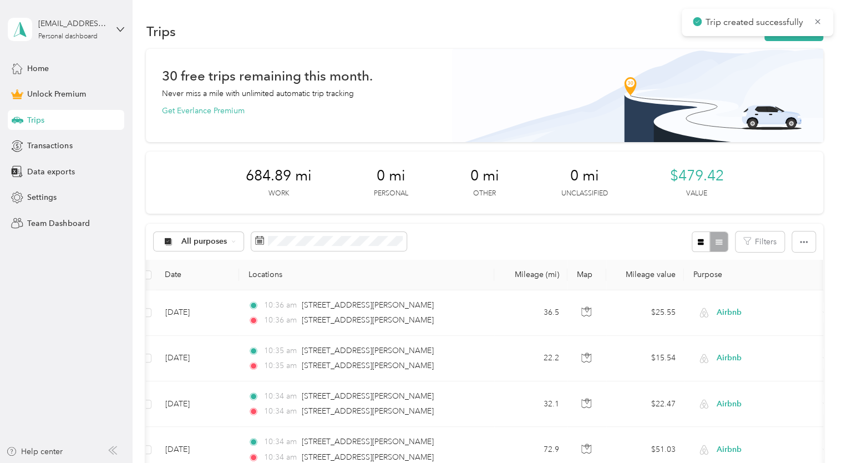
click at [523, 81] on div "30 free trips remaining this month. Never miss a mile with unlimited automatic …" at bounding box center [484, 93] width 646 height 47
click at [819, 19] on icon at bounding box center [818, 22] width 9 height 10
click at [766, 24] on button "New trip" at bounding box center [794, 31] width 59 height 19
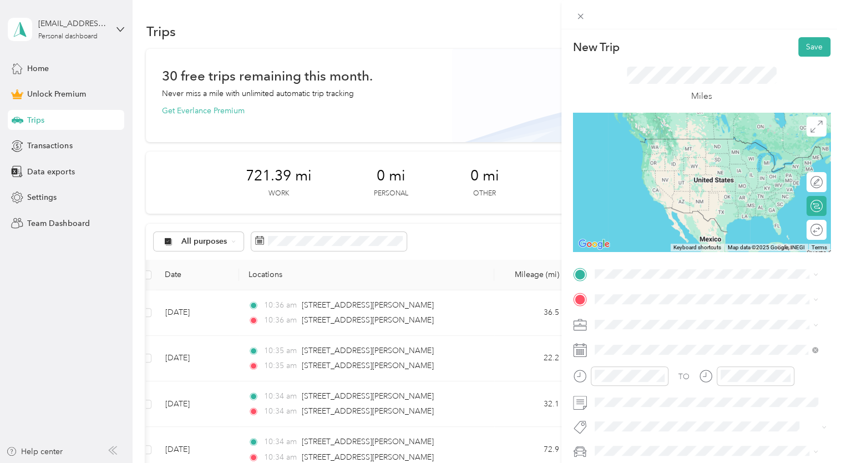
click at [635, 311] on span "[STREET_ADDRESS][PERSON_NAME][US_STATE]" at bounding box center [701, 310] width 173 height 10
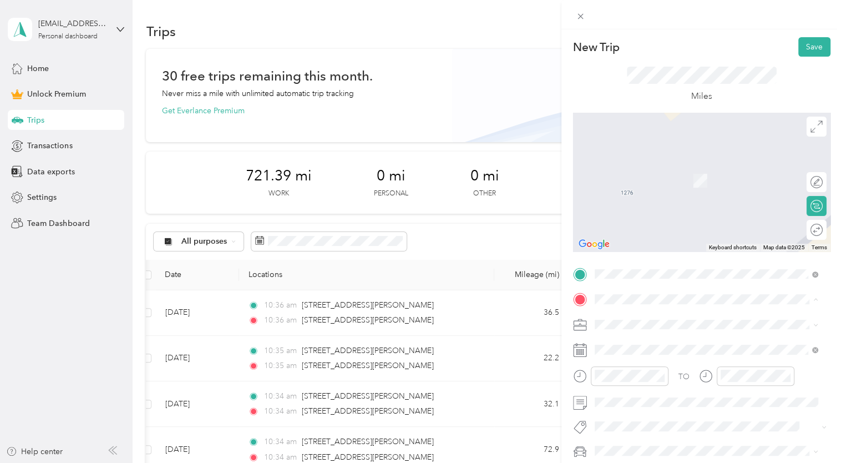
click at [619, 331] on li "[STREET_ADDRESS][PERSON_NAME][US_STATE]" at bounding box center [706, 340] width 231 height 23
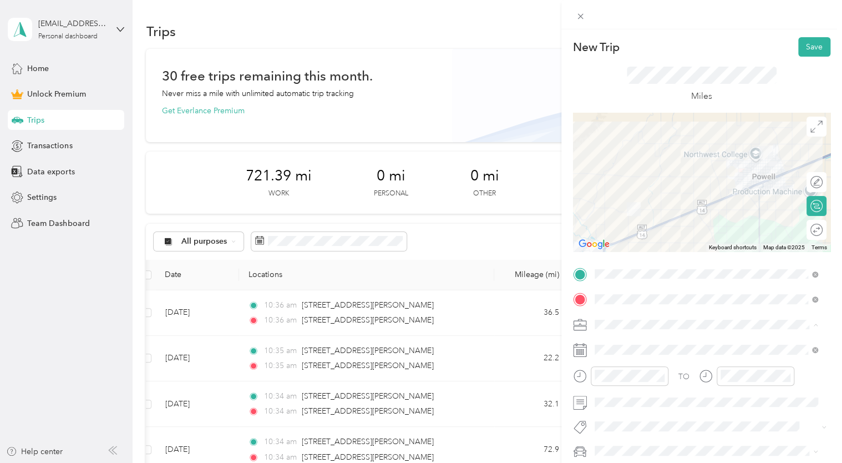
click at [618, 204] on span "Airbnb" at bounding box center [611, 207] width 24 height 9
click at [622, 85] on div "Miles" at bounding box center [701, 85] width 257 height 56
click at [801, 51] on button "Save" at bounding box center [815, 46] width 32 height 19
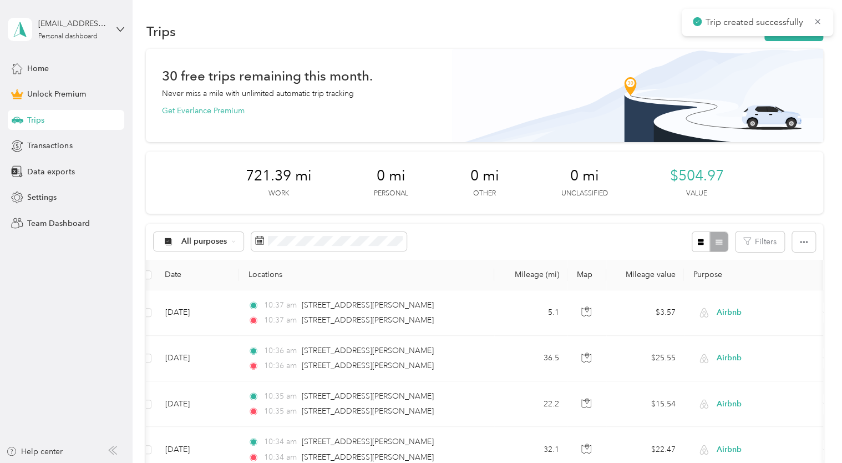
click at [775, 37] on button "New trip" at bounding box center [794, 31] width 59 height 19
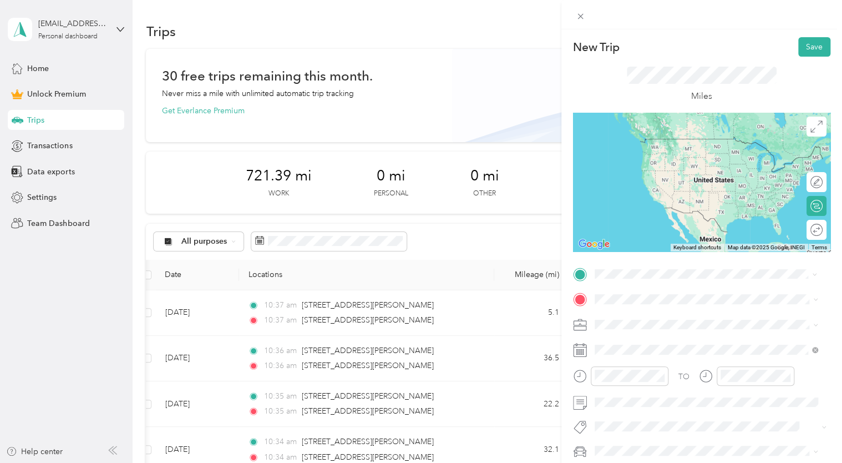
click at [653, 309] on span "[STREET_ADDRESS][PERSON_NAME][US_STATE]" at bounding box center [701, 314] width 173 height 10
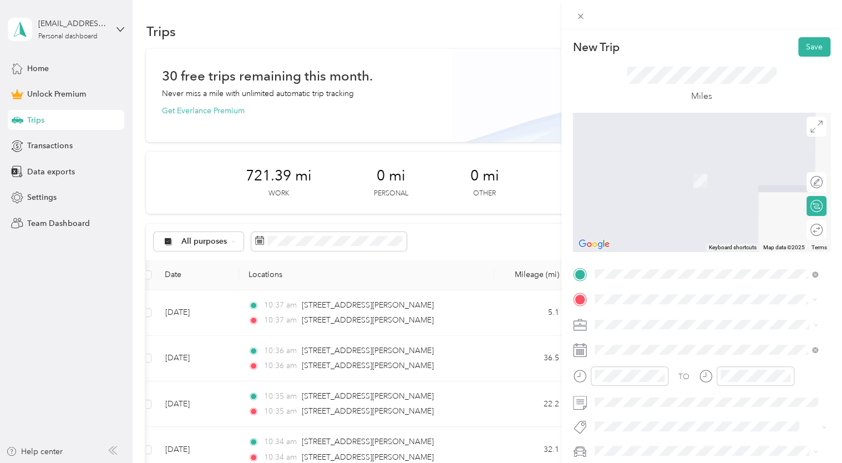
click at [662, 341] on span "[STREET_ADDRESS][PERSON_NAME][US_STATE]" at bounding box center [701, 339] width 173 height 10
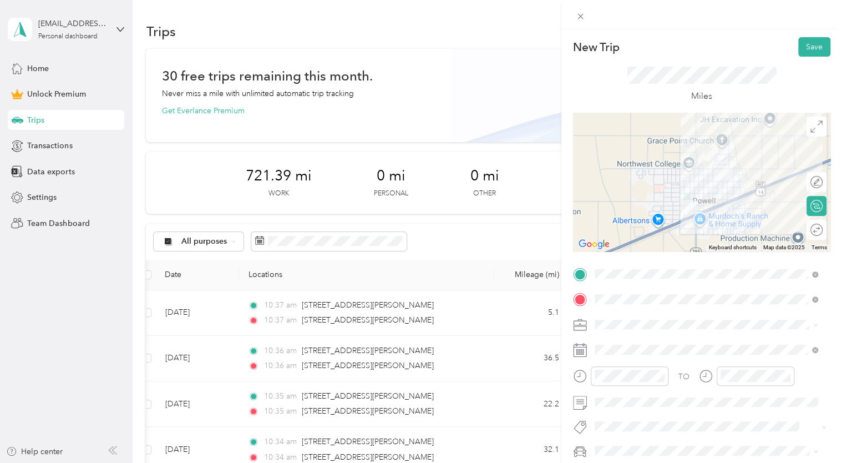
click at [630, 94] on div "Miles" at bounding box center [702, 85] width 150 height 37
click at [614, 209] on li "Airbnb" at bounding box center [706, 207] width 231 height 19
click at [801, 46] on button "Save" at bounding box center [815, 46] width 32 height 19
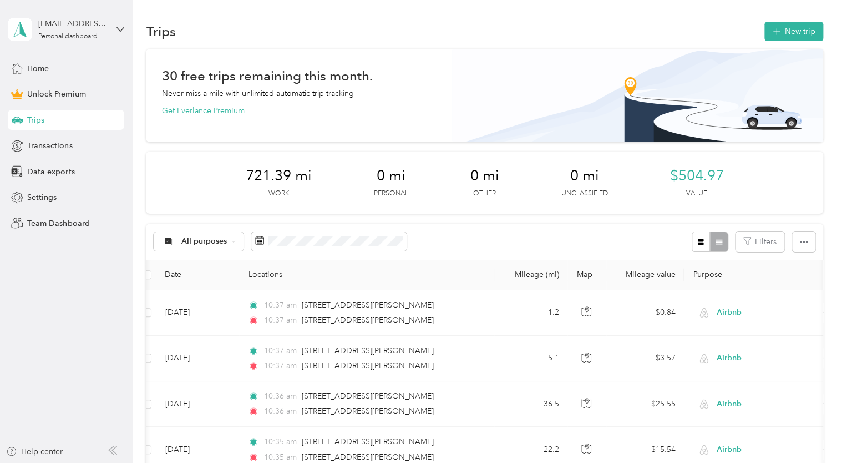
click at [777, 37] on button "New trip" at bounding box center [794, 31] width 59 height 19
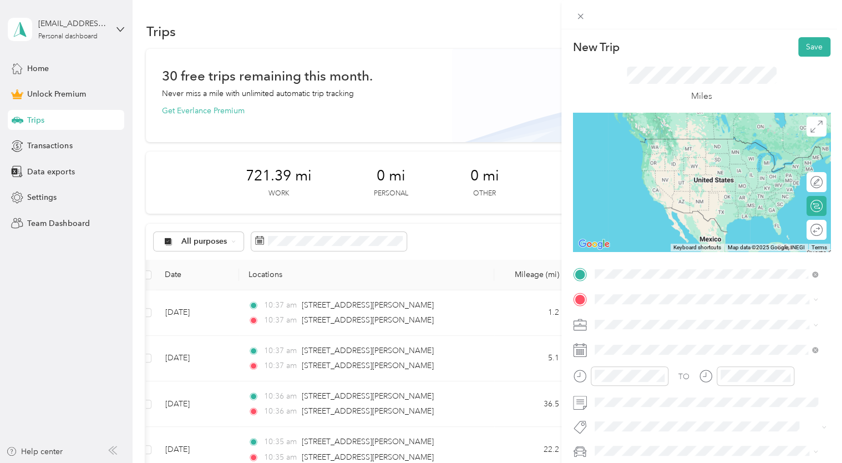
click at [716, 322] on div "[STREET_ADDRESS][PERSON_NAME][US_STATE]" at bounding box center [707, 314] width 216 height 15
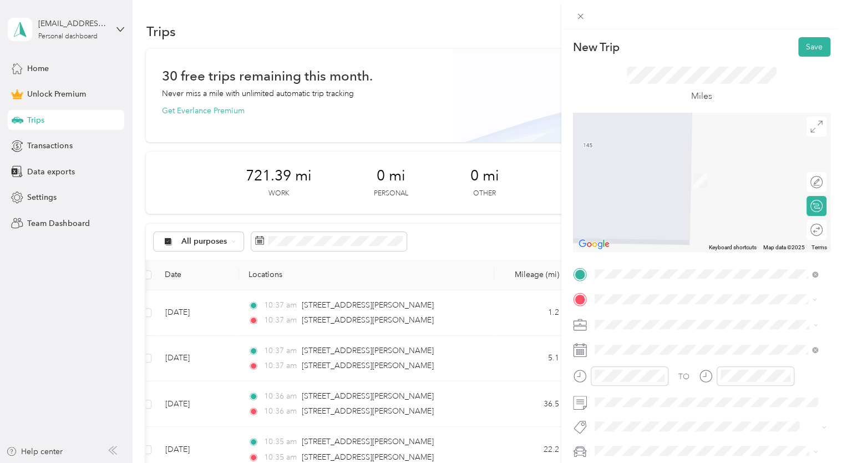
click at [639, 169] on span "[STREET_ADDRESS][PERSON_NAME][US_STATE]" at bounding box center [701, 164] width 173 height 10
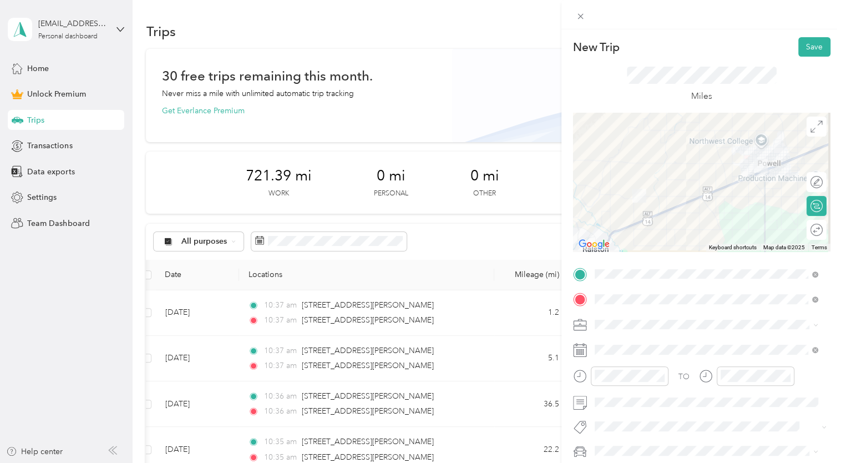
click at [633, 84] on div "Miles" at bounding box center [702, 85] width 150 height 37
click at [614, 203] on span "Airbnb" at bounding box center [611, 205] width 24 height 9
drag, startPoint x: 807, startPoint y: 41, endPoint x: 713, endPoint y: 30, distance: 94.9
click at [713, 30] on div "New Trip Save This trip cannot be edited because it is either under review, app…" at bounding box center [702, 260] width 281 height 463
click at [804, 43] on button "Save" at bounding box center [815, 46] width 32 height 19
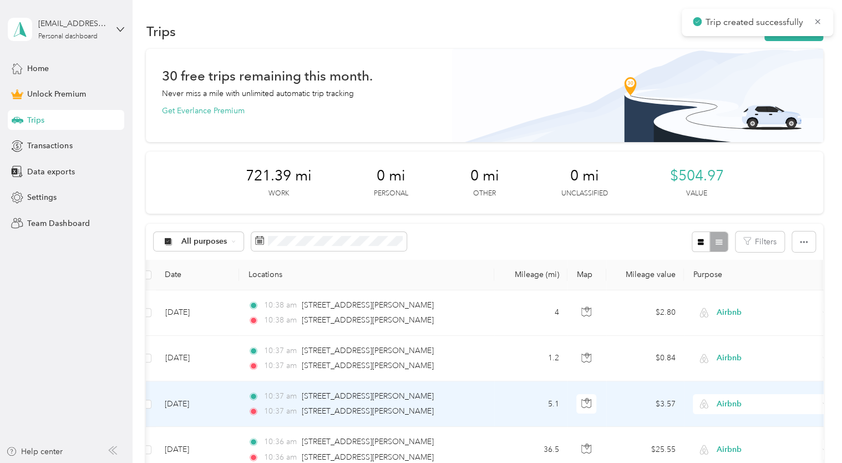
scroll to position [47, 0]
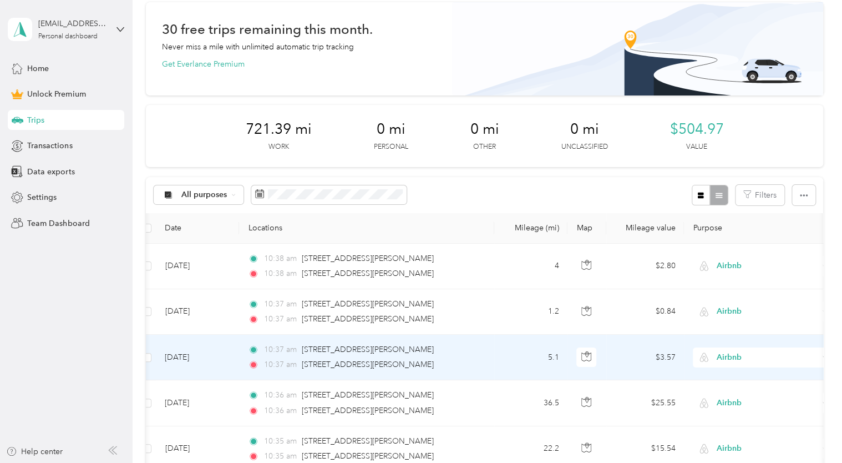
click at [445, 360] on div "10:37 am [STREET_ADDRESS][PERSON_NAME]" at bounding box center [364, 364] width 233 height 12
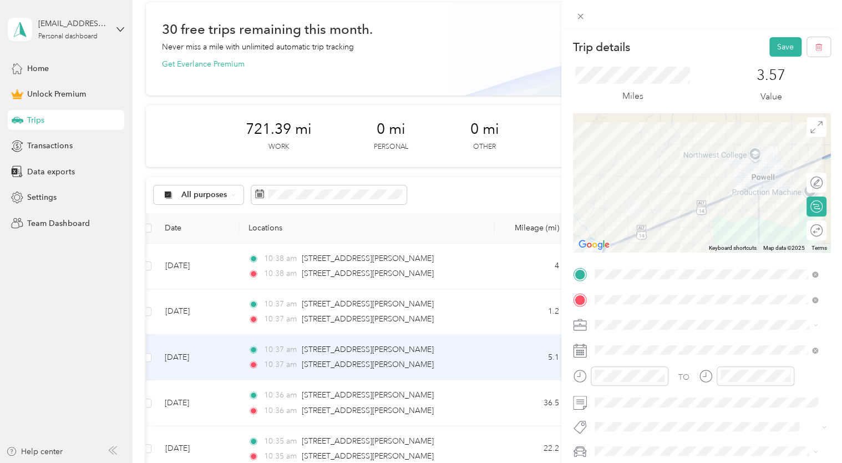
click at [770, 47] on button "Save" at bounding box center [786, 46] width 32 height 19
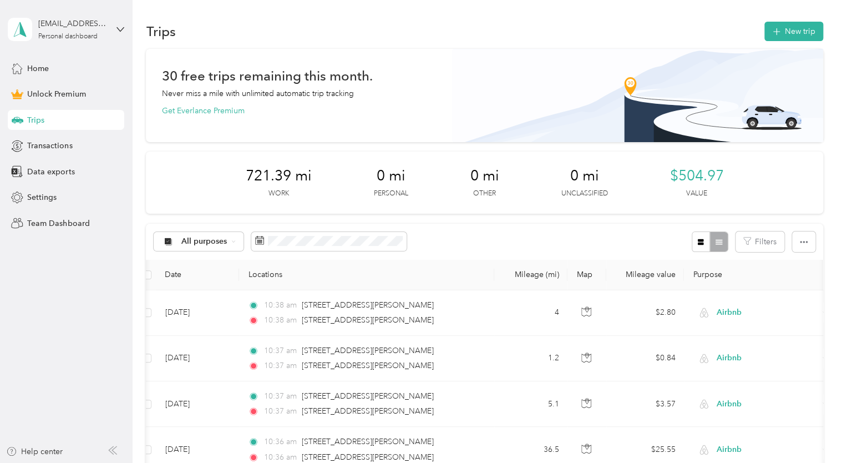
click at [800, 39] on button "New trip" at bounding box center [794, 31] width 59 height 19
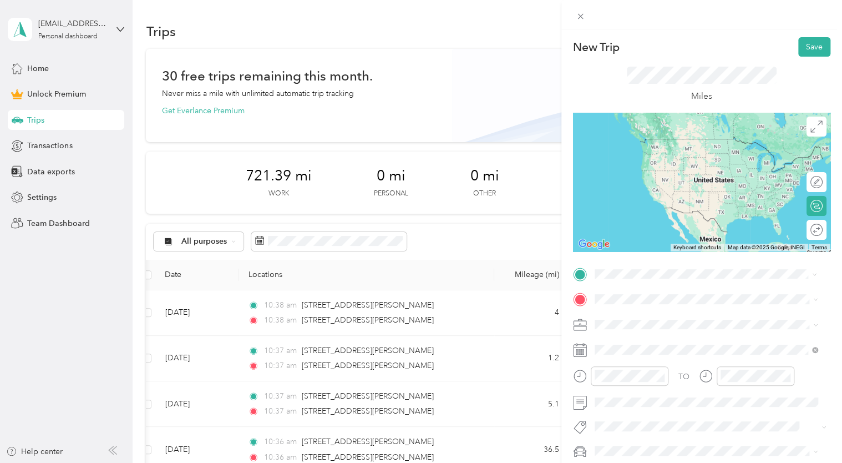
click at [636, 317] on span "[STREET_ADDRESS][PERSON_NAME][US_STATE]" at bounding box center [701, 314] width 173 height 10
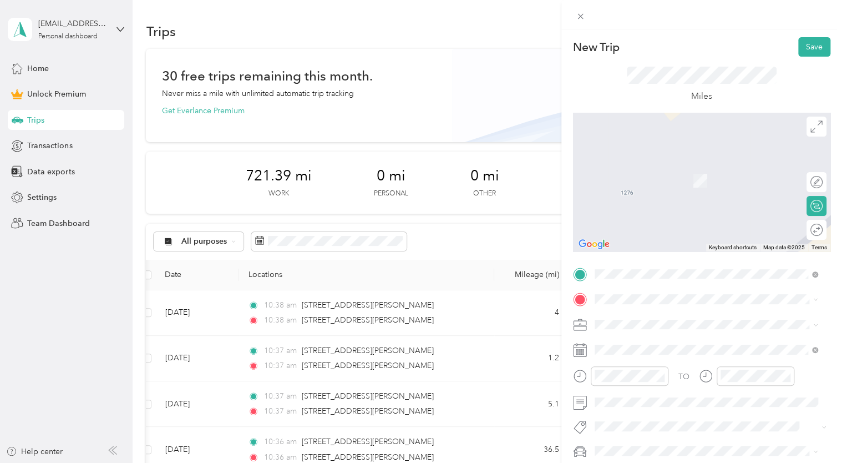
click at [671, 158] on div "[STREET_ADDRESS][PERSON_NAME][US_STATE]" at bounding box center [707, 159] width 216 height 15
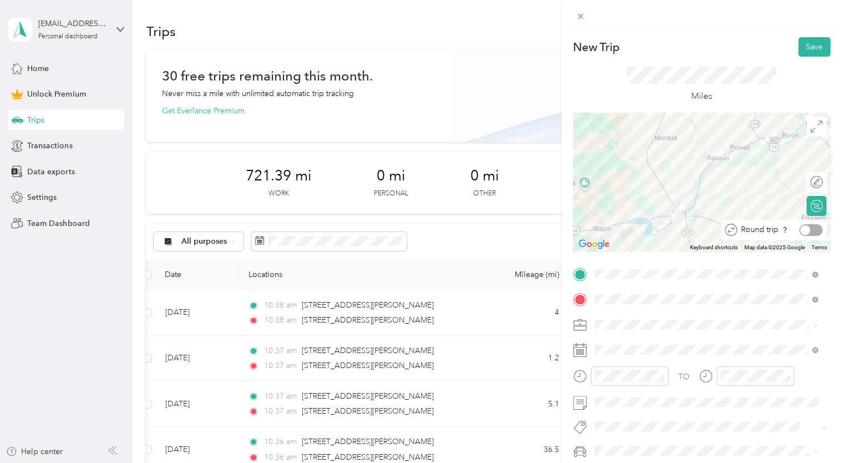
click at [809, 230] on div "Round trip" at bounding box center [780, 230] width 85 height 12
click at [807, 228] on div at bounding box center [811, 230] width 23 height 12
click at [655, 95] on div "Miles" at bounding box center [702, 85] width 150 height 37
click at [628, 206] on div "Airbnb" at bounding box center [707, 206] width 216 height 12
click at [799, 41] on button "Save" at bounding box center [815, 46] width 32 height 19
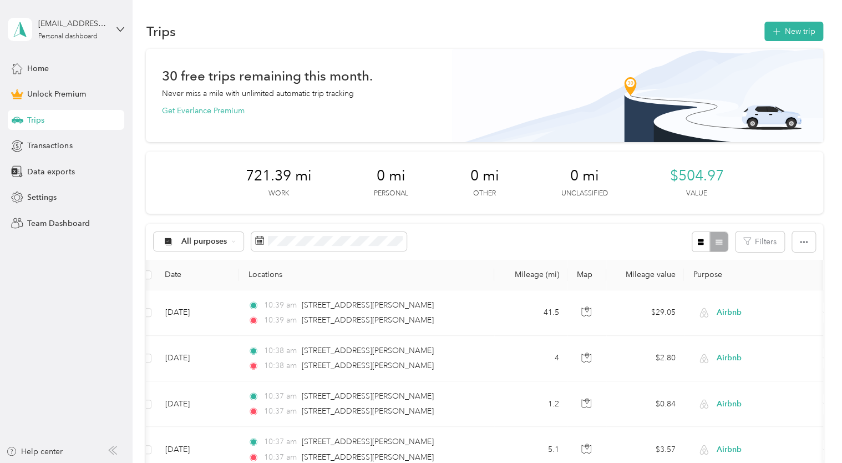
click at [772, 27] on span "button" at bounding box center [776, 31] width 9 height 9
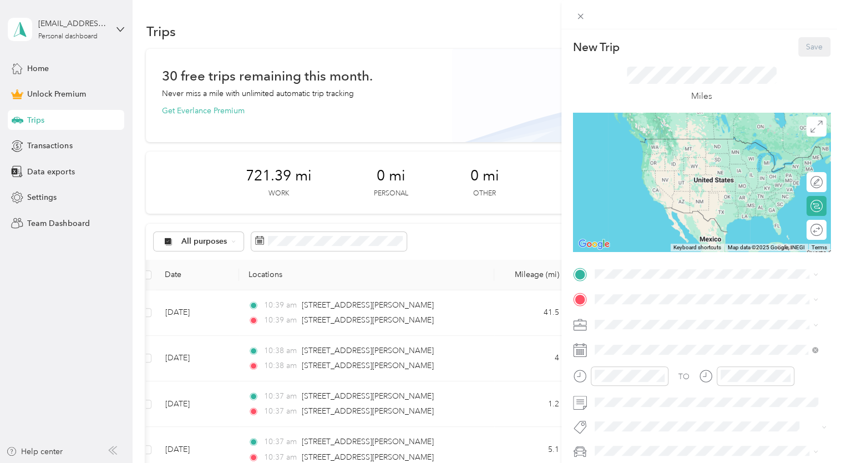
click at [622, 279] on span at bounding box center [711, 274] width 240 height 18
click at [664, 316] on span "[STREET_ADDRESS][PERSON_NAME][US_STATE]" at bounding box center [701, 311] width 173 height 10
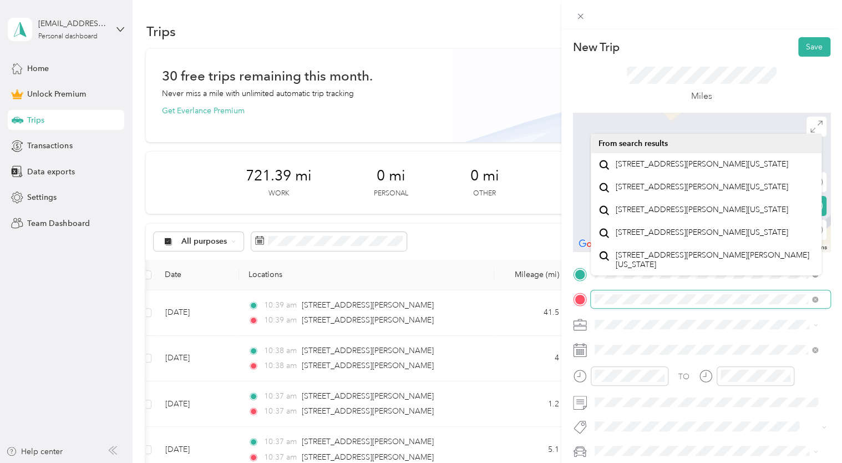
scroll to position [19, 0]
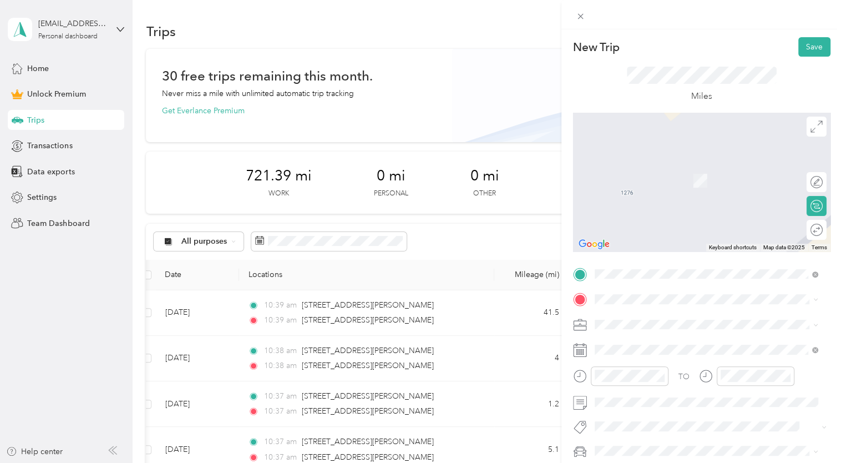
click at [674, 181] on span "[STREET_ADDRESS][PERSON_NAME][US_STATE]" at bounding box center [701, 181] width 173 height 10
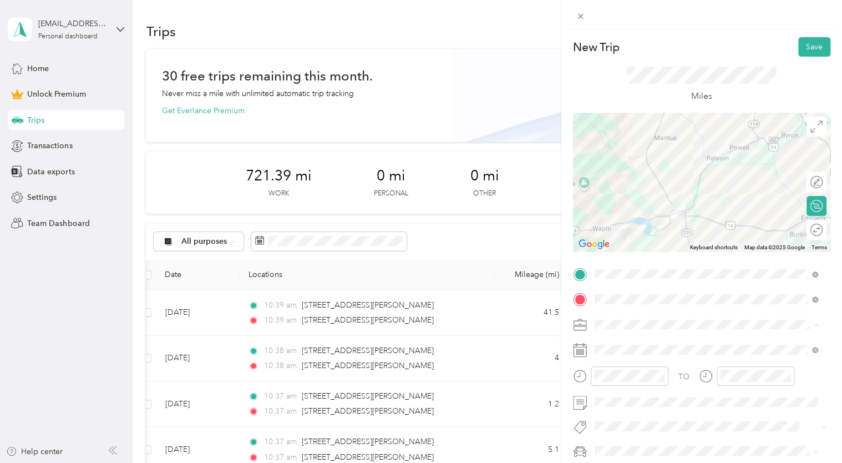
click at [622, 205] on span "Airbnb" at bounding box center [611, 207] width 24 height 9
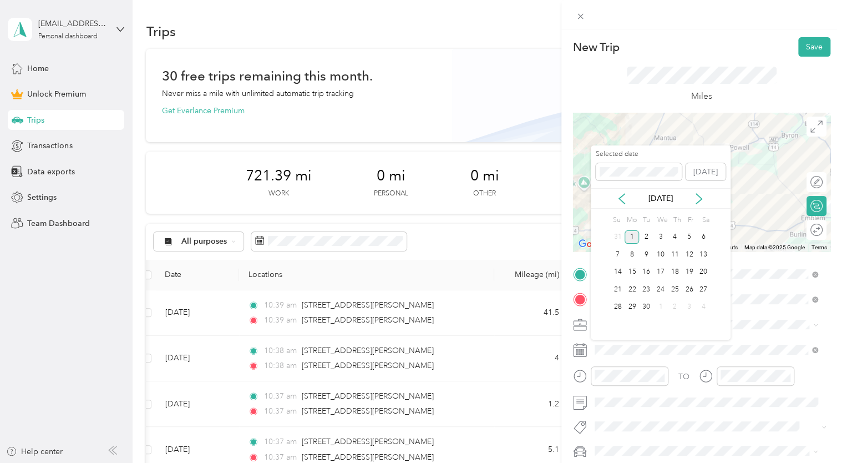
click at [598, 171] on span at bounding box center [639, 172] width 86 height 18
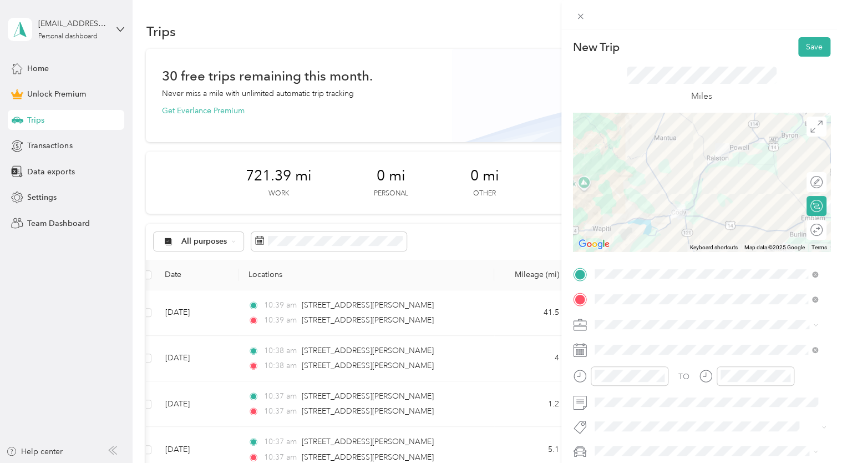
click at [614, 92] on div "Miles" at bounding box center [701, 85] width 257 height 56
click at [812, 44] on button "Save" at bounding box center [815, 46] width 32 height 19
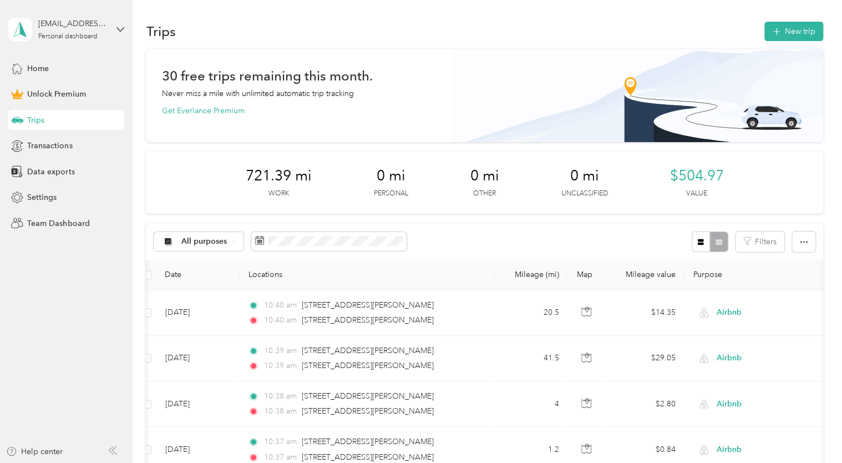
click at [796, 34] on button "New trip" at bounding box center [794, 31] width 59 height 19
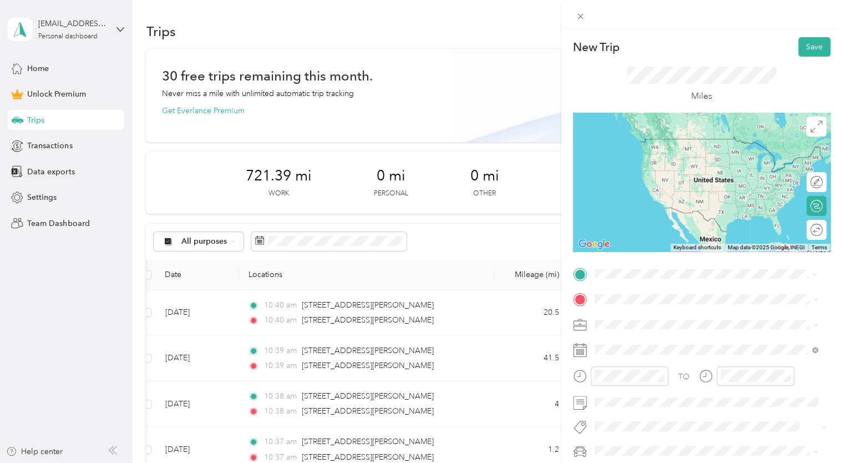
click at [627, 319] on span "[STREET_ADDRESS][PERSON_NAME][US_STATE]" at bounding box center [701, 314] width 173 height 10
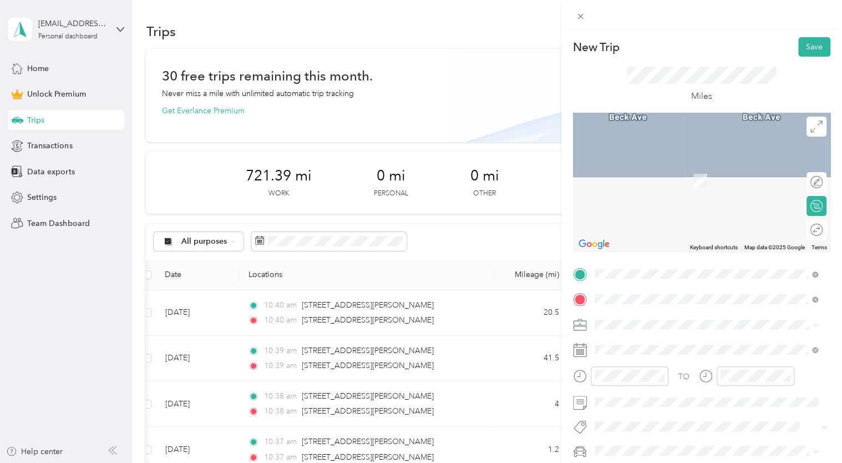
click at [668, 367] on span "[STREET_ADDRESS][US_STATE]" at bounding box center [670, 362] width 111 height 10
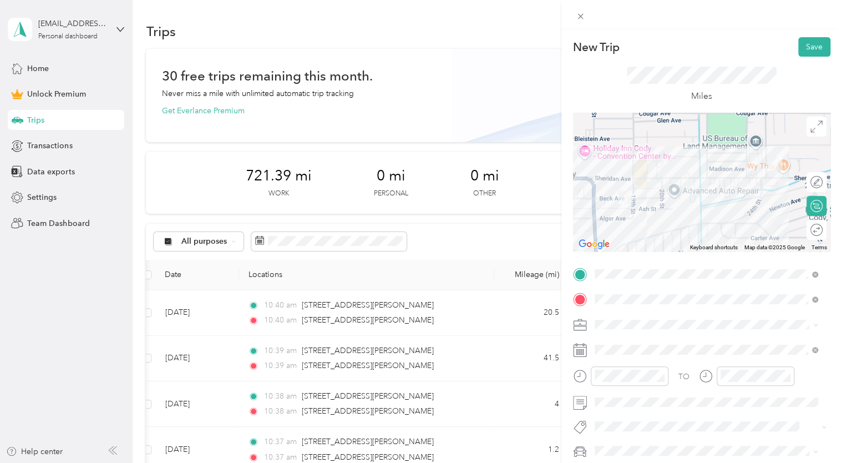
click at [610, 344] on span at bounding box center [711, 350] width 240 height 18
click at [726, 84] on div "Miles" at bounding box center [702, 85] width 150 height 37
click at [799, 48] on button "Save" at bounding box center [815, 46] width 32 height 19
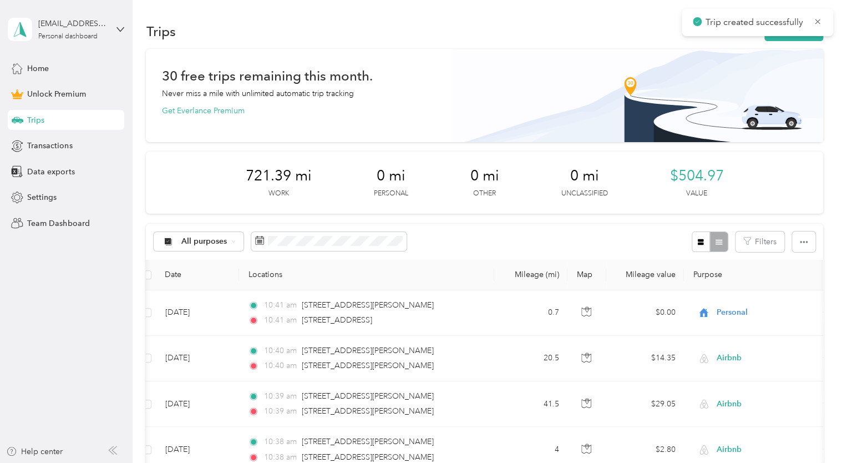
click at [790, 38] on button "New trip" at bounding box center [794, 31] width 59 height 19
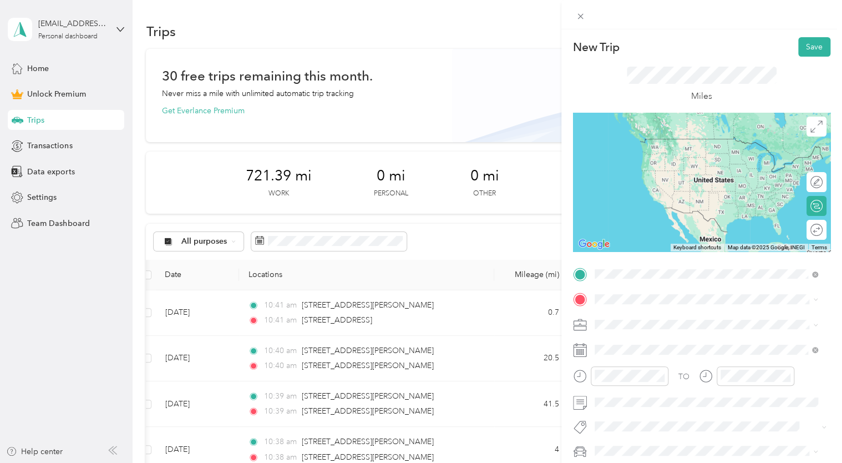
click at [628, 322] on div "[STREET_ADDRESS][US_STATE]" at bounding box center [707, 314] width 216 height 15
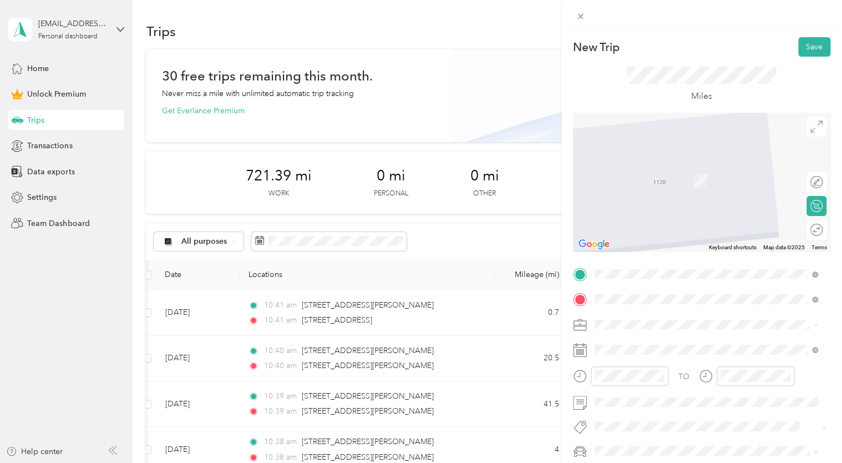
click at [659, 161] on span "[STREET_ADDRESS][PERSON_NAME][US_STATE]" at bounding box center [701, 164] width 173 height 10
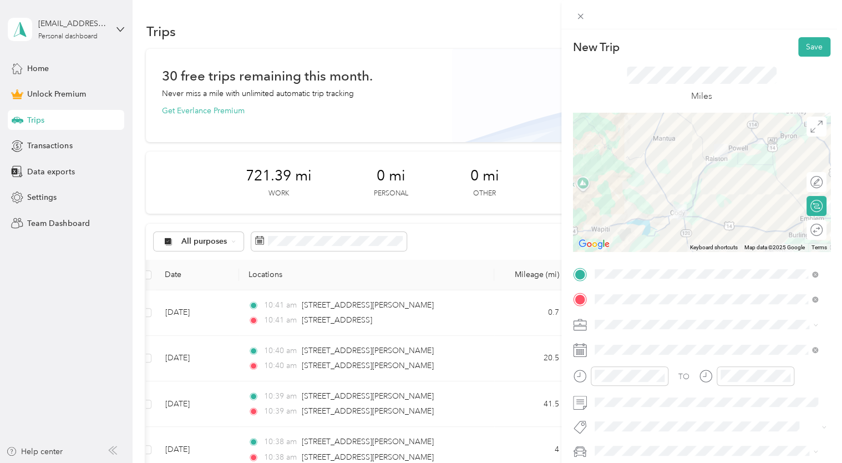
click at [617, 210] on li "Airbnb" at bounding box center [706, 207] width 231 height 19
click at [619, 74] on div "Miles" at bounding box center [701, 85] width 257 height 56
click at [812, 49] on button "Save" at bounding box center [815, 46] width 32 height 19
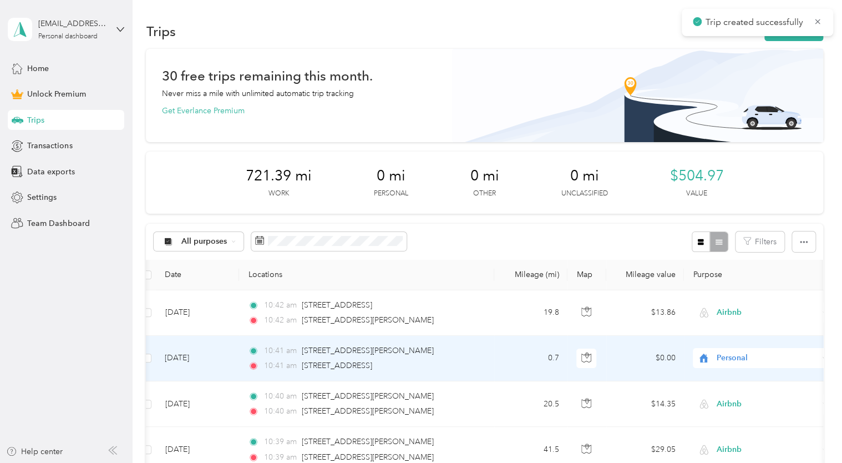
click at [724, 360] on span "Personal" at bounding box center [768, 358] width 102 height 12
click at [739, 243] on li "Airbnb" at bounding box center [762, 239] width 138 height 19
click at [776, 39] on button "New trip" at bounding box center [794, 31] width 59 height 19
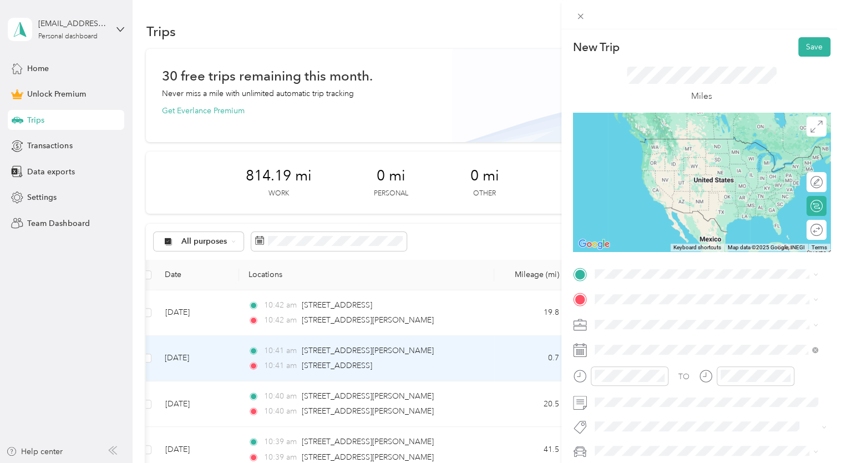
click at [633, 315] on span "[STREET_ADDRESS][PERSON_NAME][US_STATE]" at bounding box center [701, 312] width 173 height 10
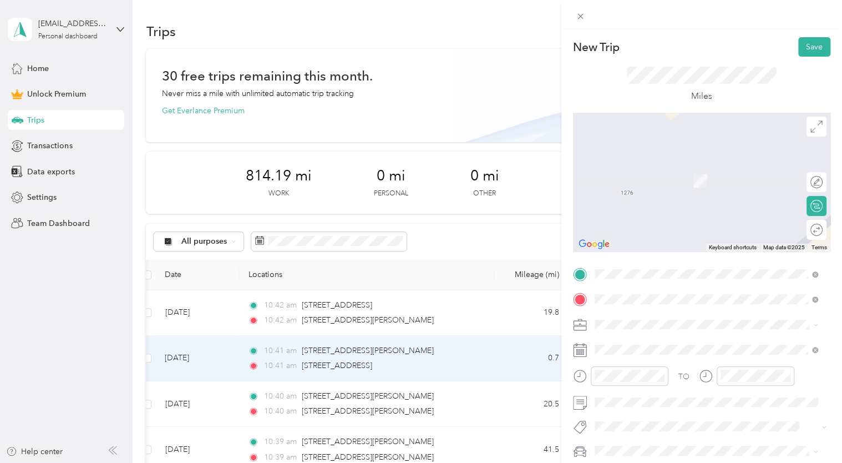
click at [643, 172] on div "[STREET_ADDRESS][PERSON_NAME][US_STATE]" at bounding box center [707, 164] width 216 height 15
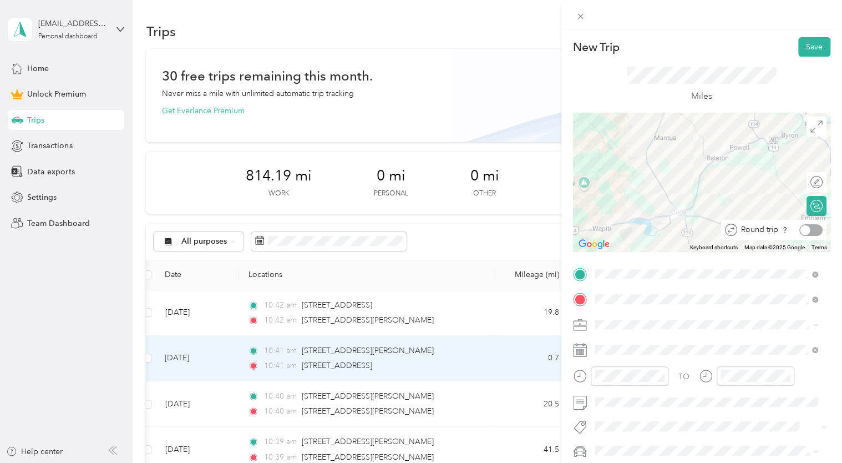
click at [809, 234] on div at bounding box center [811, 230] width 23 height 12
click at [622, 205] on span "Airbnb" at bounding box center [611, 207] width 24 height 9
click at [603, 343] on span at bounding box center [711, 350] width 240 height 18
click at [736, 103] on div "Miles" at bounding box center [701, 85] width 257 height 56
click at [799, 48] on button "Save" at bounding box center [815, 46] width 32 height 19
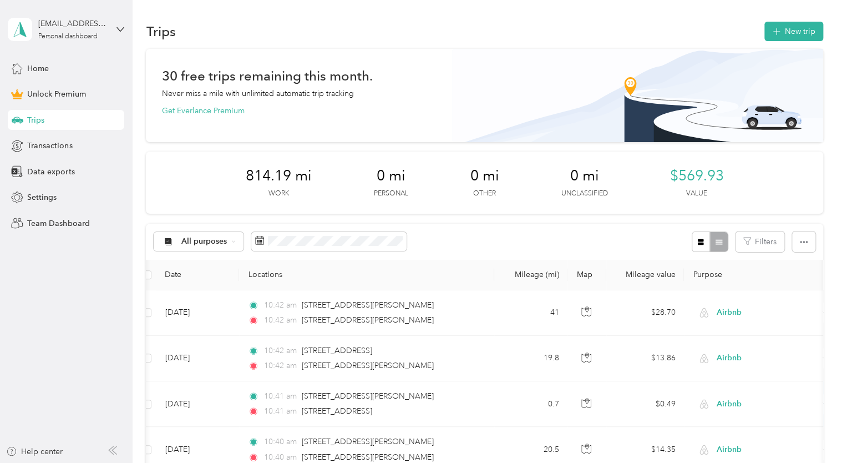
click at [779, 30] on button "New trip" at bounding box center [794, 31] width 59 height 19
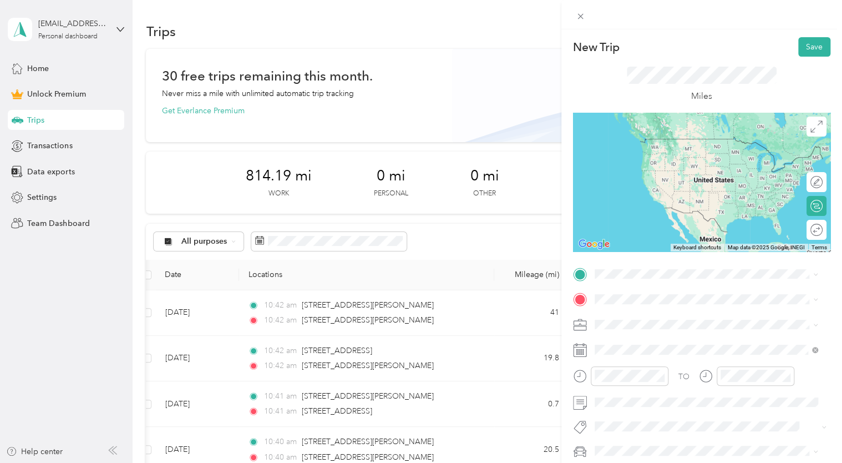
click at [639, 315] on span "[STREET_ADDRESS][PERSON_NAME][US_STATE]" at bounding box center [701, 310] width 173 height 10
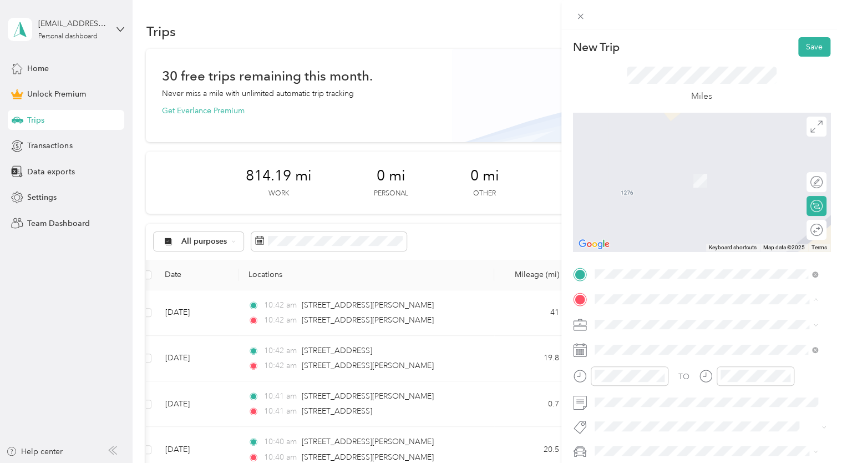
click at [638, 172] on div "[STREET_ADDRESS][PERSON_NAME][US_STATE]" at bounding box center [707, 164] width 216 height 15
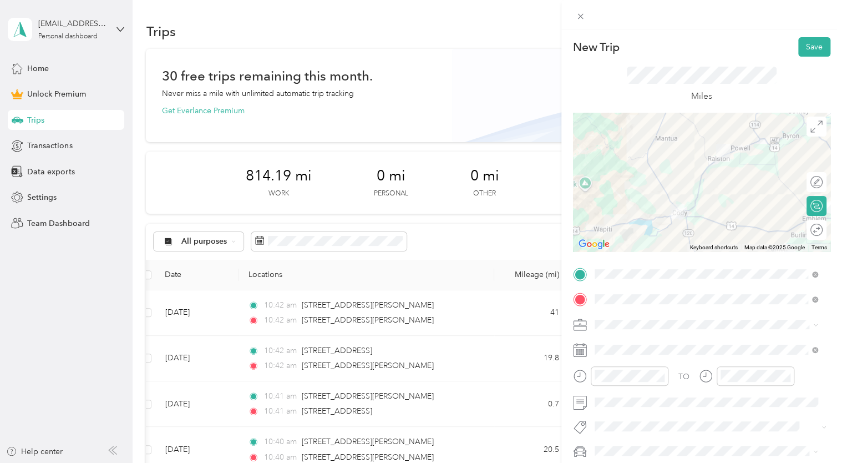
click at [612, 74] on div "Miles" at bounding box center [701, 85] width 257 height 56
click at [613, 212] on ol "Work Personal Airbnb Other Charity Medical Moving Commute" at bounding box center [706, 235] width 231 height 155
click at [600, 209] on li "Airbnb" at bounding box center [706, 207] width 231 height 19
click at [615, 356] on span at bounding box center [711, 350] width 240 height 18
click at [613, 355] on span at bounding box center [711, 350] width 240 height 18
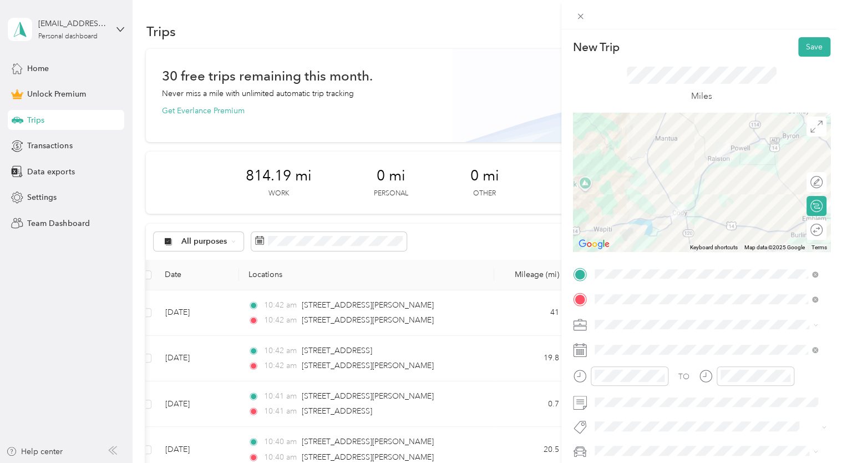
click at [761, 96] on div "Miles" at bounding box center [702, 85] width 150 height 37
click at [804, 45] on button "Save" at bounding box center [815, 46] width 32 height 19
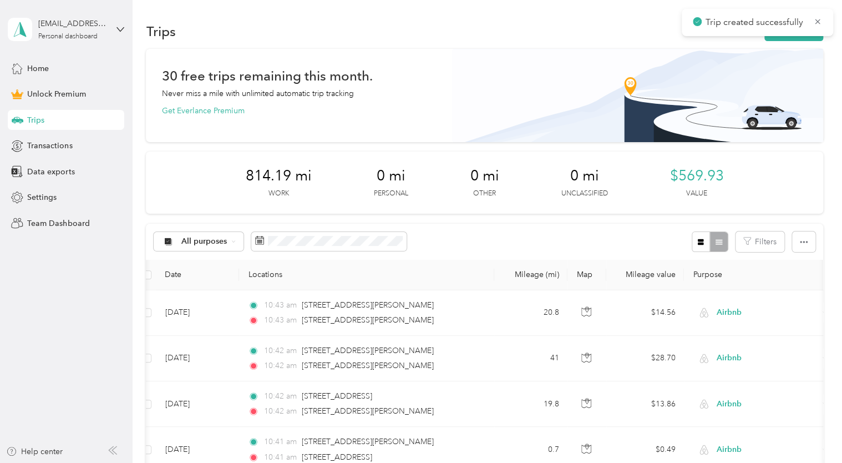
click at [781, 37] on button "New trip" at bounding box center [794, 31] width 59 height 19
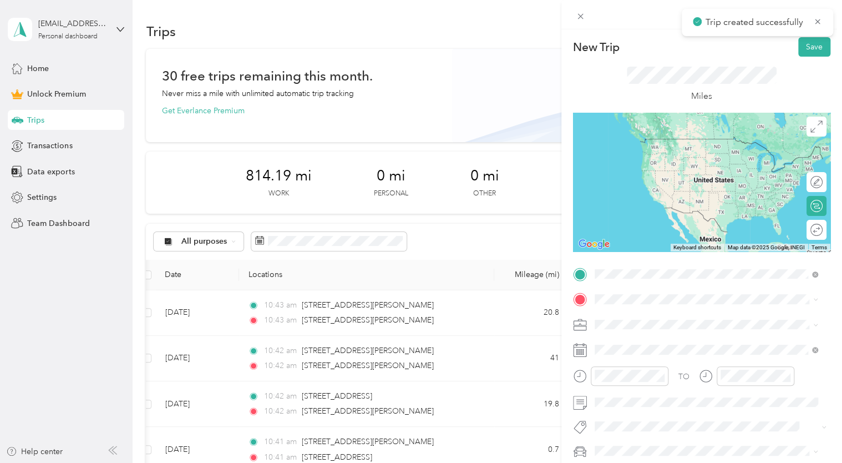
click at [668, 319] on span "[STREET_ADDRESS][PERSON_NAME][US_STATE]" at bounding box center [701, 314] width 173 height 10
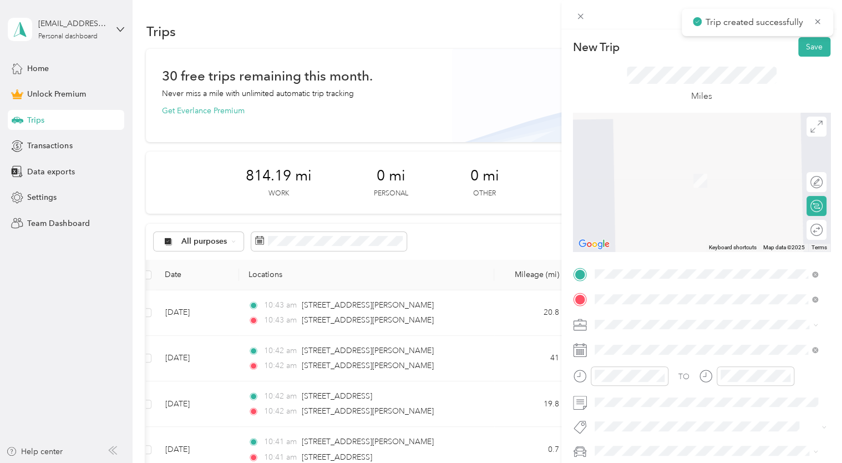
click at [645, 165] on span "[STREET_ADDRESS][PERSON_NAME][US_STATE]" at bounding box center [701, 164] width 173 height 10
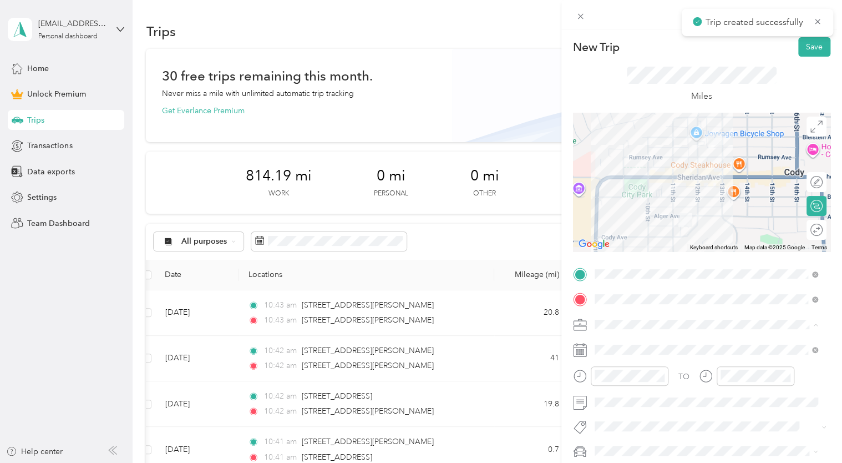
click at [609, 206] on span "Airbnb" at bounding box center [611, 207] width 24 height 9
click at [600, 344] on span at bounding box center [711, 350] width 240 height 18
click at [807, 44] on button "Save" at bounding box center [815, 46] width 32 height 19
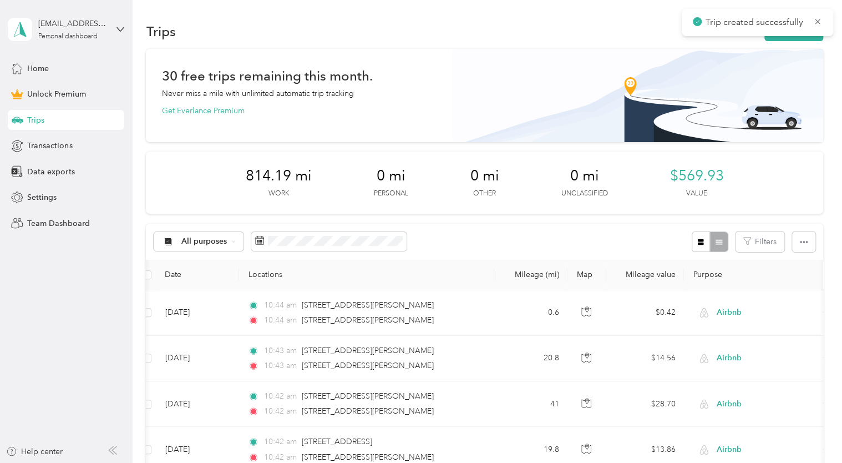
click at [798, 39] on button "New trip" at bounding box center [794, 31] width 59 height 19
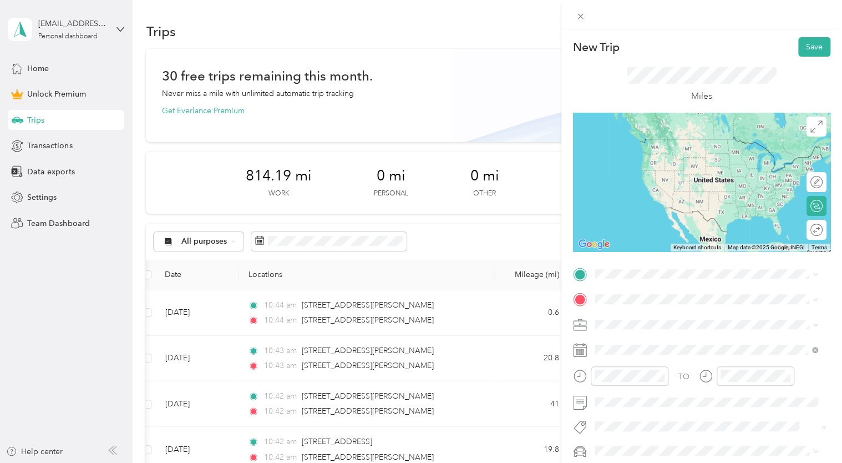
click at [628, 313] on span "[STREET_ADDRESS][PERSON_NAME][US_STATE]" at bounding box center [701, 308] width 173 height 10
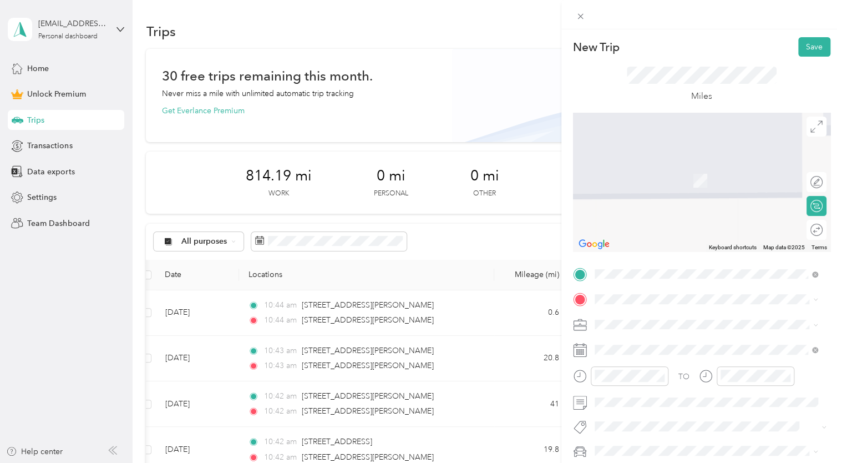
click at [626, 305] on span at bounding box center [711, 299] width 240 height 18
click at [640, 161] on span "[STREET_ADDRESS][PERSON_NAME][US_STATE]" at bounding box center [701, 164] width 173 height 10
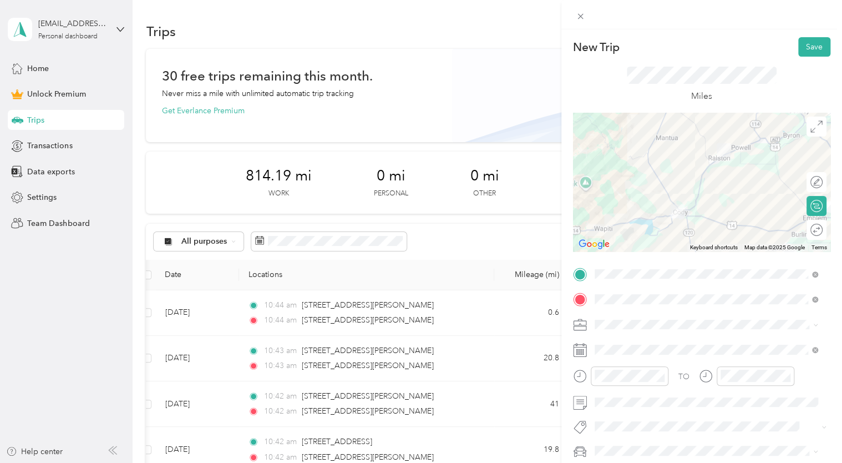
click at [618, 207] on div "Airbnb" at bounding box center [707, 207] width 216 height 12
click at [805, 52] on button "Save" at bounding box center [815, 46] width 32 height 19
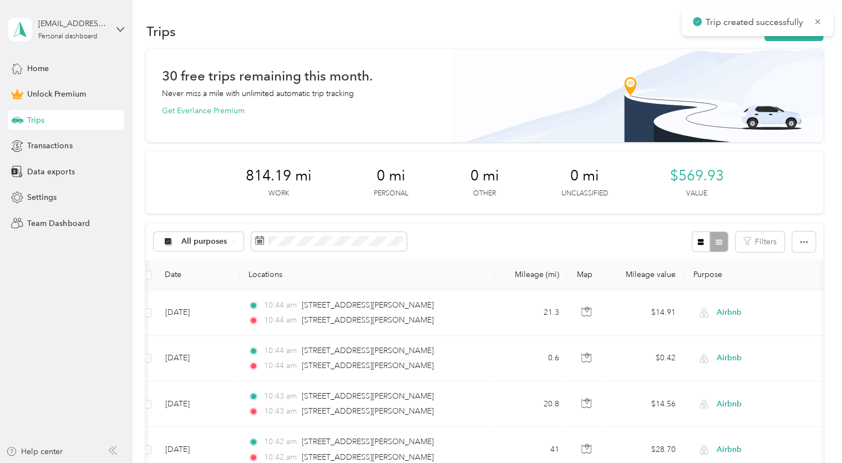
click at [784, 39] on button "New trip" at bounding box center [794, 31] width 59 height 19
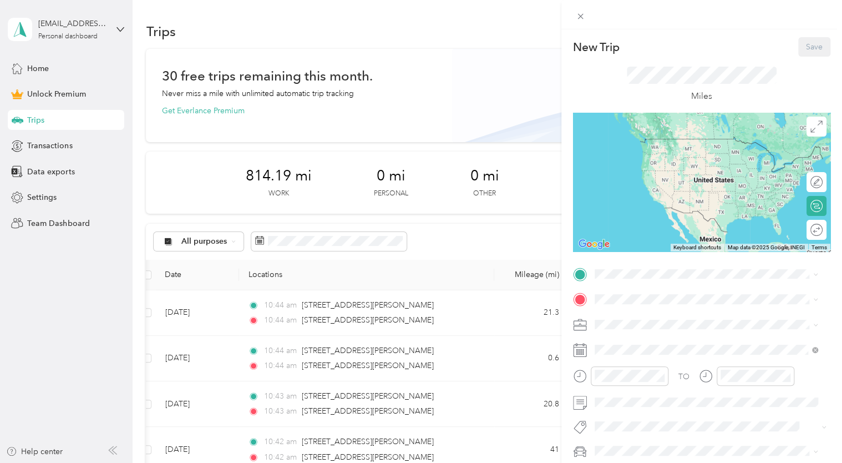
scroll to position [405, 0]
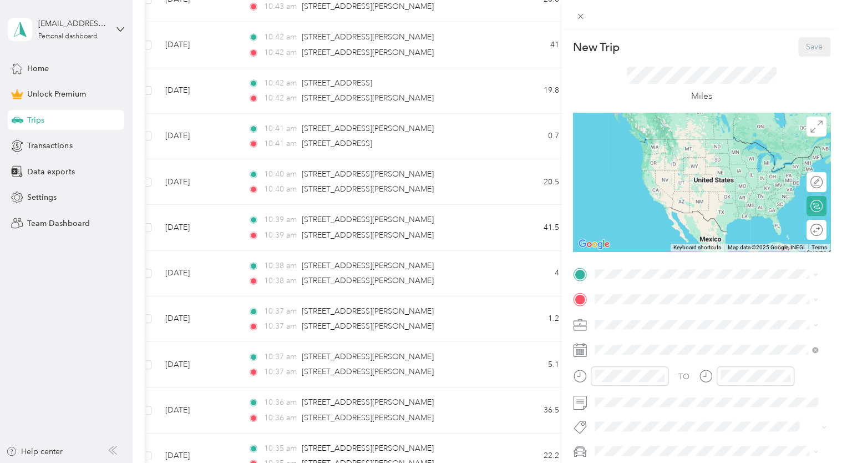
click at [617, 281] on span at bounding box center [711, 274] width 240 height 18
click at [686, 316] on span "[STREET_ADDRESS][PERSON_NAME][US_STATE]" at bounding box center [701, 314] width 173 height 10
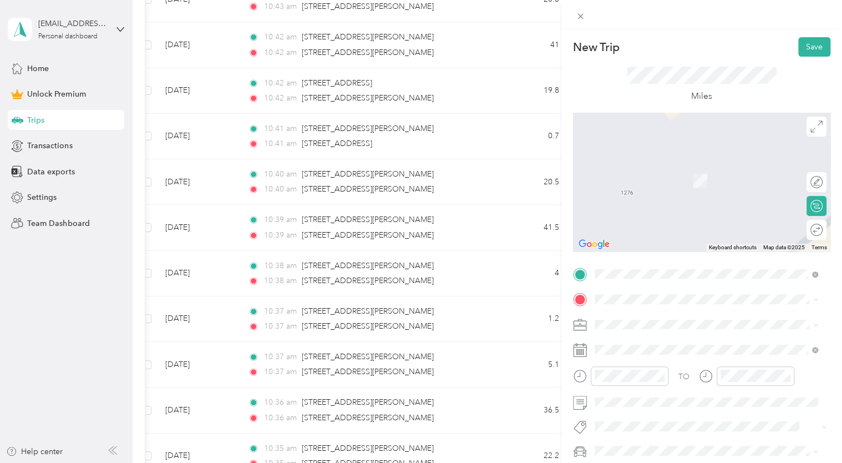
click at [666, 340] on span "[STREET_ADDRESS][PERSON_NAME][US_STATE]" at bounding box center [701, 338] width 173 height 10
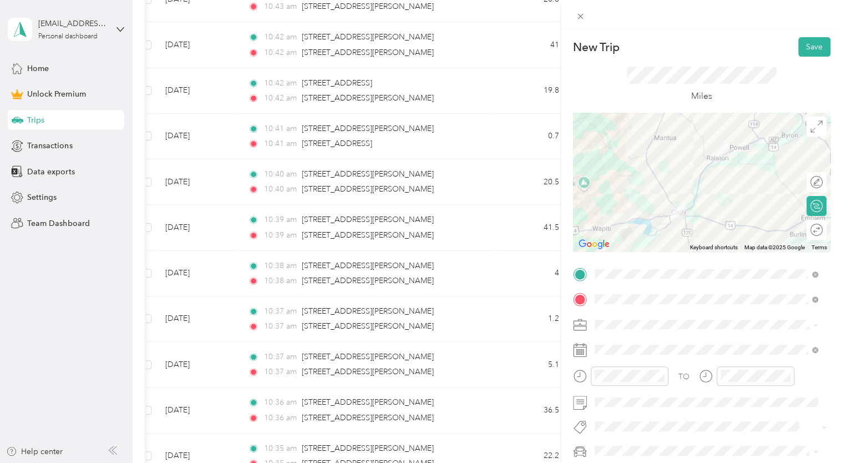
click at [622, 205] on span "Airbnb" at bounding box center [611, 203] width 24 height 9
click at [800, 41] on button "Save" at bounding box center [815, 46] width 32 height 19
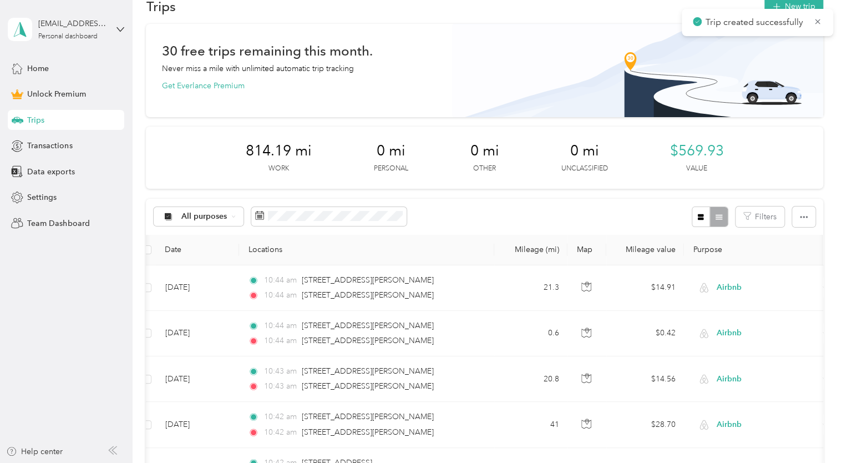
scroll to position [0, 0]
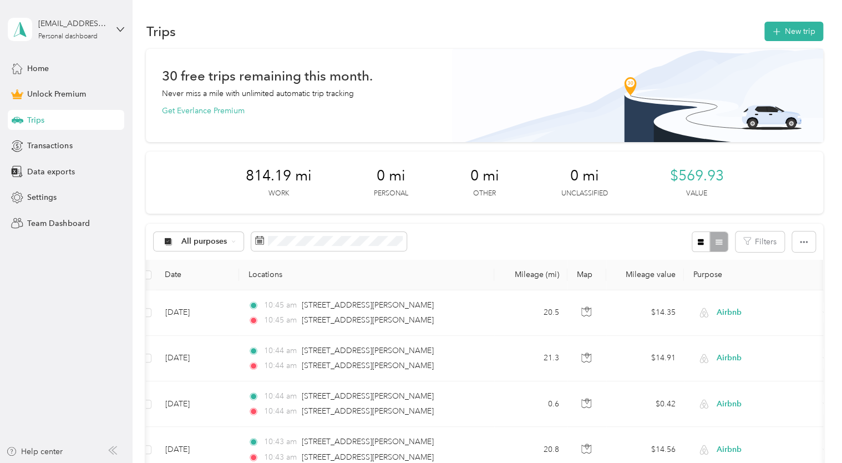
click at [798, 40] on button "New trip" at bounding box center [794, 31] width 59 height 19
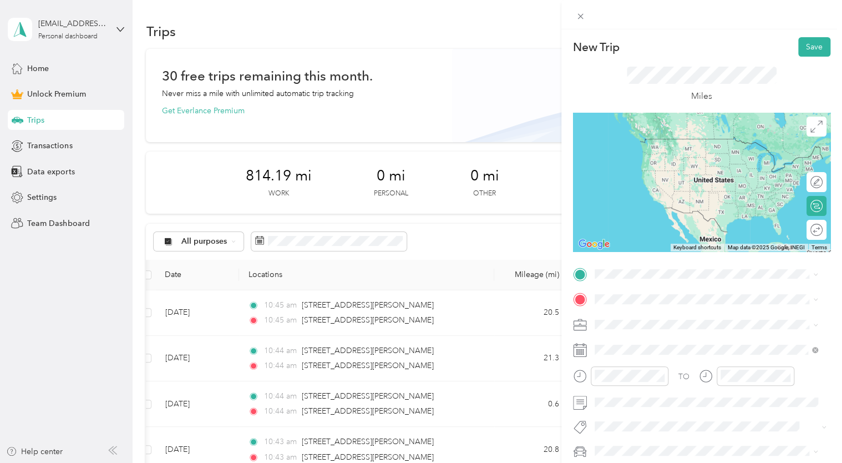
click at [690, 318] on span "[STREET_ADDRESS][PERSON_NAME][US_STATE]" at bounding box center [701, 313] width 173 height 10
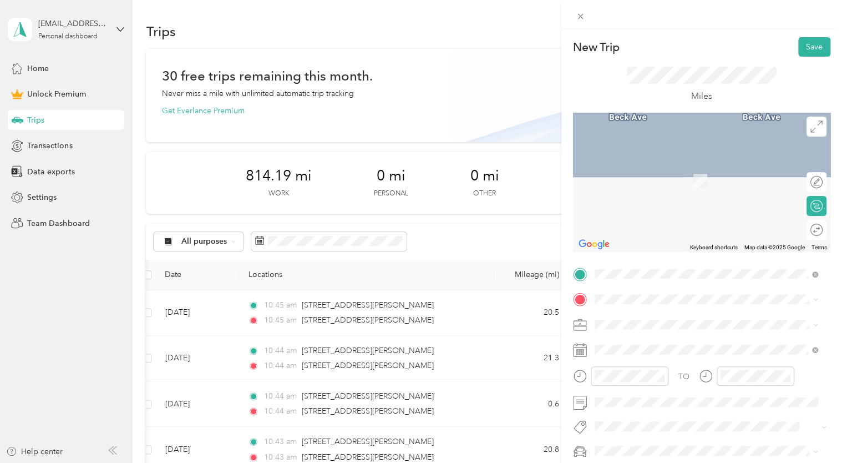
click at [691, 354] on ol "From search results [GEOGRAPHIC_DATA][US_STATE], [GEOGRAPHIC_DATA], [GEOGRAPHIC…" at bounding box center [706, 344] width 231 height 82
click at [677, 356] on ol "From search results [STREET_ADDRESS][US_STATE] [STREET_ADDRESS][US_STATE] [STRE…" at bounding box center [706, 348] width 231 height 88
click at [647, 338] on span "[STREET_ADDRESS][US_STATE]" at bounding box center [670, 337] width 111 height 10
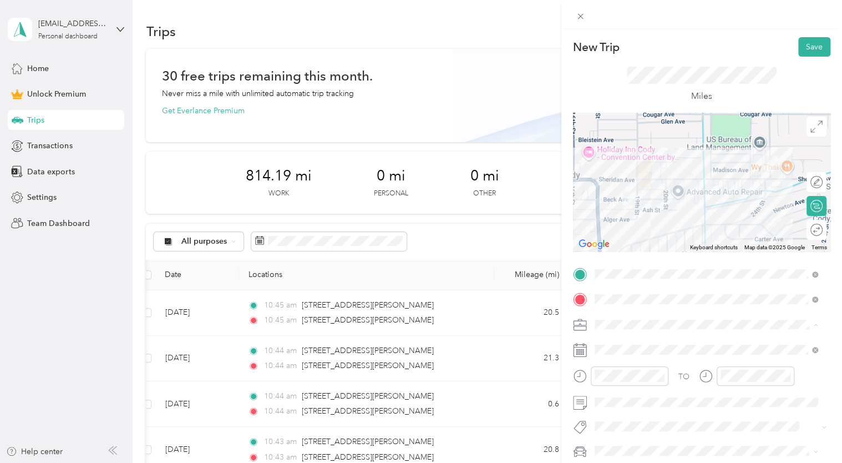
click at [618, 201] on li "Airbnb" at bounding box center [706, 207] width 231 height 19
click at [627, 64] on div "Miles" at bounding box center [701, 85] width 257 height 56
click at [800, 45] on button "Save" at bounding box center [815, 46] width 32 height 19
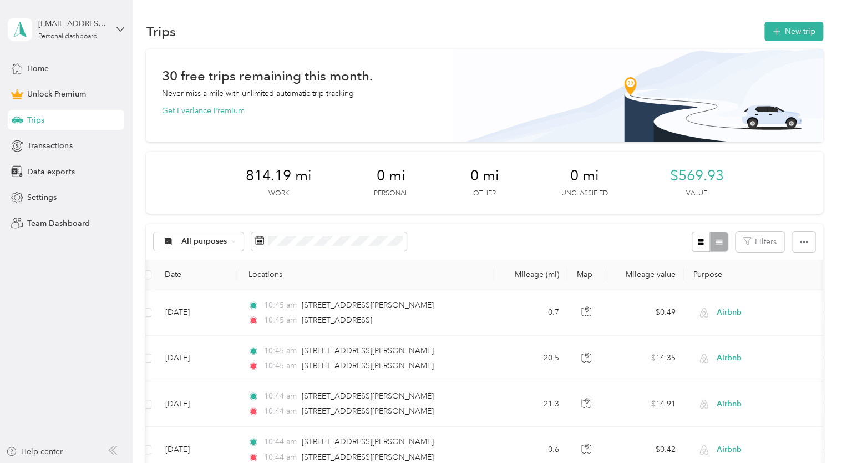
click at [790, 37] on button "New trip" at bounding box center [794, 31] width 59 height 19
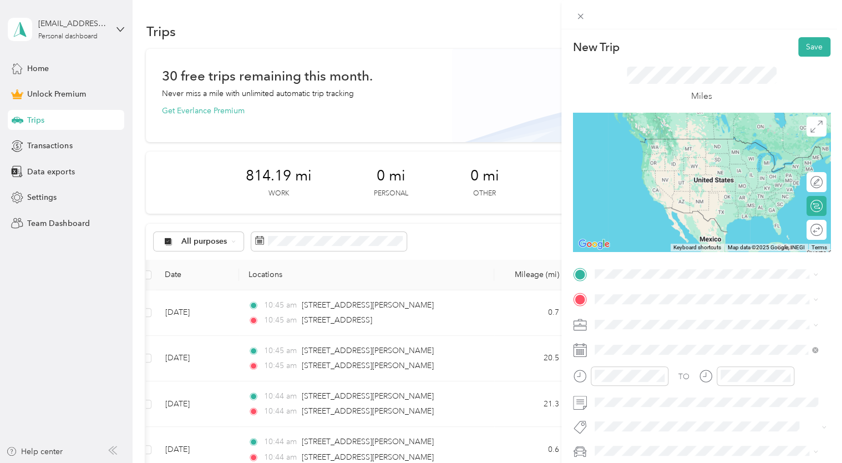
click at [642, 315] on span "[STREET_ADDRESS][US_STATE]" at bounding box center [670, 310] width 111 height 10
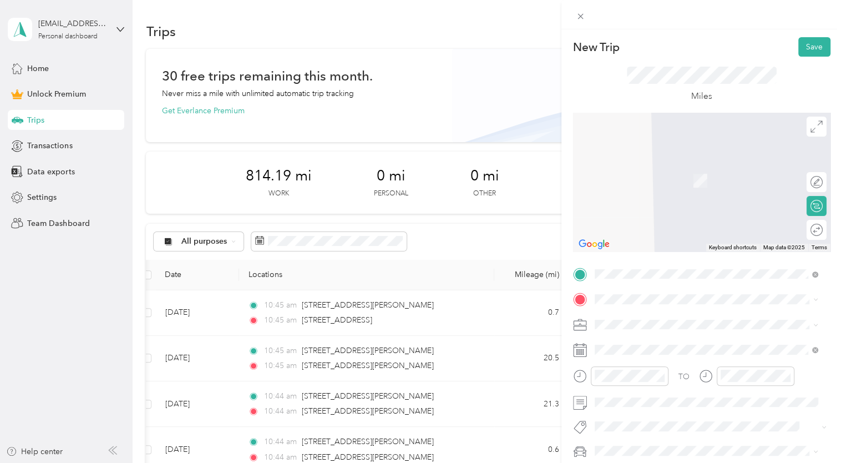
click at [688, 171] on div "[STREET_ADDRESS][US_STATE]" at bounding box center [707, 163] width 216 height 15
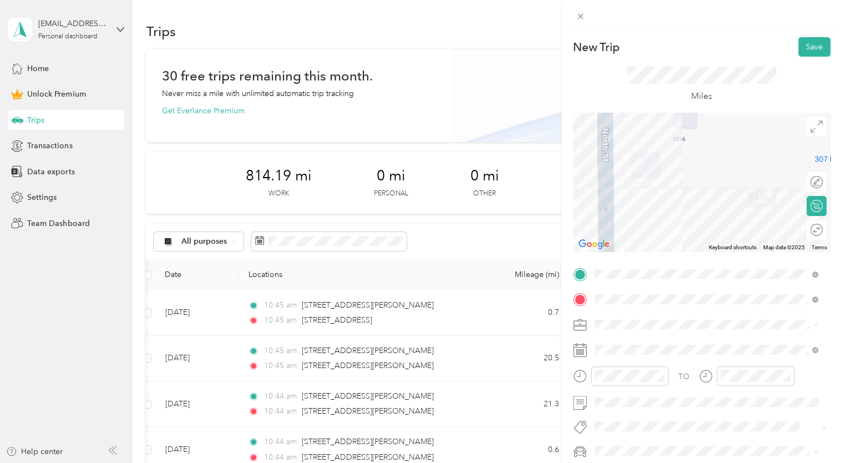
click at [629, 97] on div "Miles" at bounding box center [702, 85] width 150 height 37
click at [615, 210] on span "Airbnb" at bounding box center [611, 207] width 24 height 9
click at [652, 58] on div "Miles" at bounding box center [701, 85] width 257 height 56
click at [811, 46] on button "Save" at bounding box center [815, 46] width 32 height 19
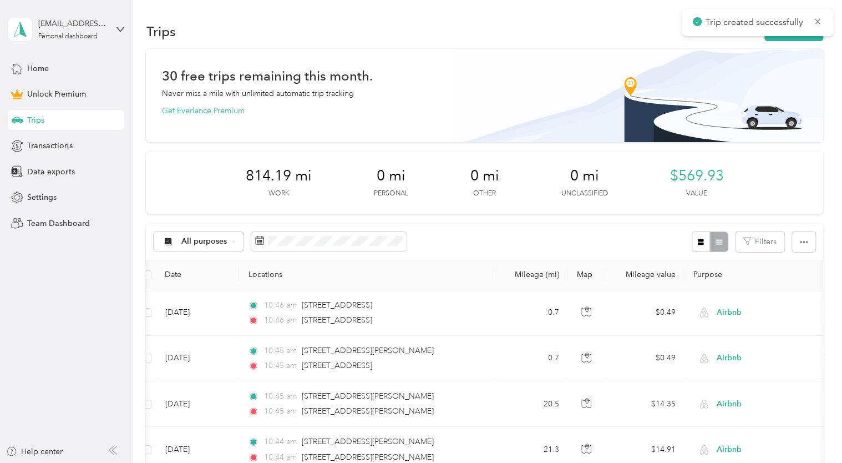
click at [773, 39] on button "New trip" at bounding box center [794, 31] width 59 height 19
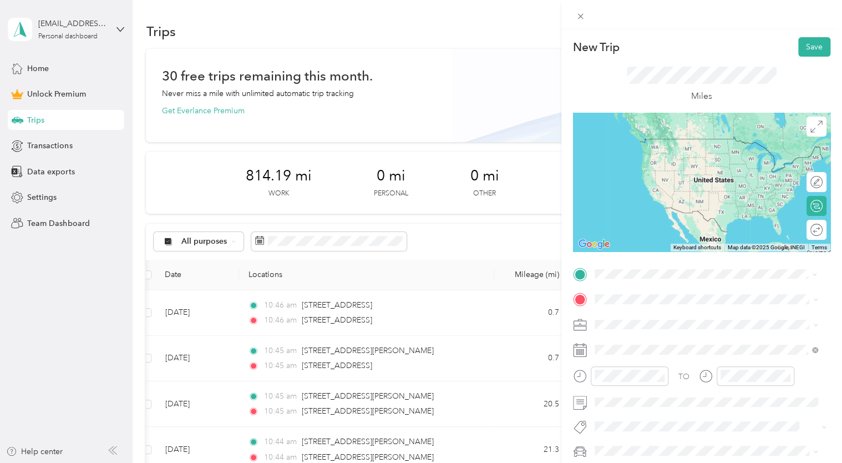
click at [637, 317] on span "[STREET_ADDRESS][US_STATE]" at bounding box center [670, 314] width 111 height 10
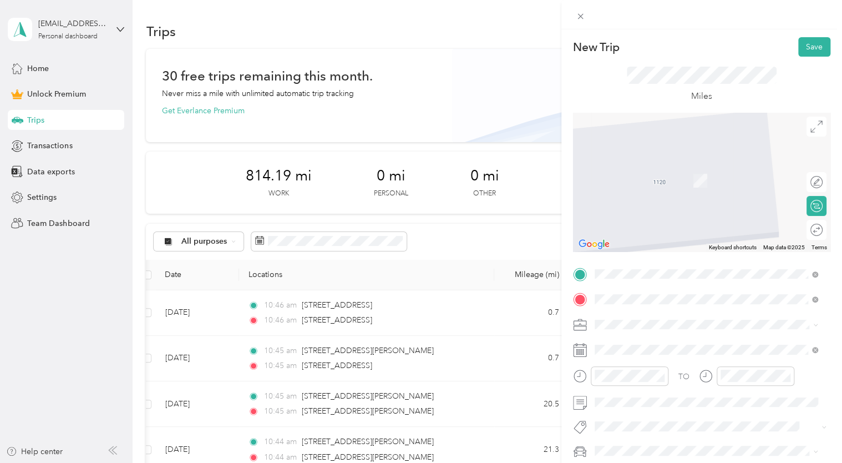
click at [668, 169] on span "[STREET_ADDRESS][PERSON_NAME][US_STATE]" at bounding box center [701, 164] width 173 height 10
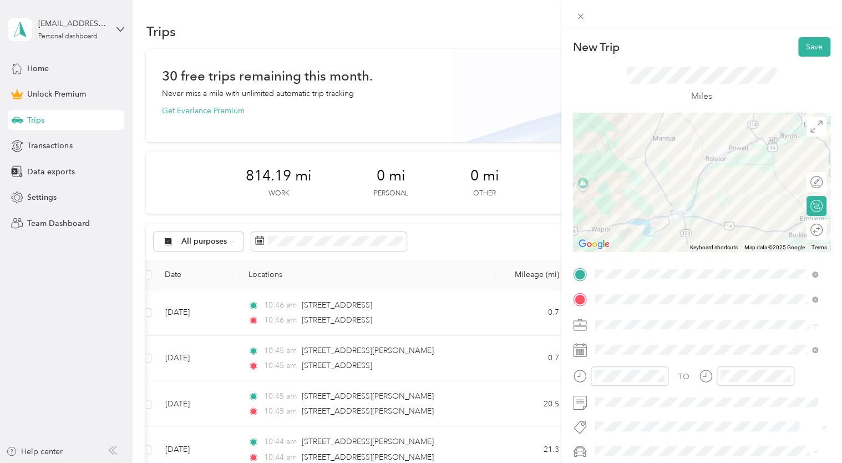
click at [617, 206] on span "Airbnb" at bounding box center [611, 207] width 24 height 9
click at [799, 46] on button "Save" at bounding box center [815, 46] width 32 height 19
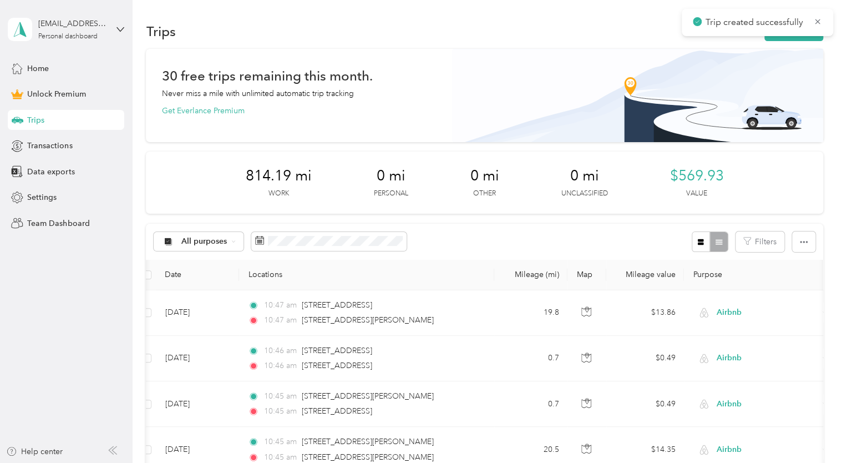
click at [795, 37] on button "New trip" at bounding box center [794, 31] width 59 height 19
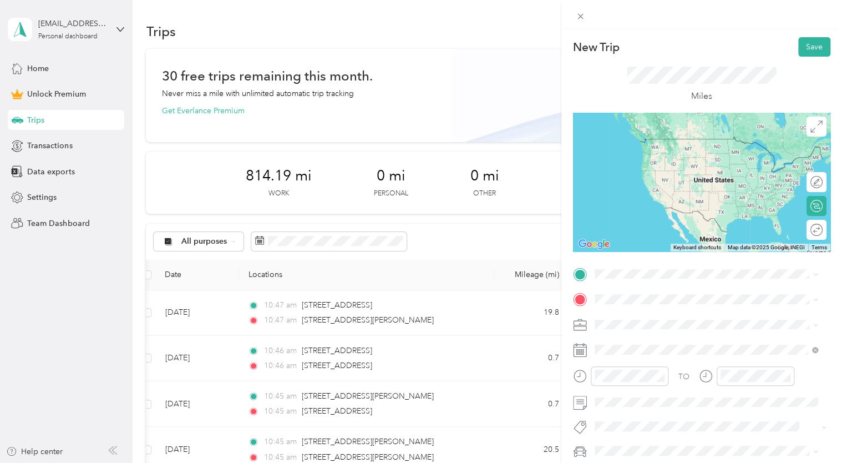
click at [621, 313] on span "[STREET_ADDRESS][PERSON_NAME][US_STATE]" at bounding box center [701, 308] width 173 height 10
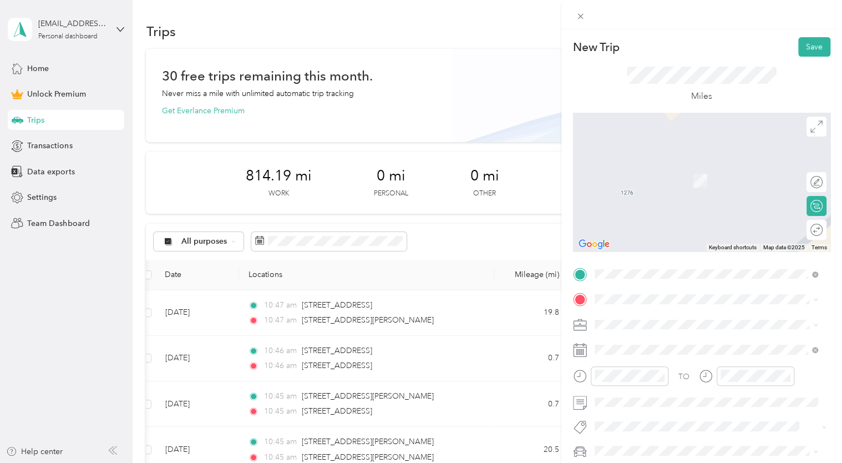
click at [610, 294] on span at bounding box center [711, 299] width 240 height 18
click at [608, 311] on div "TO Add photo" at bounding box center [701, 386] width 257 height 243
click at [657, 191] on span "[STREET_ADDRESS][US_STATE]" at bounding box center [670, 186] width 111 height 10
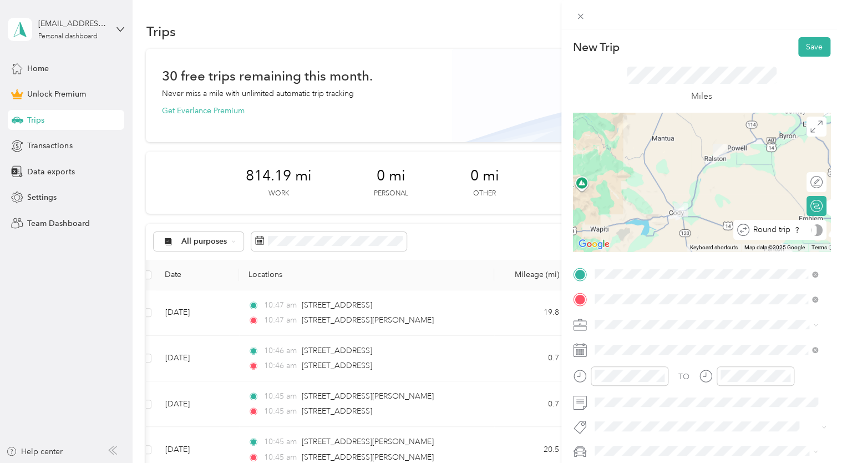
click at [806, 234] on div "Round trip" at bounding box center [786, 230] width 73 height 12
click at [807, 228] on div at bounding box center [811, 230] width 23 height 12
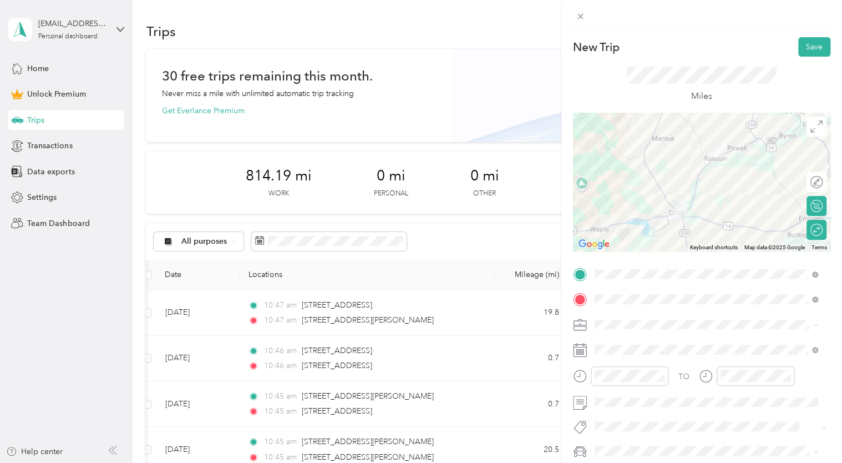
click at [629, 94] on div "Miles" at bounding box center [702, 85] width 150 height 37
click at [615, 212] on ol "Work Personal Airbnb Other Charity Medical Moving Commute" at bounding box center [706, 236] width 231 height 155
click at [805, 48] on button "Save" at bounding box center [815, 46] width 32 height 19
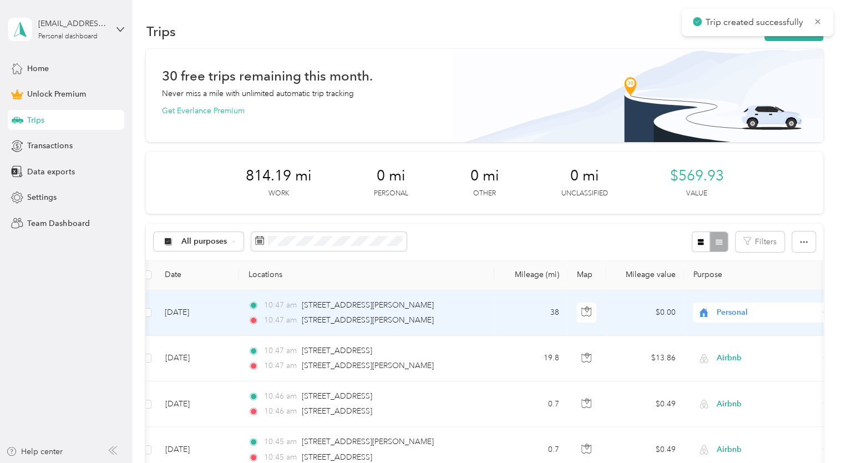
click at [725, 307] on span "Personal" at bounding box center [768, 312] width 102 height 12
click at [726, 196] on li "Airbnb" at bounding box center [762, 194] width 138 height 19
click at [818, 20] on icon at bounding box center [818, 22] width 8 height 10
click at [795, 34] on div "Purpose updated!" at bounding box center [770, 22] width 125 height 27
click at [776, 32] on icon "button" at bounding box center [776, 31] width 7 height 7
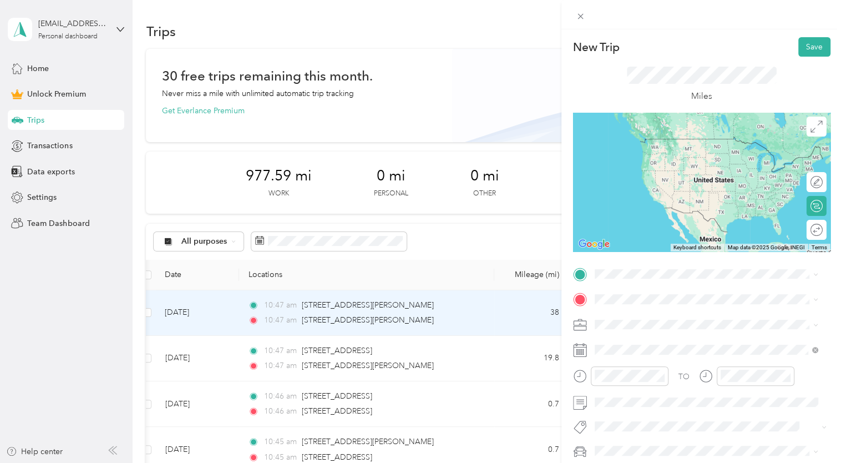
click at [623, 314] on span "[STREET_ADDRESS][PERSON_NAME][US_STATE]" at bounding box center [701, 313] width 173 height 10
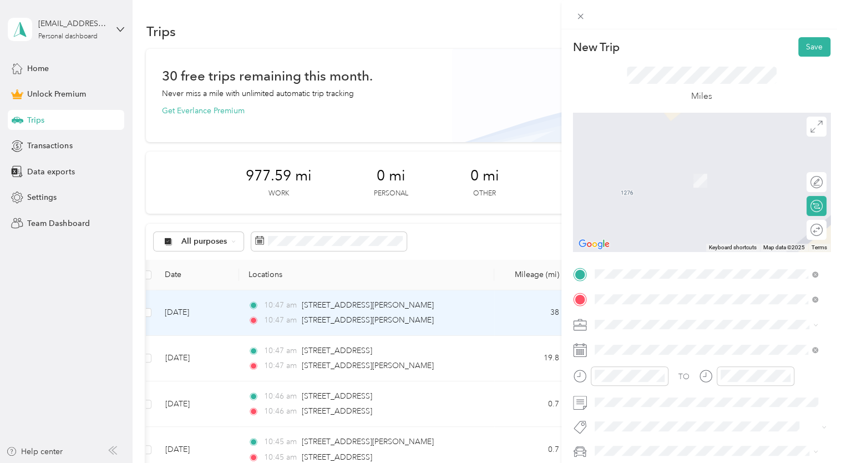
click at [657, 336] on span "[STREET_ADDRESS][PERSON_NAME][US_STATE]" at bounding box center [701, 339] width 173 height 10
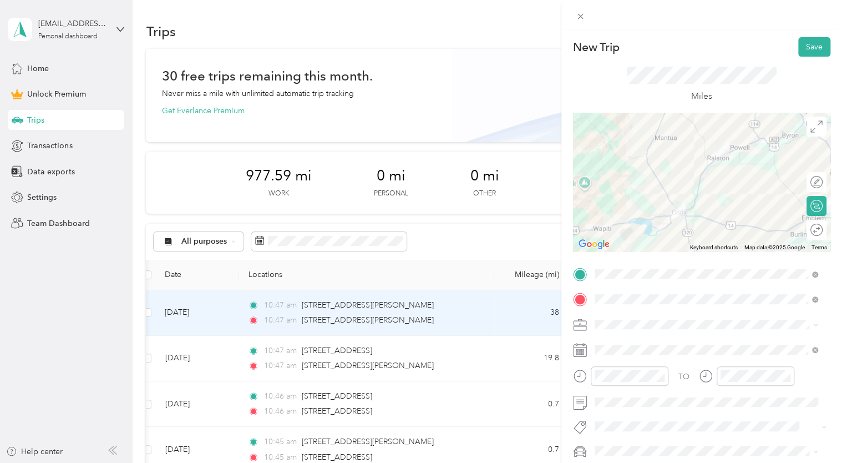
click at [719, 47] on div "New Trip Save" at bounding box center [701, 46] width 257 height 19
click at [613, 68] on div "Miles" at bounding box center [701, 85] width 257 height 56
click at [610, 202] on div "Airbnb" at bounding box center [707, 204] width 216 height 12
click at [806, 46] on button "Save" at bounding box center [815, 46] width 32 height 19
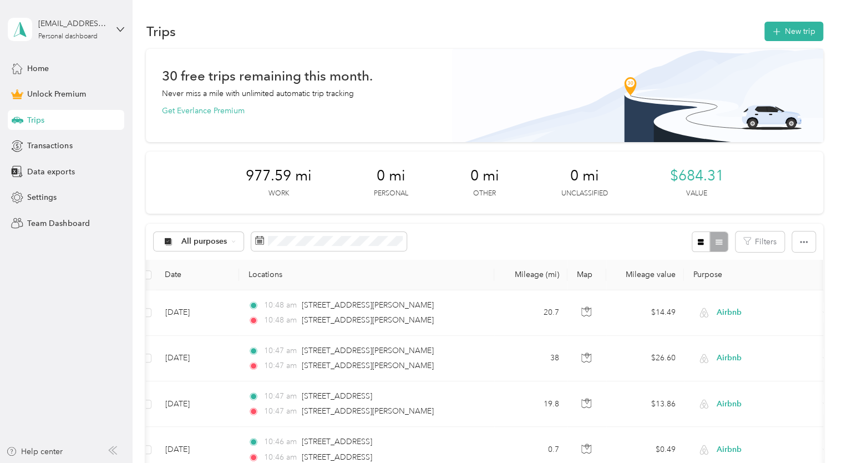
click at [791, 37] on button "New trip" at bounding box center [794, 31] width 59 height 19
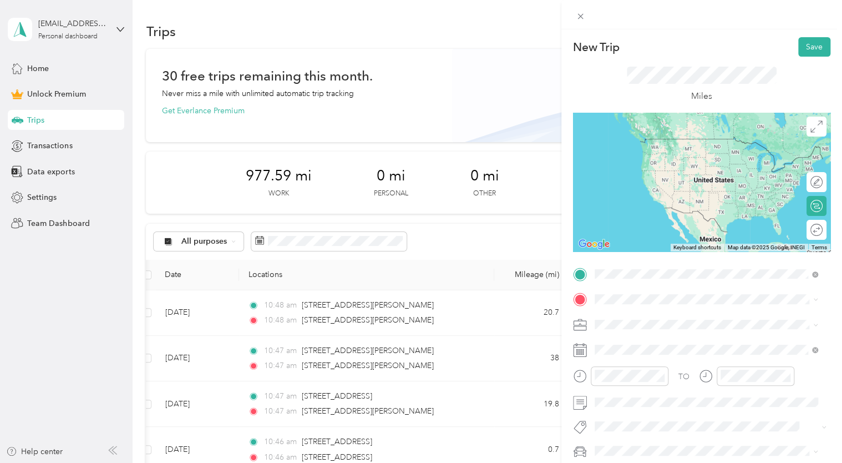
click at [709, 319] on span "[STREET_ADDRESS][PERSON_NAME][US_STATE]" at bounding box center [701, 314] width 173 height 10
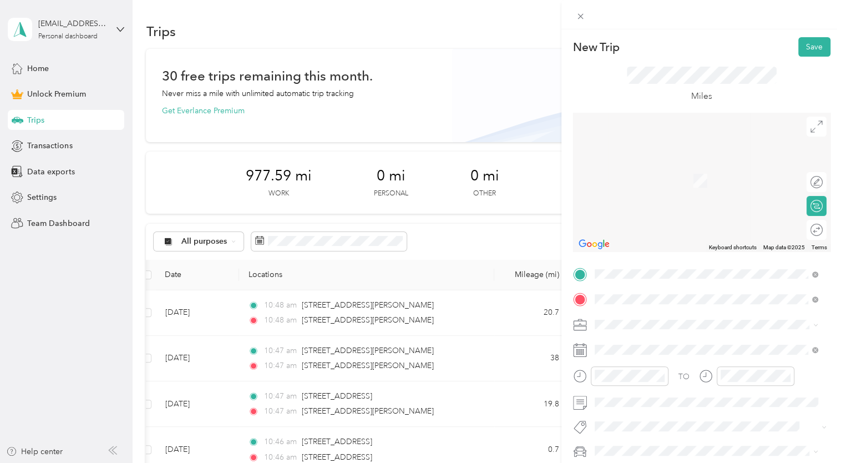
click at [669, 165] on span "[STREET_ADDRESS][PERSON_NAME][US_STATE]" at bounding box center [701, 164] width 173 height 10
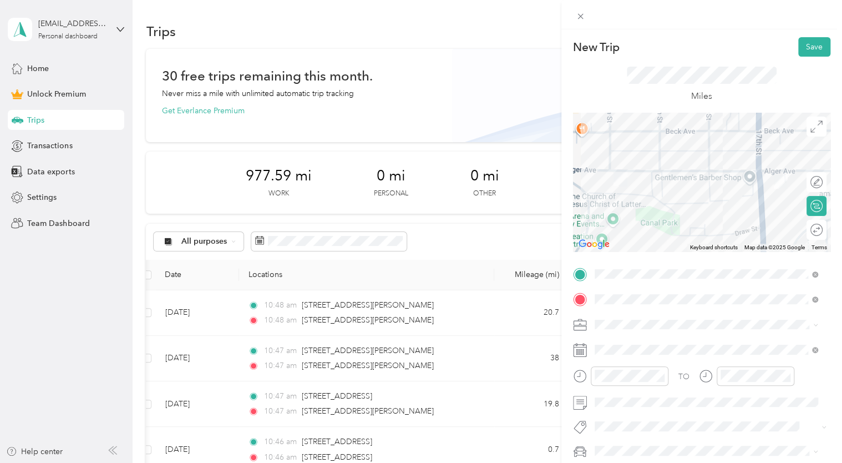
click at [595, 355] on span at bounding box center [711, 350] width 240 height 18
click at [670, 110] on div "Miles" at bounding box center [701, 85] width 257 height 56
click at [607, 210] on li "Airbnb" at bounding box center [706, 202] width 231 height 19
click at [803, 49] on button "Save" at bounding box center [815, 46] width 32 height 19
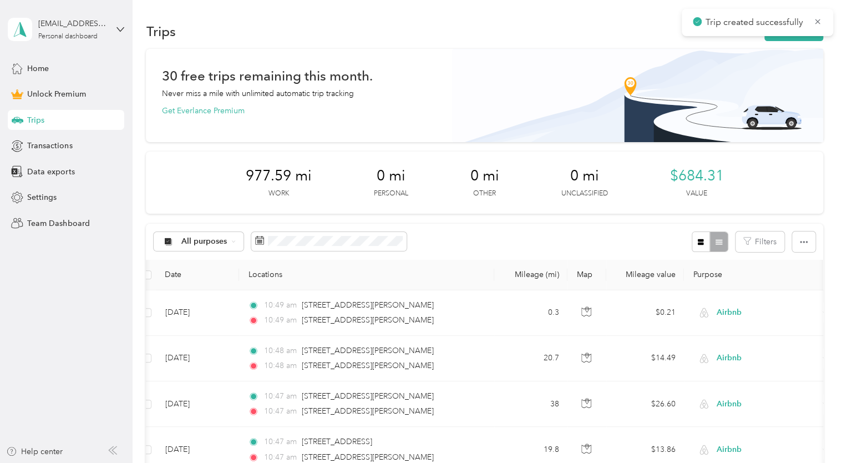
click at [774, 38] on button "New trip" at bounding box center [794, 31] width 59 height 19
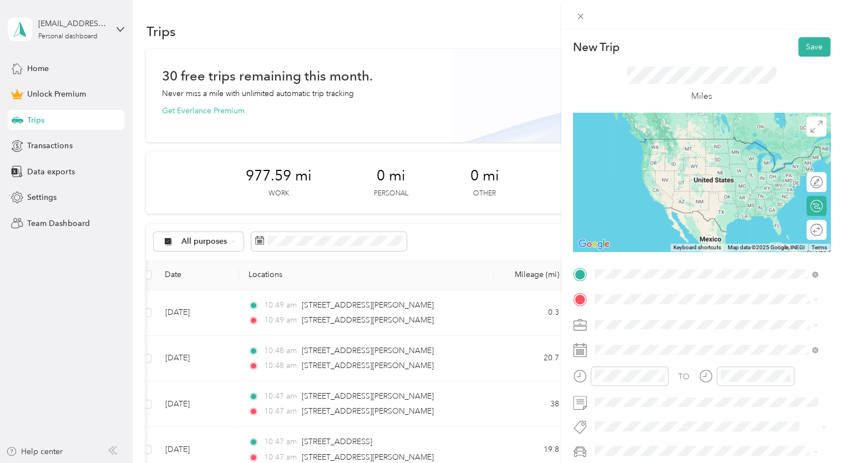
click at [651, 307] on div "[STREET_ADDRESS][PERSON_NAME][US_STATE]" at bounding box center [707, 314] width 216 height 15
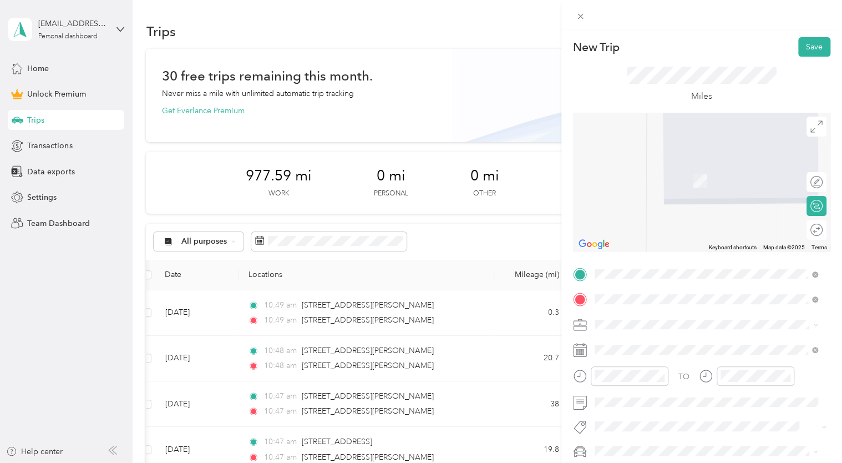
click at [664, 168] on span "[STREET_ADDRESS][PERSON_NAME][US_STATE]" at bounding box center [701, 164] width 173 height 10
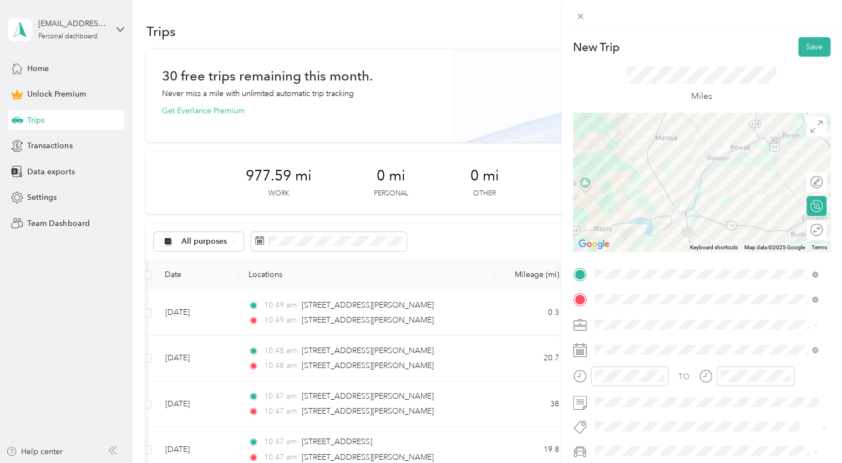
click at [612, 103] on div "Miles" at bounding box center [701, 85] width 257 height 56
click at [619, 209] on li "Airbnb" at bounding box center [706, 201] width 231 height 19
click at [799, 49] on button "Save" at bounding box center [815, 46] width 32 height 19
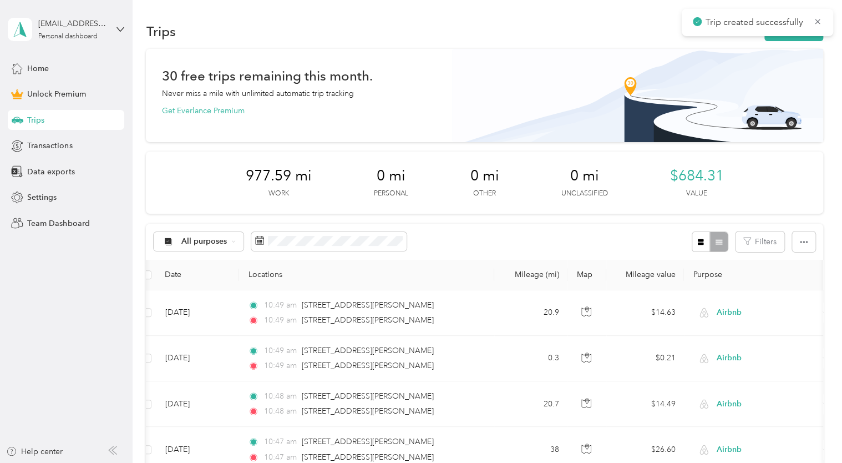
click at [774, 41] on button "New trip" at bounding box center [794, 31] width 59 height 19
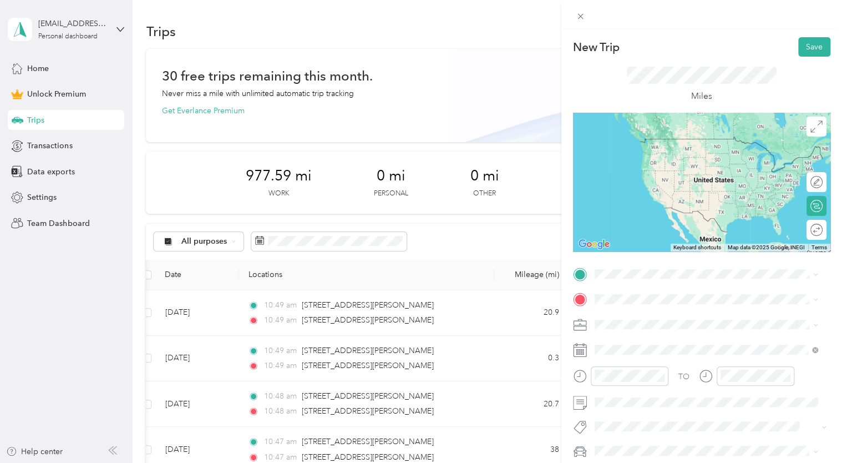
click at [642, 322] on div "[STREET_ADDRESS][PERSON_NAME][US_STATE]" at bounding box center [707, 314] width 216 height 15
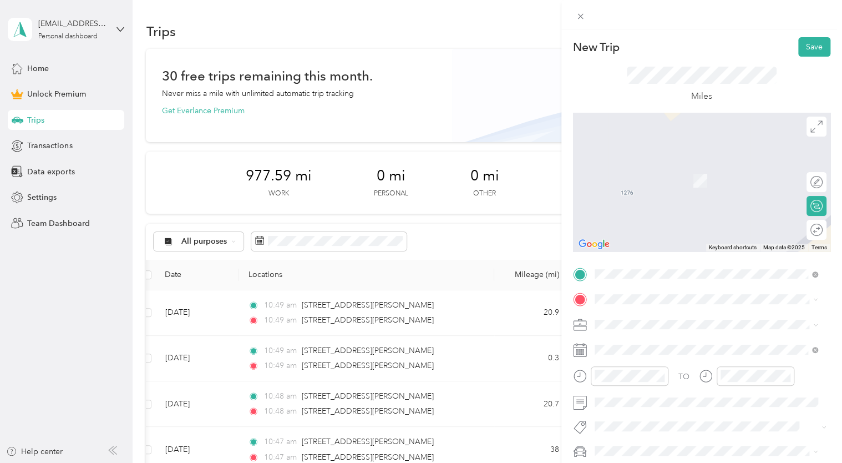
click at [635, 305] on span at bounding box center [711, 299] width 240 height 18
click at [653, 163] on span "[STREET_ADDRESS][US_STATE]" at bounding box center [670, 158] width 111 height 10
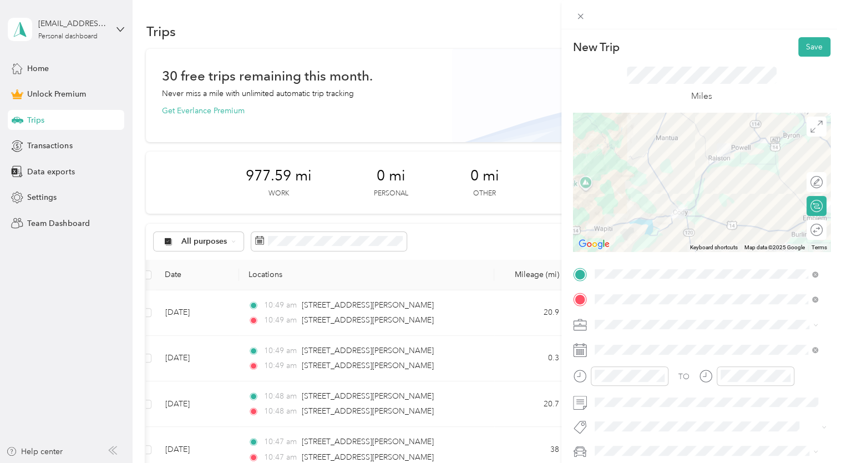
click at [688, 64] on div "Miles" at bounding box center [701, 85] width 257 height 56
click at [799, 47] on button "Save" at bounding box center [815, 46] width 32 height 19
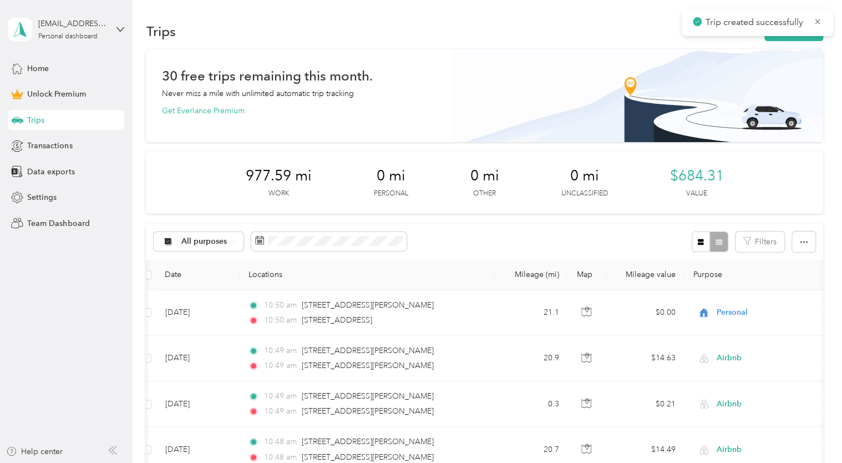
click at [791, 38] on button "New trip" at bounding box center [794, 31] width 59 height 19
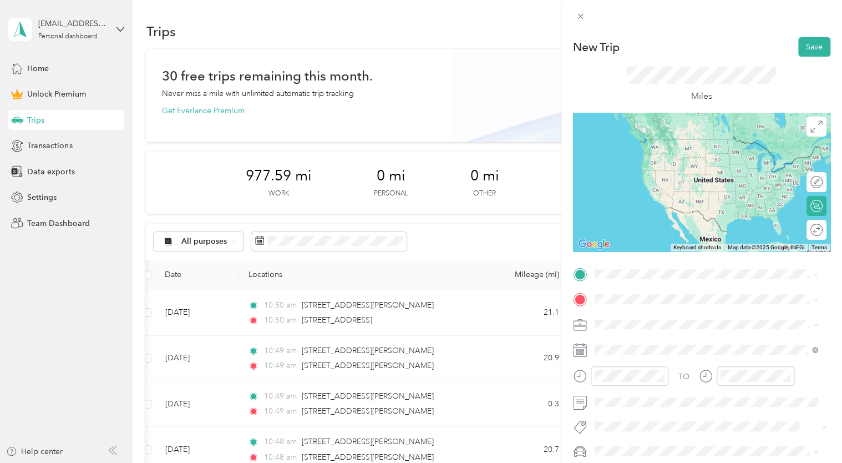
click at [686, 309] on span "[STREET_ADDRESS][US_STATE]" at bounding box center [670, 309] width 111 height 10
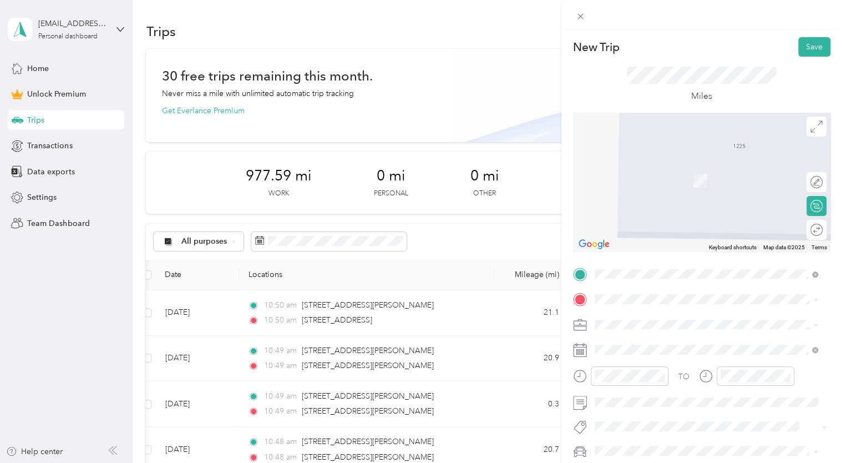
click at [670, 339] on span "[STREET_ADDRESS][US_STATE]" at bounding box center [670, 334] width 111 height 10
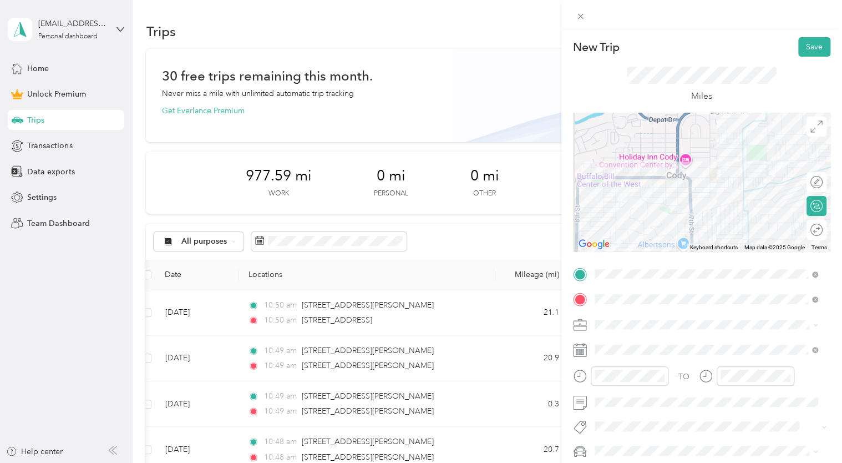
click at [728, 62] on div "Miles" at bounding box center [701, 85] width 257 height 56
click at [816, 45] on button "Save" at bounding box center [815, 46] width 32 height 19
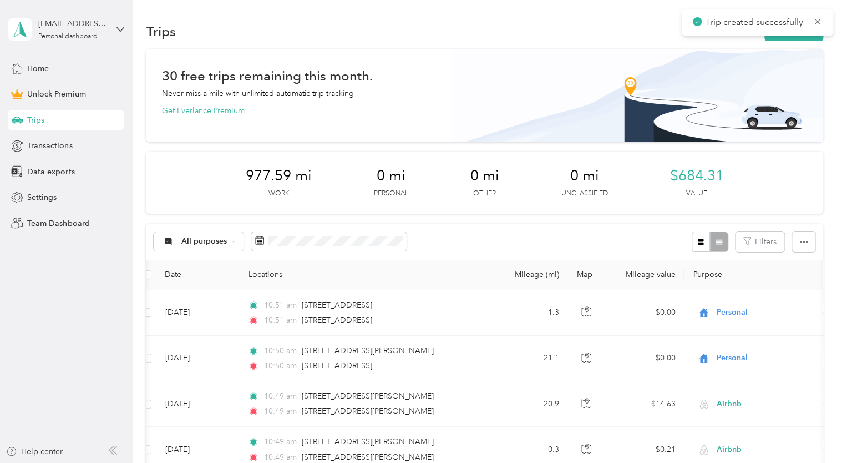
click at [775, 39] on button "New trip" at bounding box center [794, 31] width 59 height 19
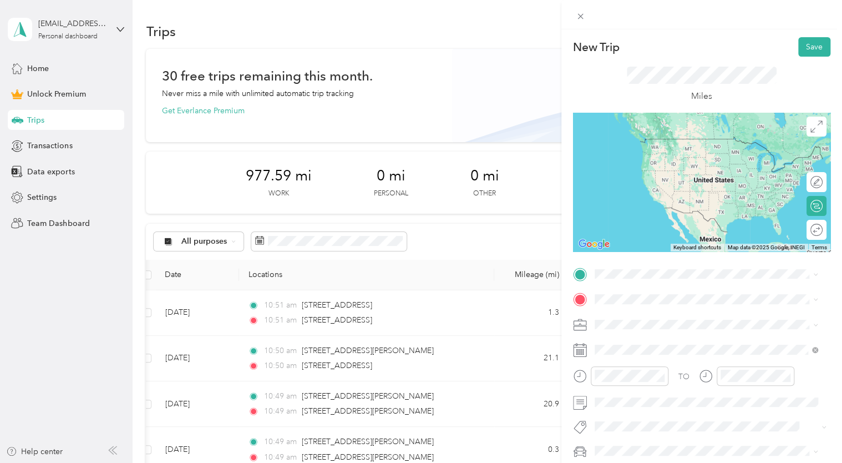
click at [700, 317] on span "[STREET_ADDRESS][US_STATE]" at bounding box center [670, 313] width 111 height 10
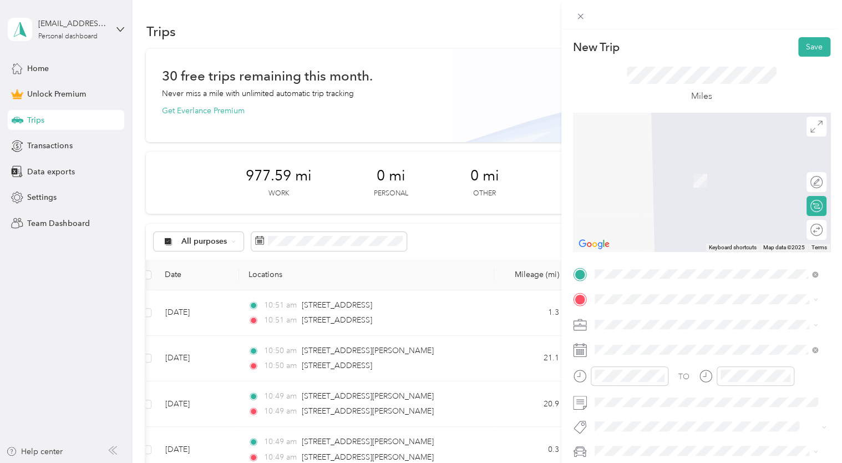
click at [696, 161] on span "[STREET_ADDRESS][PERSON_NAME][US_STATE]" at bounding box center [701, 162] width 173 height 10
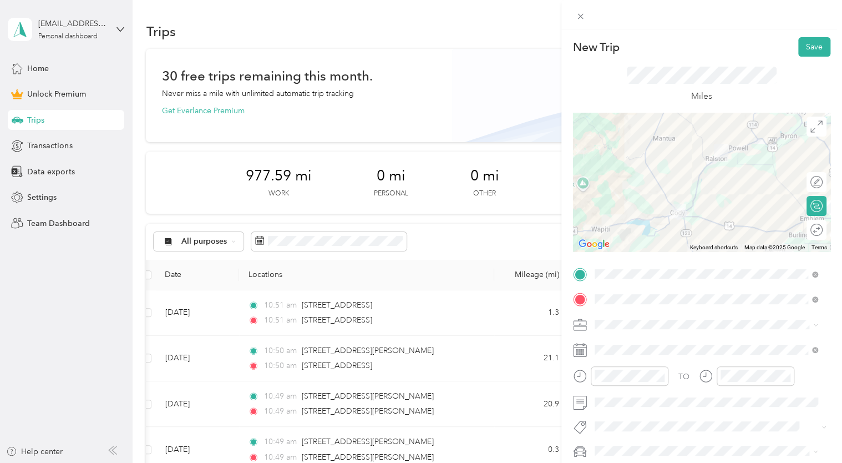
scroll to position [13, 0]
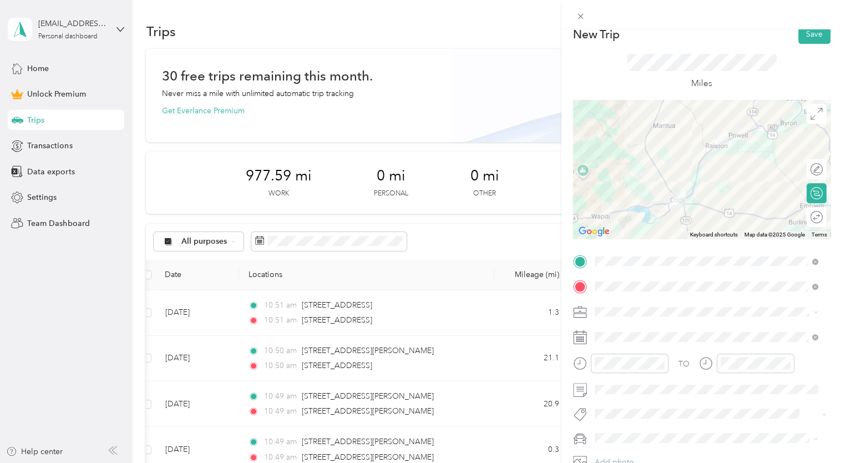
click at [714, 82] on div "Miles" at bounding box center [702, 72] width 150 height 37
click at [611, 196] on li "Airbnb" at bounding box center [706, 188] width 231 height 19
click at [810, 32] on button "Save" at bounding box center [815, 33] width 32 height 19
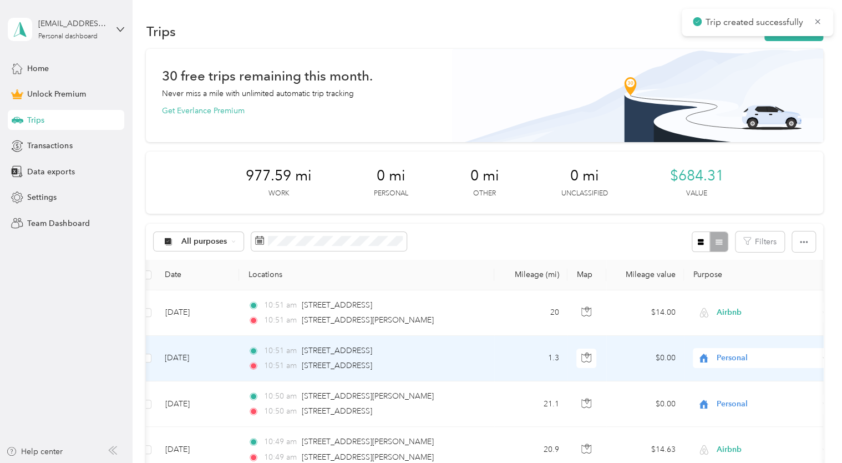
click at [723, 356] on span "Personal" at bounding box center [768, 358] width 102 height 12
click at [728, 232] on li "Airbnb" at bounding box center [762, 239] width 138 height 19
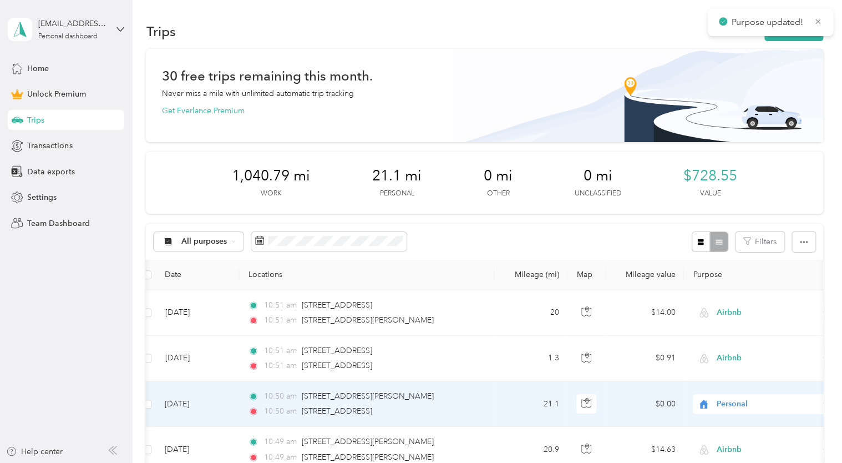
click at [729, 405] on span "Personal" at bounding box center [768, 404] width 102 height 12
click at [716, 283] on span "Airbnb" at bounding box center [762, 279] width 122 height 12
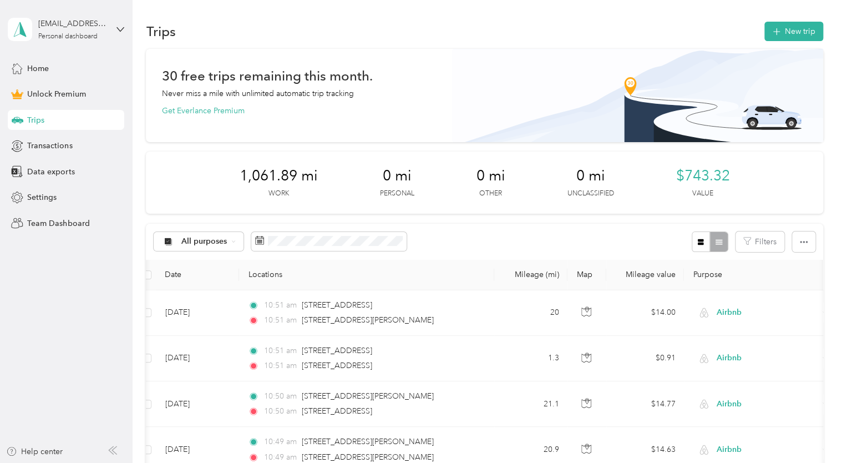
click at [788, 39] on button "New trip" at bounding box center [794, 31] width 59 height 19
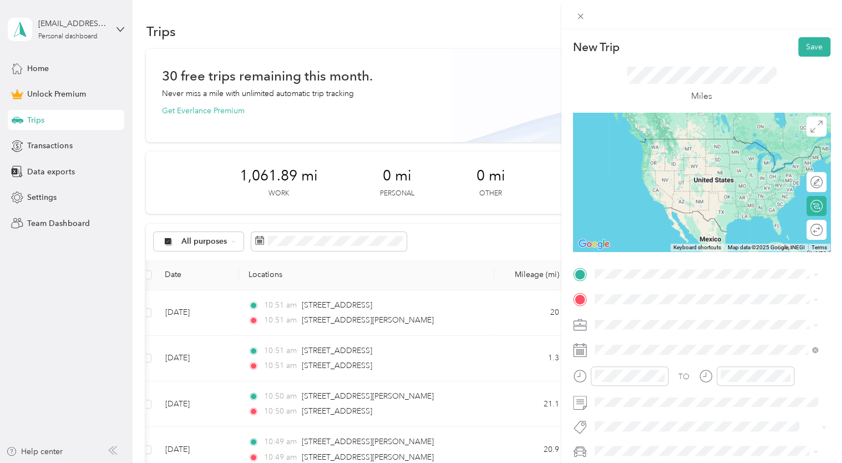
click at [627, 314] on span "[STREET_ADDRESS][PERSON_NAME][US_STATE]" at bounding box center [701, 313] width 173 height 10
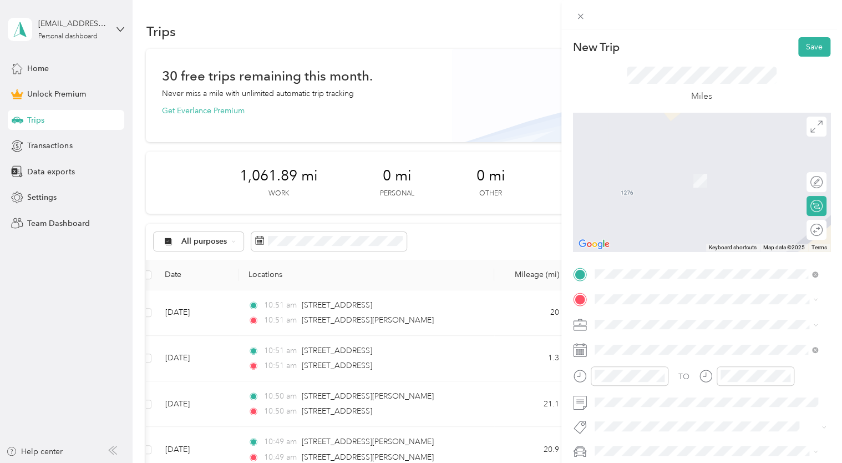
click at [617, 168] on span "[STREET_ADDRESS][PERSON_NAME][US_STATE]" at bounding box center [701, 163] width 173 height 10
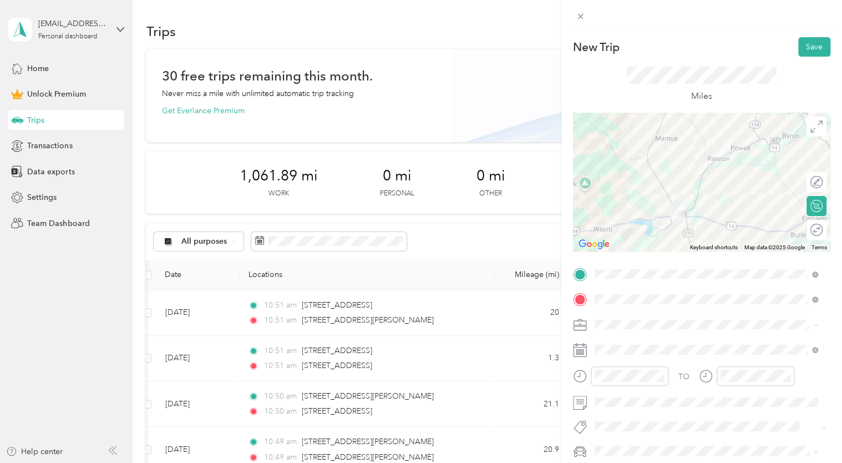
click at [620, 202] on div "Airbnb" at bounding box center [707, 208] width 216 height 12
click at [619, 101] on div "Miles" at bounding box center [701, 85] width 257 height 56
click at [799, 55] on button "Save" at bounding box center [815, 46] width 32 height 19
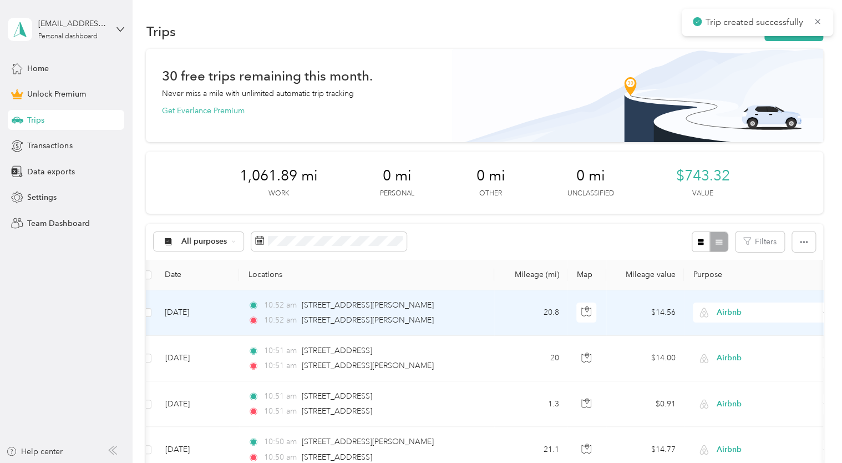
click at [512, 307] on td "20.8" at bounding box center [530, 313] width 73 height 46
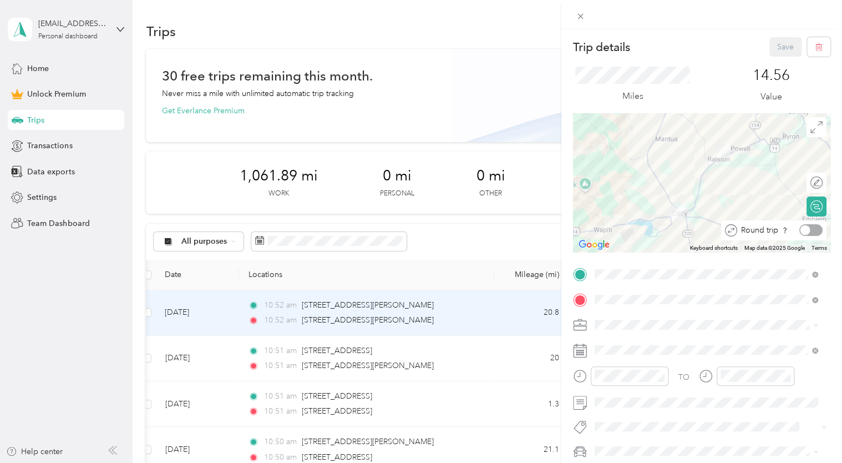
click at [806, 229] on div at bounding box center [811, 230] width 23 height 12
click at [770, 44] on button "Save" at bounding box center [786, 46] width 32 height 19
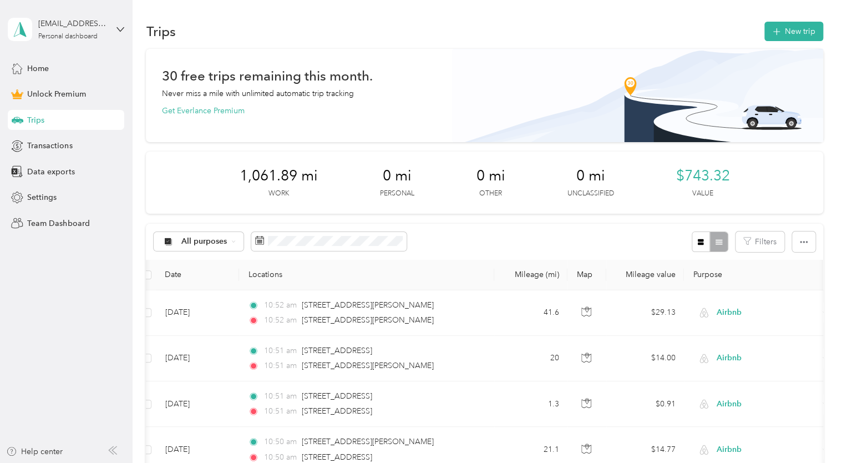
click at [787, 40] on button "New trip" at bounding box center [794, 31] width 59 height 19
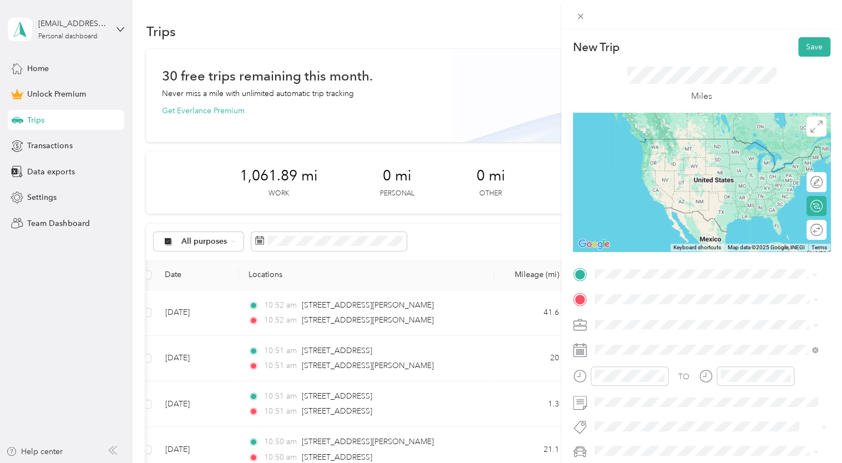
click at [683, 310] on span "[STREET_ADDRESS][PERSON_NAME][US_STATE]" at bounding box center [701, 314] width 173 height 10
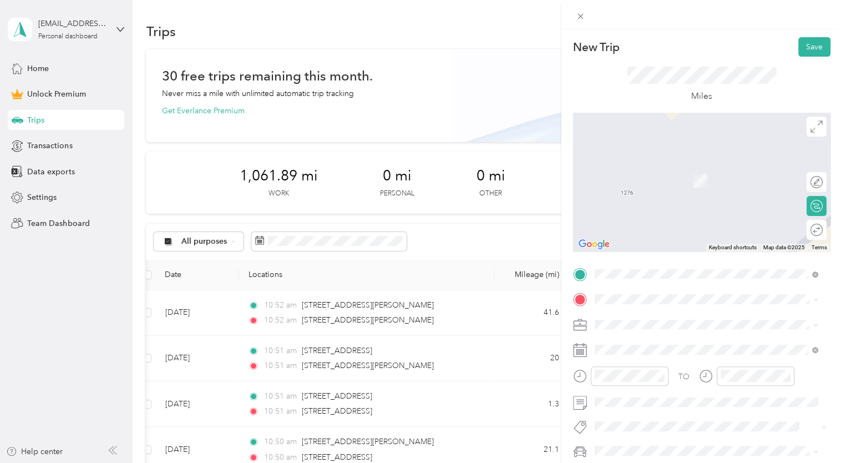
click at [645, 339] on span "[STREET_ADDRESS][US_STATE]" at bounding box center [670, 337] width 111 height 10
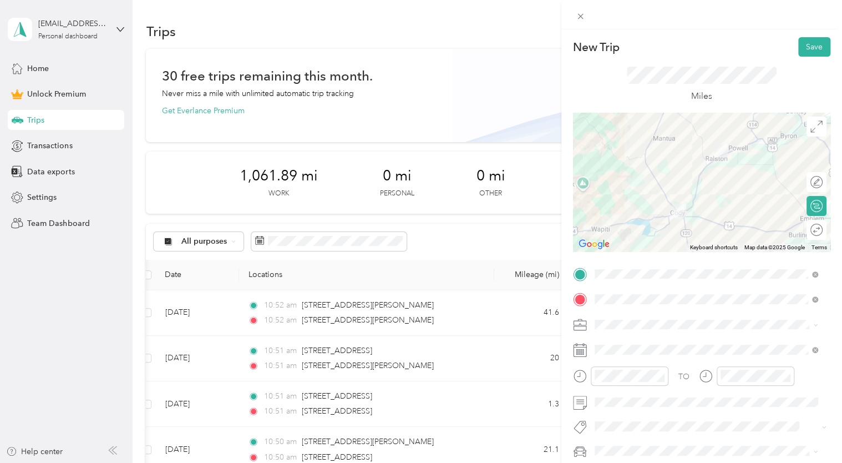
click at [642, 97] on div "Miles" at bounding box center [702, 85] width 150 height 37
click at [610, 210] on span "Airbnb" at bounding box center [611, 205] width 24 height 9
click at [802, 49] on button "Save" at bounding box center [815, 46] width 32 height 19
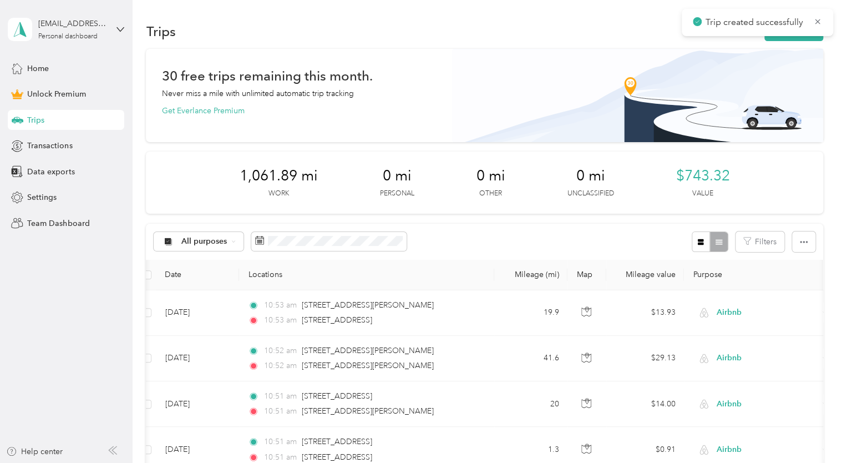
click at [781, 38] on button "New trip" at bounding box center [794, 31] width 59 height 19
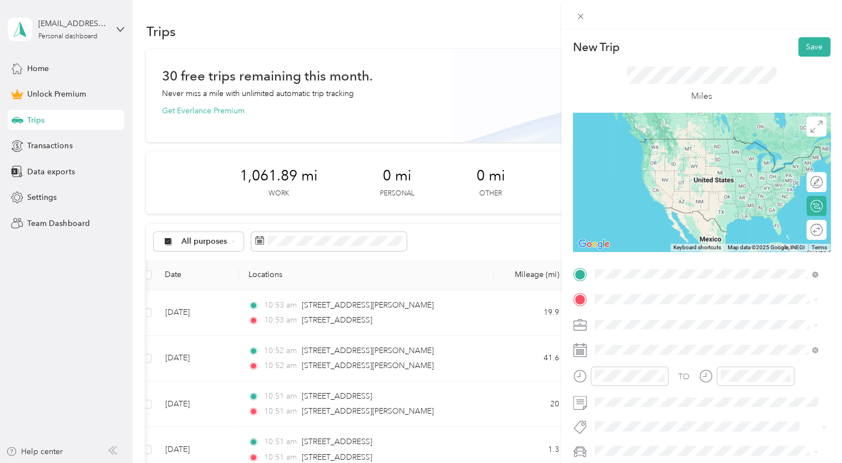
click at [635, 326] on li "[STREET_ADDRESS][US_STATE]" at bounding box center [706, 314] width 231 height 23
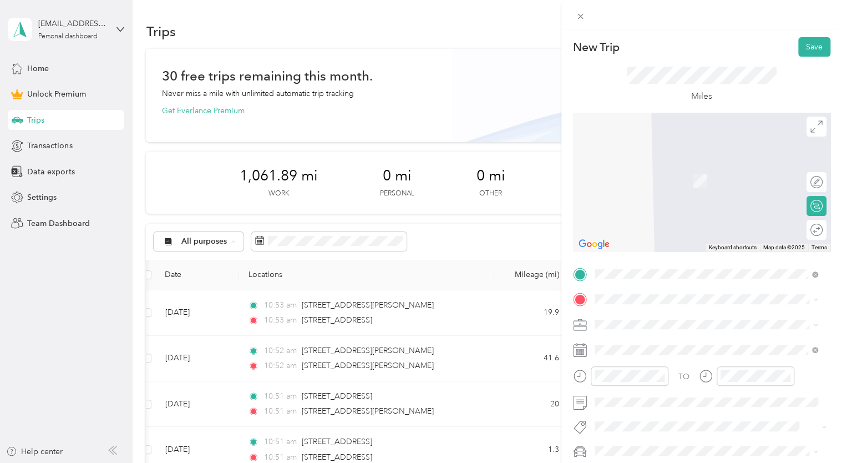
drag, startPoint x: 673, startPoint y: 162, endPoint x: 609, endPoint y: 305, distance: 157.0
click at [609, 305] on span at bounding box center [711, 299] width 240 height 18
click at [653, 172] on div "[STREET_ADDRESS][PERSON_NAME][US_STATE]" at bounding box center [707, 164] width 216 height 15
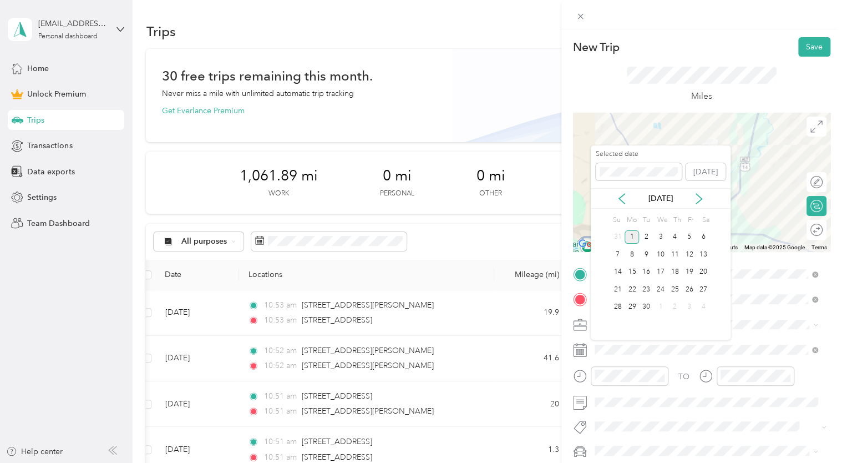
click at [600, 171] on span at bounding box center [639, 172] width 86 height 18
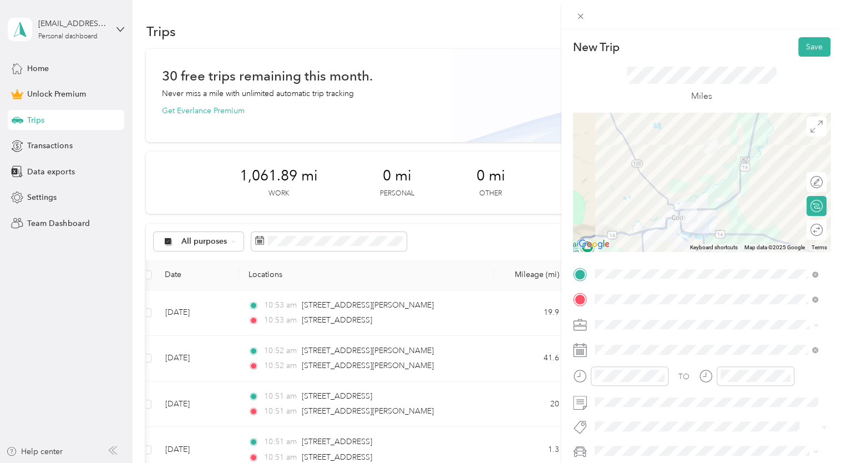
click at [806, 44] on button "Save" at bounding box center [815, 46] width 32 height 19
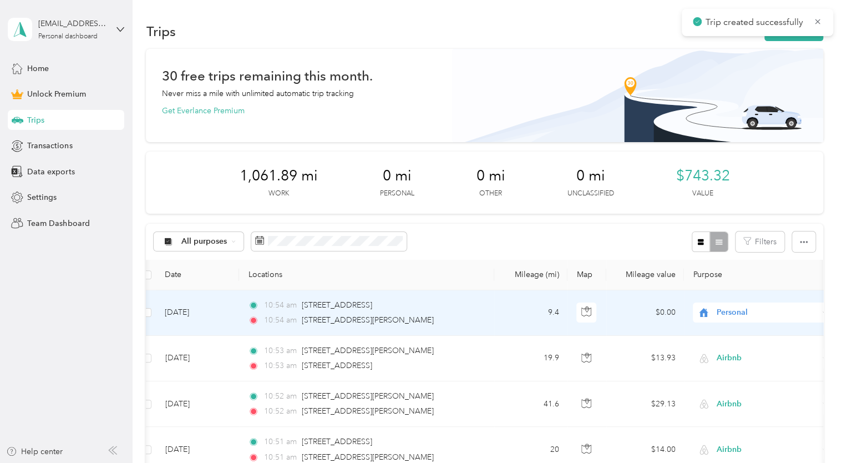
click at [717, 308] on span "Personal" at bounding box center [768, 312] width 102 height 12
click at [722, 190] on span "Airbnb" at bounding box center [772, 189] width 103 height 12
click at [794, 38] on button "New trip" at bounding box center [794, 31] width 59 height 19
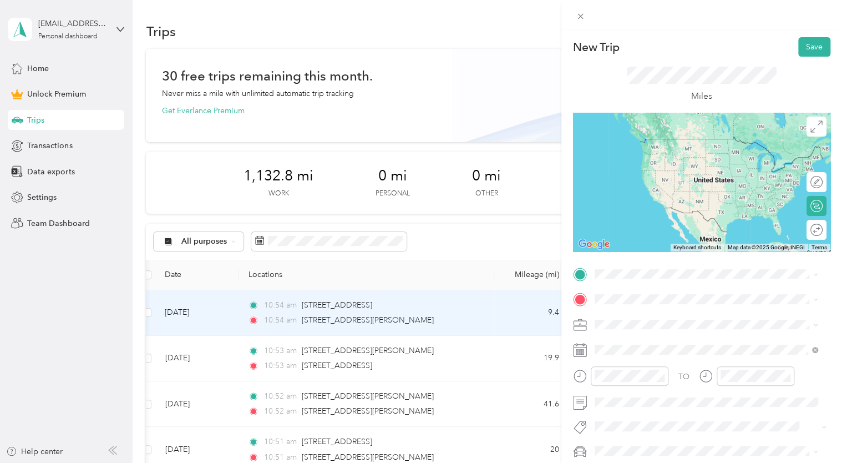
click at [647, 363] on span "[STREET_ADDRESS][PERSON_NAME][US_STATE]" at bounding box center [701, 359] width 173 height 10
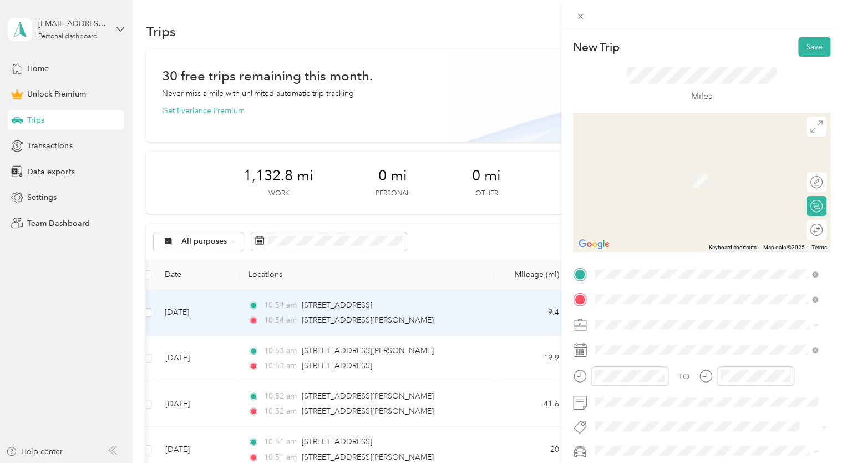
click at [688, 367] on span "[STREET_ADDRESS][US_STATE]" at bounding box center [670, 362] width 111 height 10
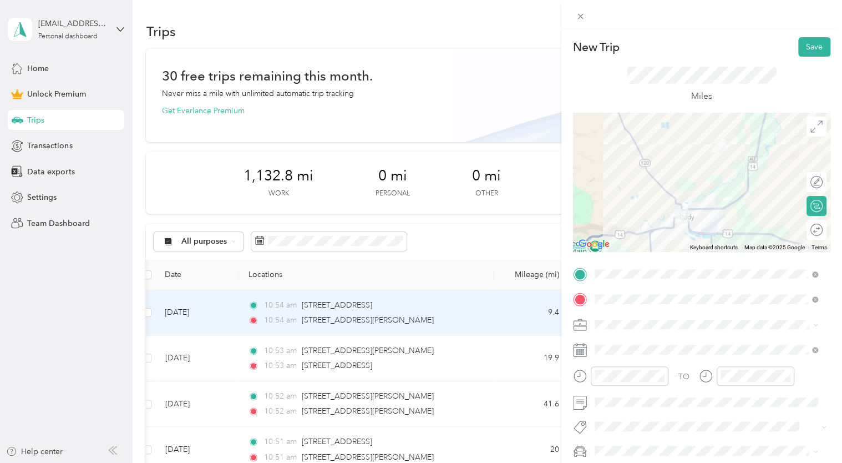
click at [624, 105] on div "Miles" at bounding box center [701, 85] width 257 height 56
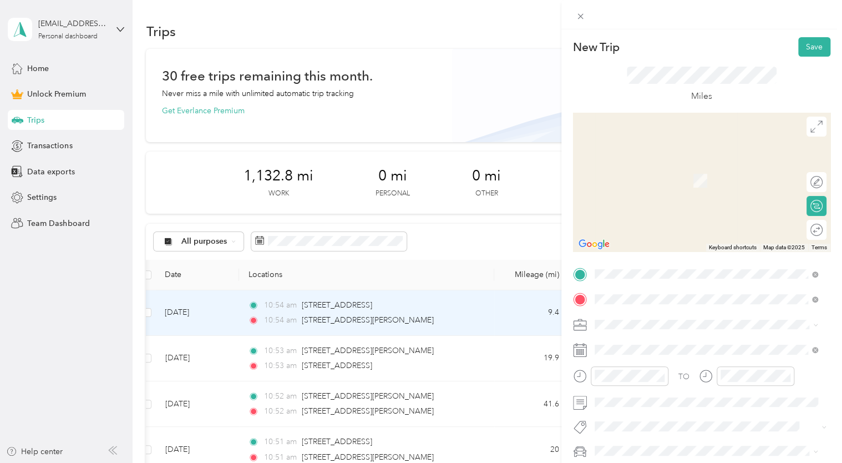
click at [680, 163] on span "[STREET_ADDRESS][PERSON_NAME][US_STATE]" at bounding box center [701, 164] width 173 height 10
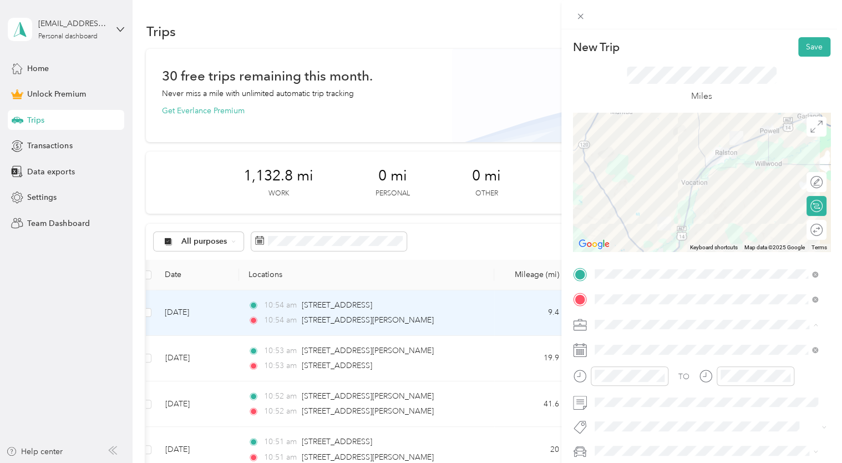
click at [610, 208] on span "Airbnb" at bounding box center [611, 207] width 24 height 9
click at [809, 52] on button "Save" at bounding box center [815, 46] width 32 height 19
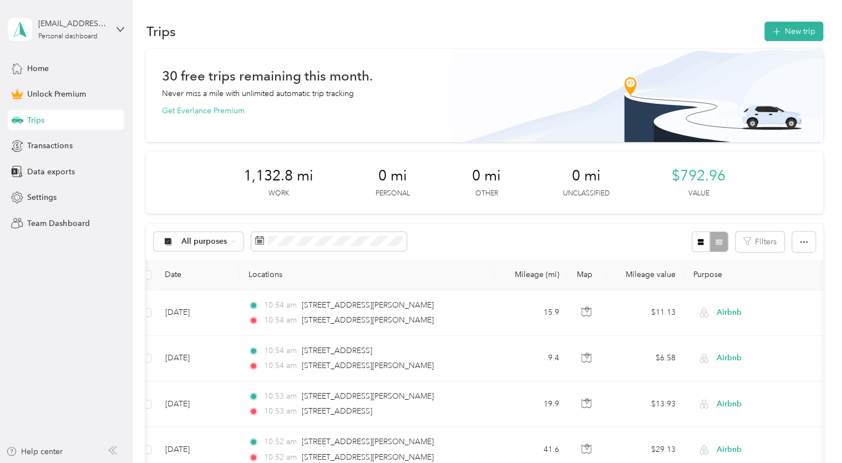
click at [790, 31] on button "New trip" at bounding box center [794, 31] width 59 height 19
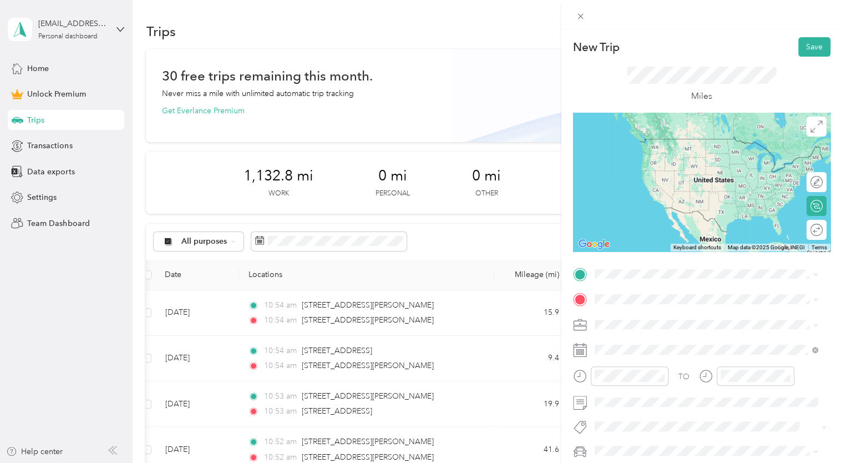
drag, startPoint x: 622, startPoint y: 315, endPoint x: 604, endPoint y: 267, distance: 50.9
click at [604, 267] on span at bounding box center [711, 274] width 240 height 18
click at [633, 318] on span "[STREET_ADDRESS][PERSON_NAME][US_STATE]" at bounding box center [701, 313] width 173 height 10
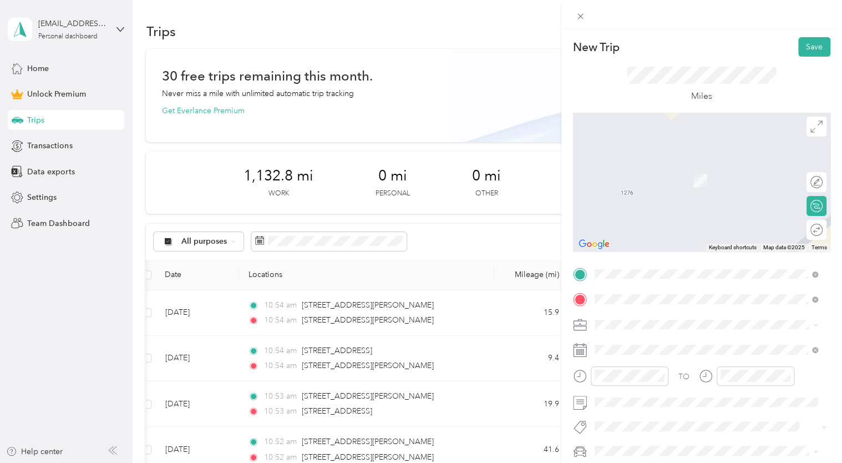
click at [665, 344] on span "[STREET_ADDRESS][US_STATE]" at bounding box center [670, 339] width 111 height 10
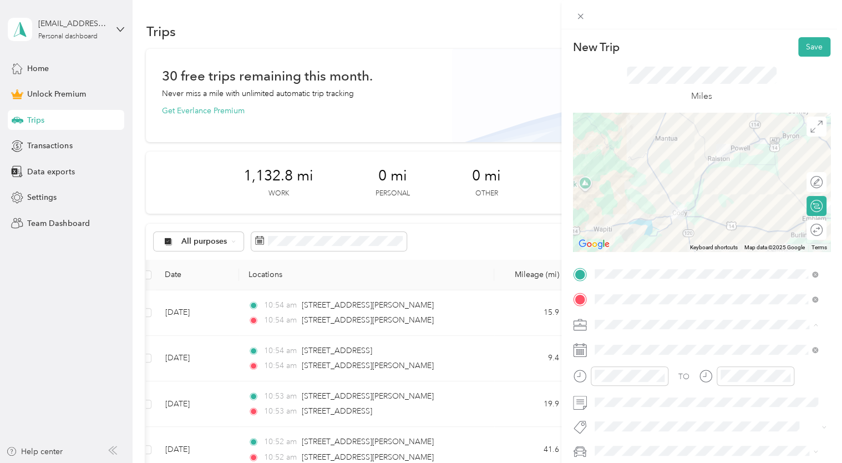
click at [613, 208] on span "Airbnb" at bounding box center [611, 207] width 24 height 9
click at [730, 62] on div "Miles" at bounding box center [701, 85] width 257 height 56
click at [807, 41] on button "Save" at bounding box center [815, 46] width 32 height 19
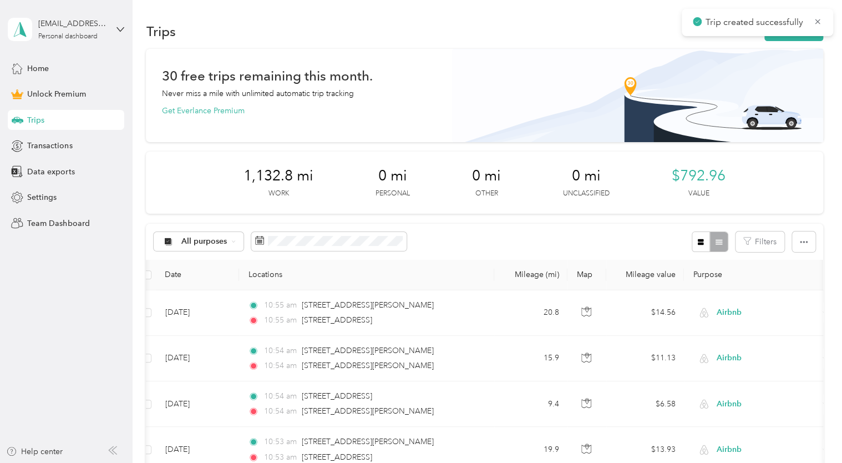
click at [786, 40] on button "New trip" at bounding box center [794, 31] width 59 height 19
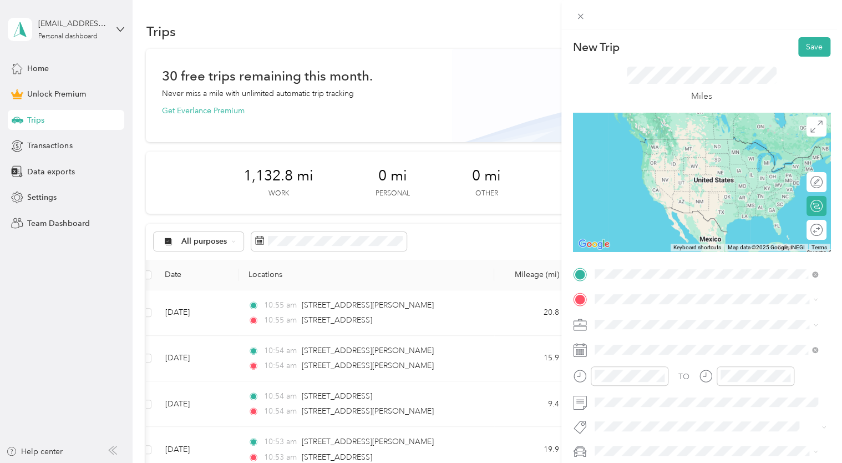
click at [634, 317] on span "[STREET_ADDRESS][US_STATE]" at bounding box center [670, 314] width 111 height 10
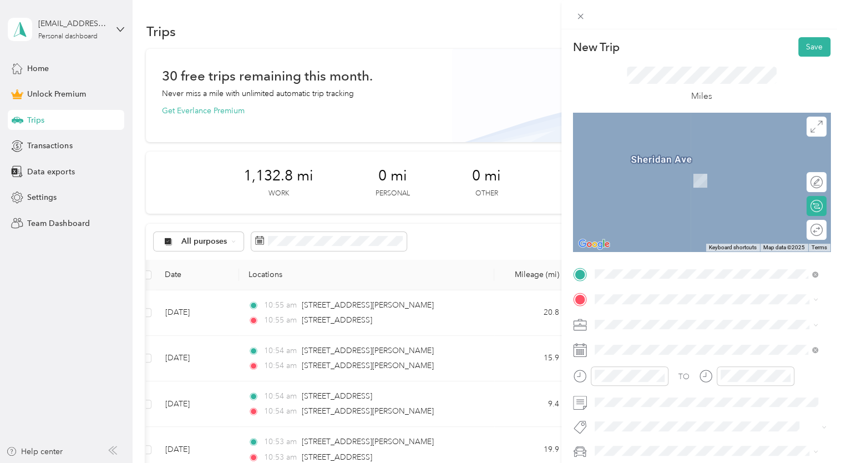
click at [622, 304] on span at bounding box center [711, 299] width 240 height 18
click at [635, 341] on span "[STREET_ADDRESS][PERSON_NAME][US_STATE]" at bounding box center [701, 339] width 173 height 10
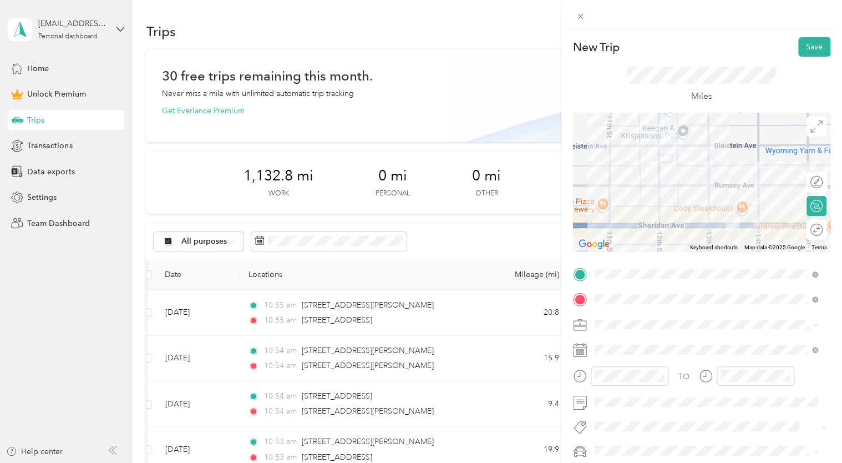
click at [615, 75] on div "Miles" at bounding box center [701, 85] width 257 height 56
click at [615, 356] on span at bounding box center [711, 350] width 240 height 18
click at [799, 48] on button "Save" at bounding box center [815, 46] width 32 height 19
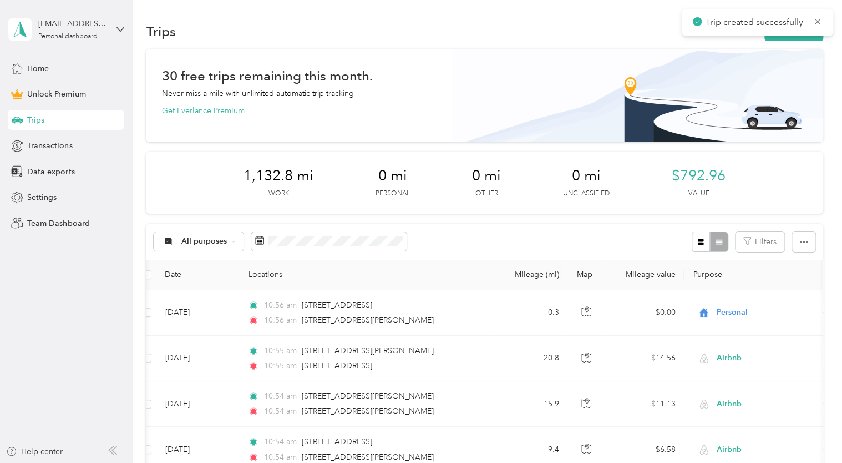
click at [820, 23] on icon at bounding box center [818, 22] width 9 height 10
click at [801, 31] on div "Trip created successfully" at bounding box center [758, 22] width 152 height 27
click at [788, 34] on button "New trip" at bounding box center [794, 31] width 59 height 19
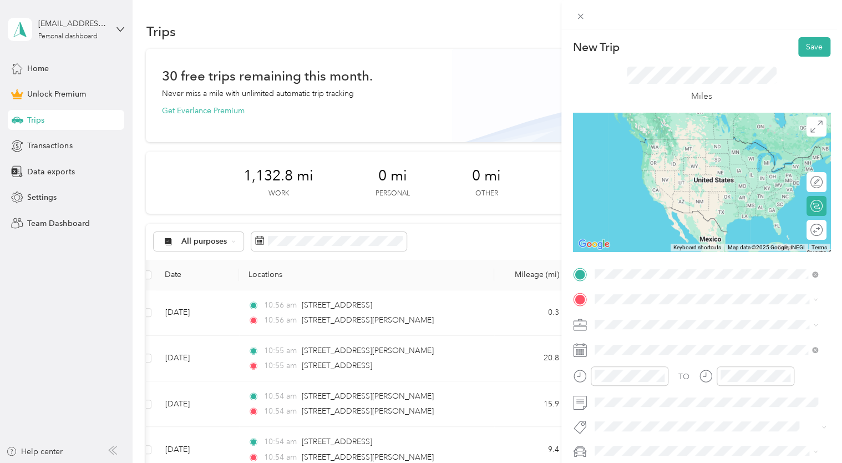
click at [666, 317] on span "[STREET_ADDRESS][PERSON_NAME][US_STATE]" at bounding box center [701, 314] width 173 height 10
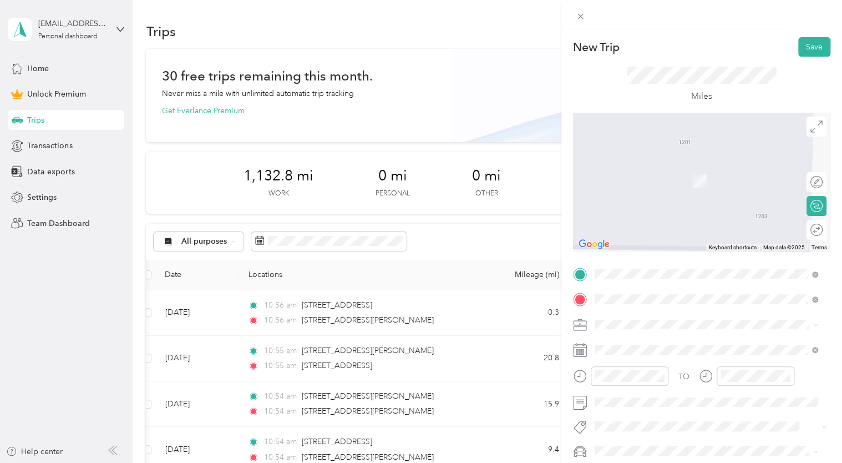
click at [650, 367] on span "[STREET_ADDRESS][PERSON_NAME][US_STATE]" at bounding box center [701, 362] width 173 height 10
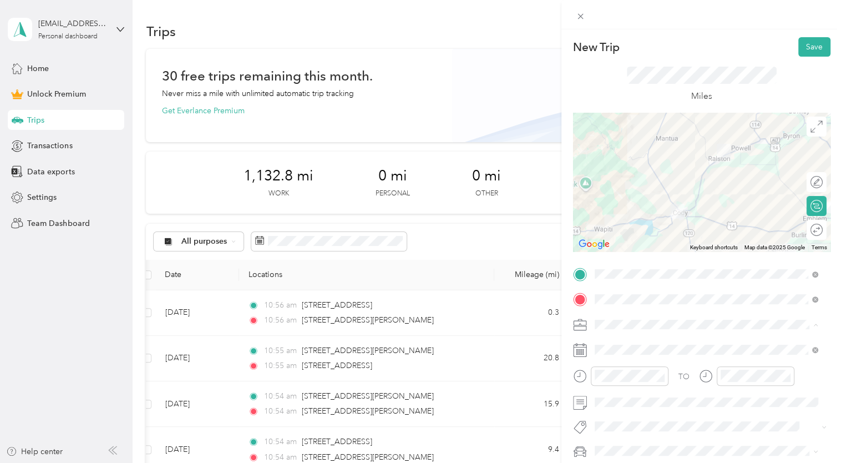
click at [609, 206] on span "Airbnb" at bounding box center [611, 207] width 24 height 9
click at [801, 41] on button "Save" at bounding box center [815, 46] width 32 height 19
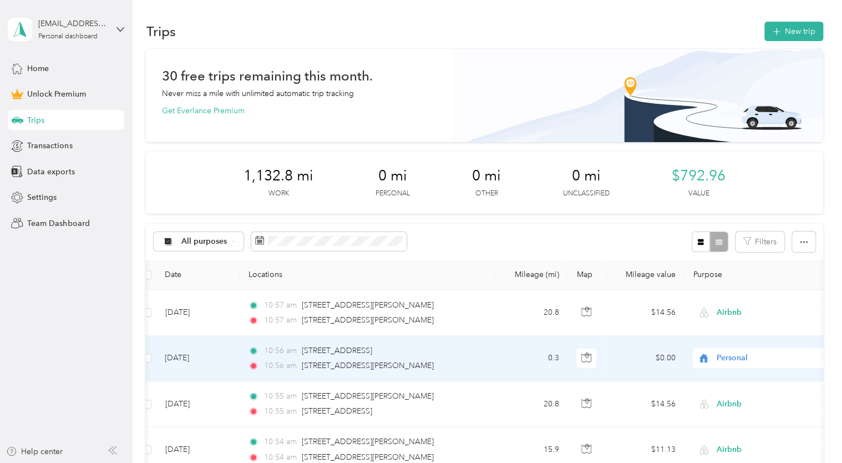
click at [717, 355] on span "Personal" at bounding box center [768, 358] width 102 height 12
click at [728, 238] on span "Airbnb" at bounding box center [772, 240] width 103 height 12
click at [790, 39] on button "New trip" at bounding box center [794, 31] width 59 height 19
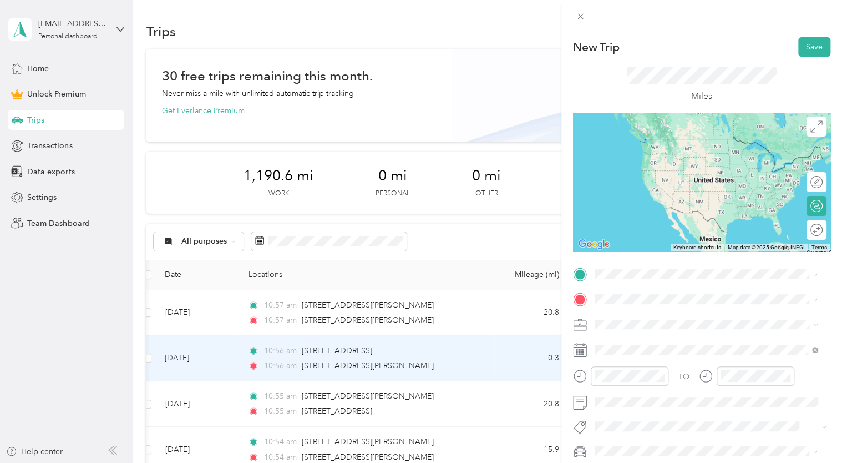
click at [628, 318] on span "[STREET_ADDRESS][PERSON_NAME][US_STATE]" at bounding box center [701, 314] width 173 height 10
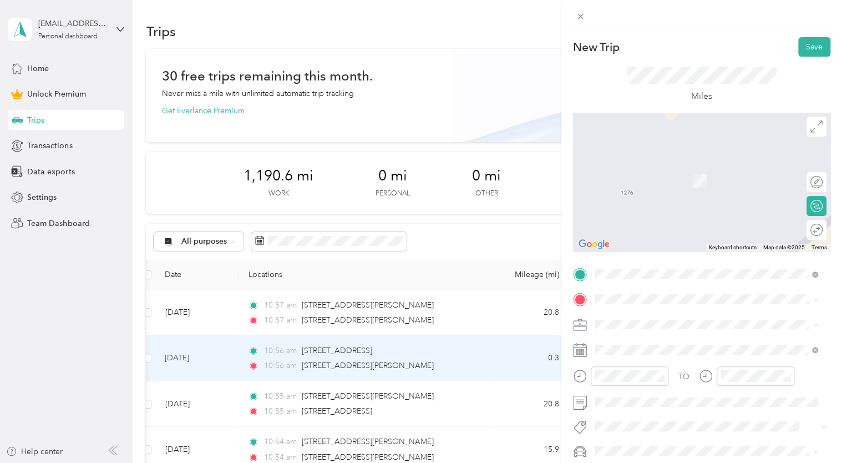
click at [614, 292] on span at bounding box center [711, 299] width 240 height 18
click at [644, 176] on li "[STREET_ADDRESS][US_STATE][US_STATE]" at bounding box center [706, 164] width 231 height 23
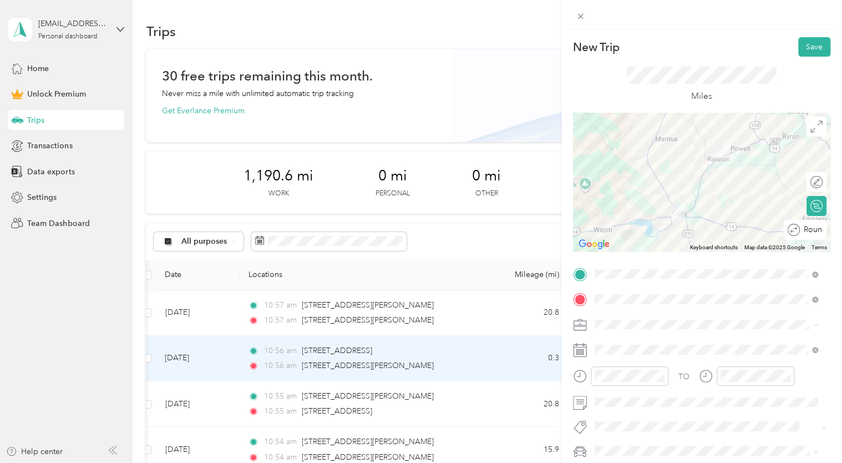
click at [807, 230] on div "Round trip" at bounding box center [811, 230] width 23 height 12
click at [807, 230] on div at bounding box center [811, 230] width 23 height 12
click at [626, 205] on div "Airbnb" at bounding box center [707, 205] width 216 height 12
click at [646, 100] on div "Miles" at bounding box center [702, 85] width 150 height 37
click at [800, 44] on button "Save" at bounding box center [815, 46] width 32 height 19
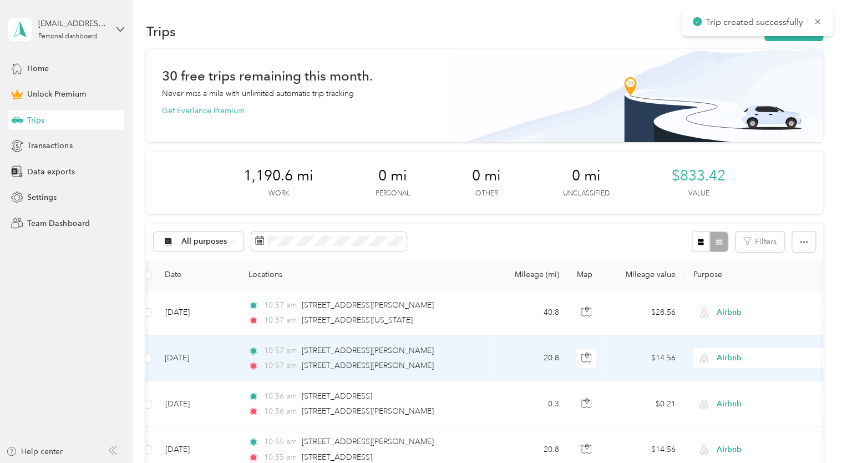
click at [789, 36] on button "New trip" at bounding box center [794, 31] width 59 height 19
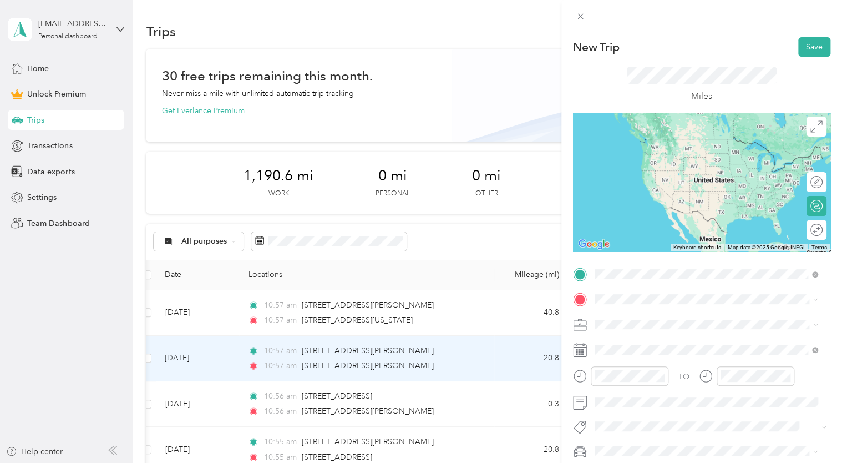
click at [613, 325] on li "[STREET_ADDRESS][PERSON_NAME][US_STATE]" at bounding box center [706, 314] width 231 height 23
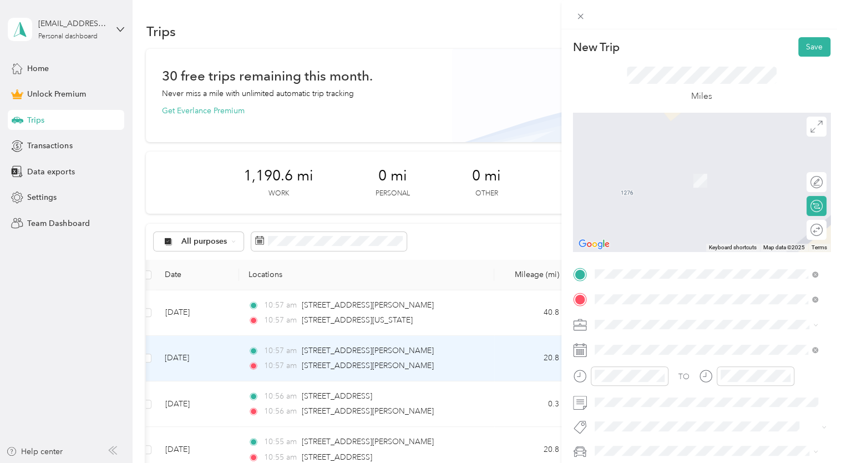
click at [658, 169] on span "[STREET_ADDRESS][US_STATE]" at bounding box center [670, 164] width 111 height 10
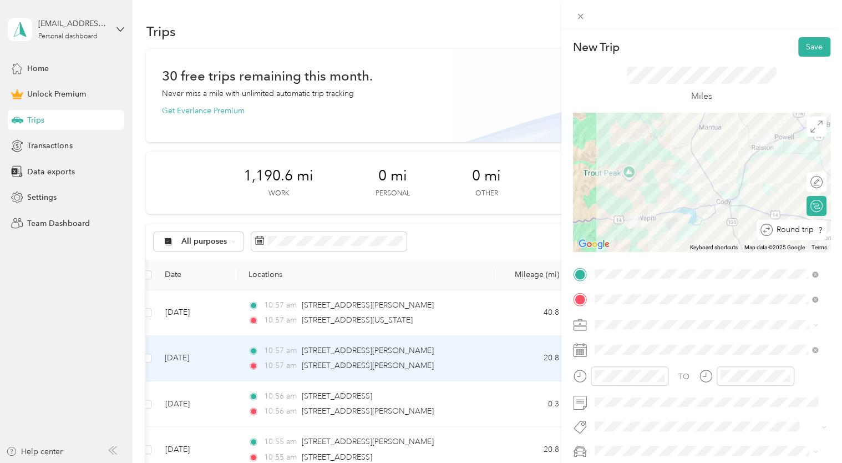
click at [811, 231] on div "Round trip" at bounding box center [798, 230] width 50 height 12
click at [807, 230] on div at bounding box center [811, 230] width 23 height 12
click at [624, 202] on div "Airbnb" at bounding box center [707, 208] width 216 height 12
click at [811, 41] on button "Save" at bounding box center [815, 46] width 32 height 19
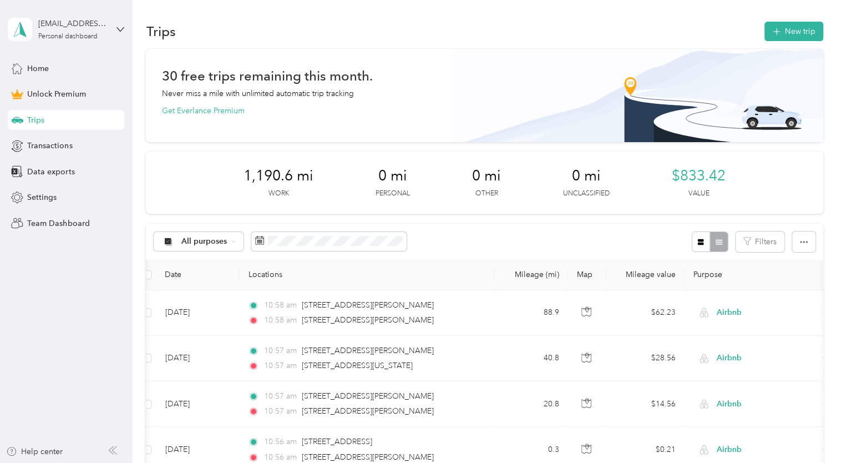
click at [797, 28] on button "New trip" at bounding box center [794, 31] width 59 height 19
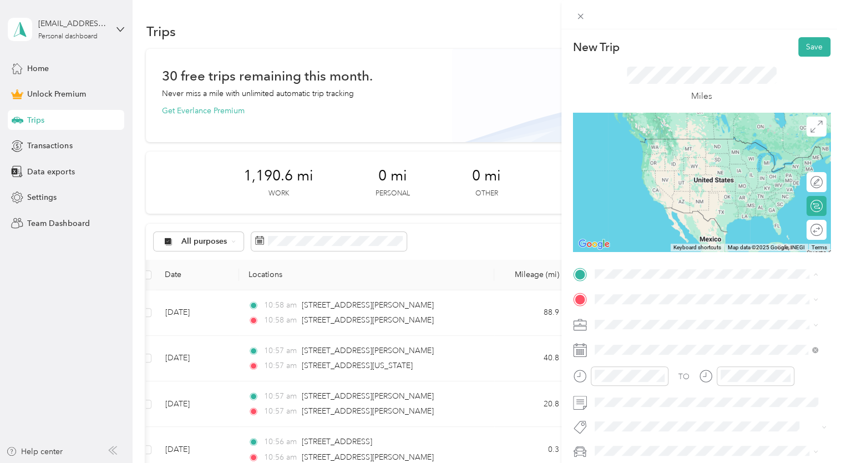
click at [614, 322] on div "[STREET_ADDRESS][PERSON_NAME][US_STATE]" at bounding box center [707, 314] width 216 height 15
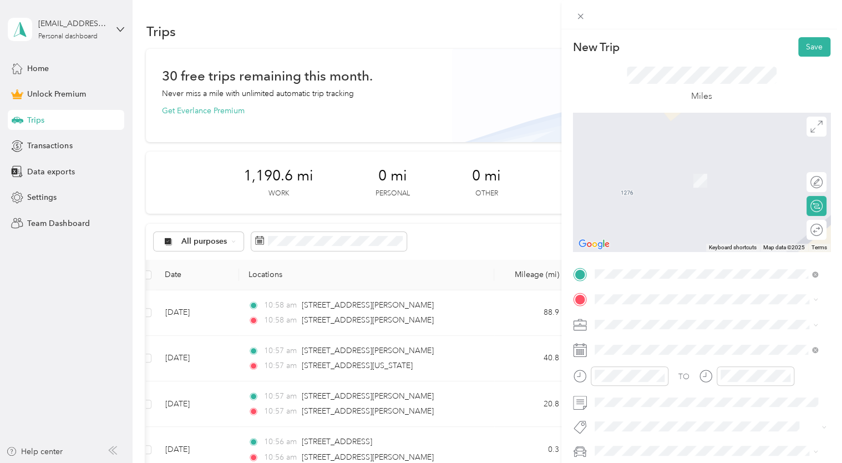
click at [703, 170] on li "[STREET_ADDRESS][PERSON_NAME][US_STATE]" at bounding box center [706, 158] width 231 height 23
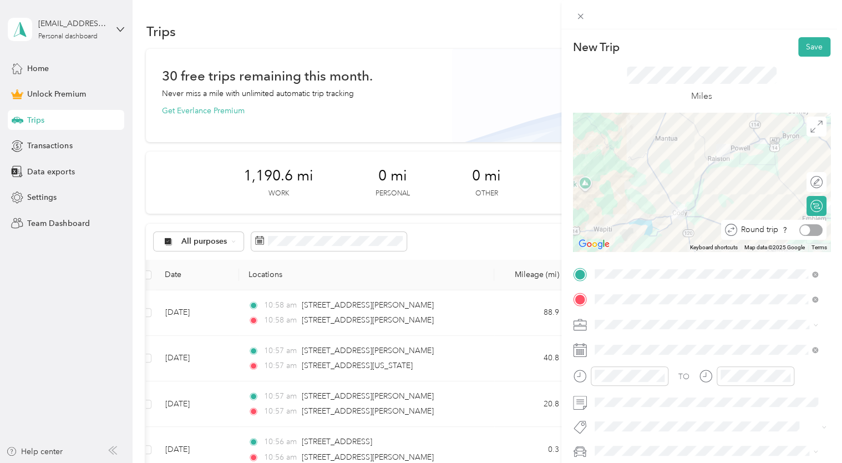
click at [807, 228] on div at bounding box center [811, 230] width 23 height 12
click at [608, 211] on ol "Work Personal Airbnb Other Charity Medical Moving Commute" at bounding box center [706, 230] width 231 height 155
click at [613, 210] on li "Airbnb" at bounding box center [706, 207] width 231 height 19
click at [643, 87] on div "Miles" at bounding box center [702, 85] width 150 height 37
click at [810, 48] on button "Save" at bounding box center [815, 46] width 32 height 19
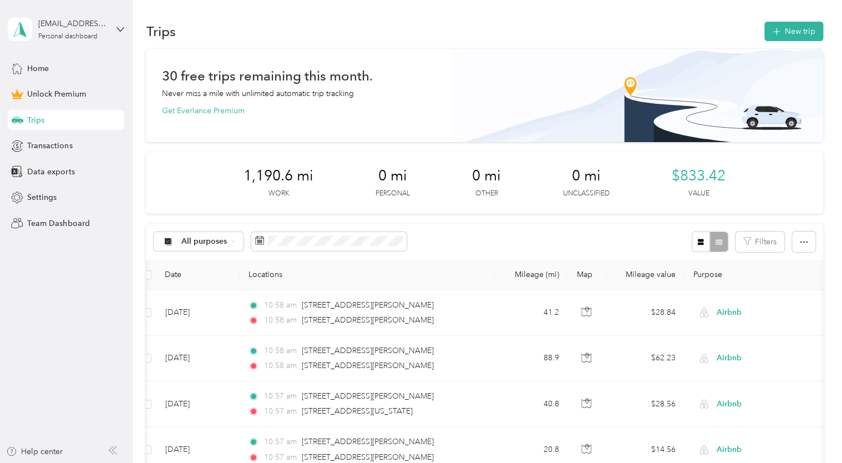
click at [769, 38] on button "New trip" at bounding box center [794, 31] width 59 height 19
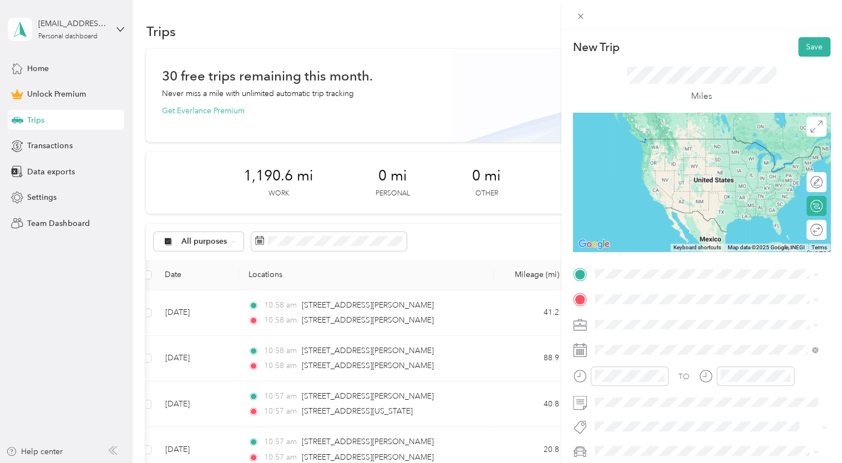
drag, startPoint x: 639, startPoint y: 321, endPoint x: 603, endPoint y: 279, distance: 54.7
click at [603, 279] on span at bounding box center [711, 274] width 240 height 18
click at [630, 310] on span "[STREET_ADDRESS][PERSON_NAME][US_STATE]" at bounding box center [701, 314] width 173 height 10
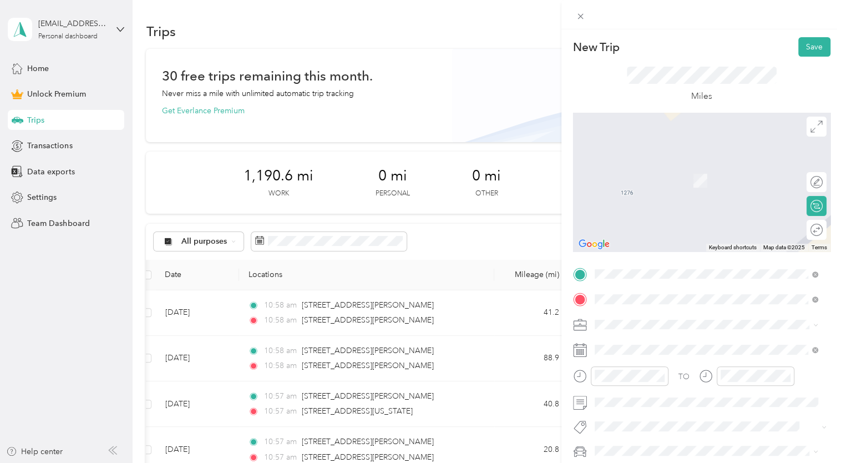
click at [720, 228] on span "452 Stagecoach Trail [GEOGRAPHIC_DATA], [US_STATE][GEOGRAPHIC_DATA], [GEOGRAPHI…" at bounding box center [714, 227] width 199 height 29
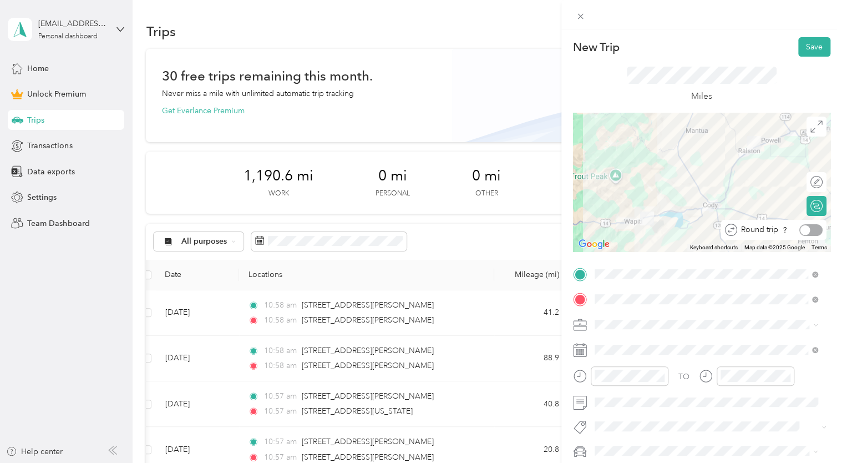
click at [811, 231] on div at bounding box center [811, 230] width 23 height 12
click at [619, 209] on li "Airbnb" at bounding box center [706, 205] width 231 height 19
click at [735, 63] on div "Miles" at bounding box center [701, 85] width 257 height 56
click at [804, 51] on button "Save" at bounding box center [815, 46] width 32 height 19
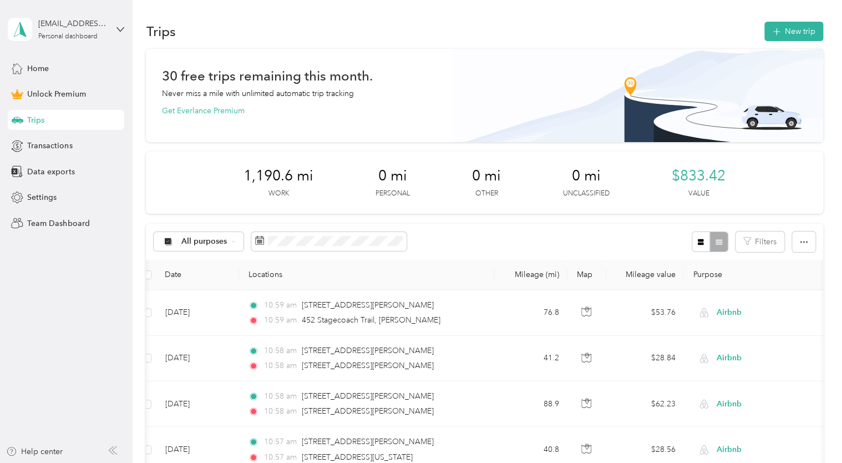
click at [802, 32] on button "New trip" at bounding box center [794, 31] width 59 height 19
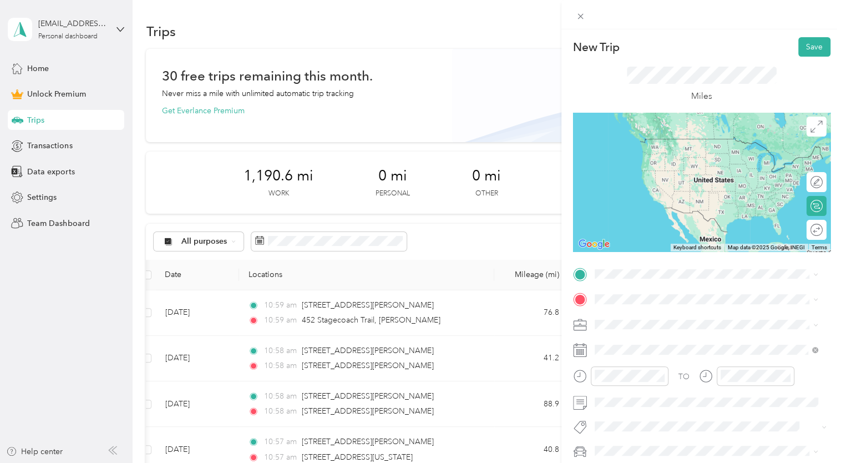
click at [618, 315] on span "[STREET_ADDRESS][PERSON_NAME][US_STATE]" at bounding box center [701, 311] width 173 height 10
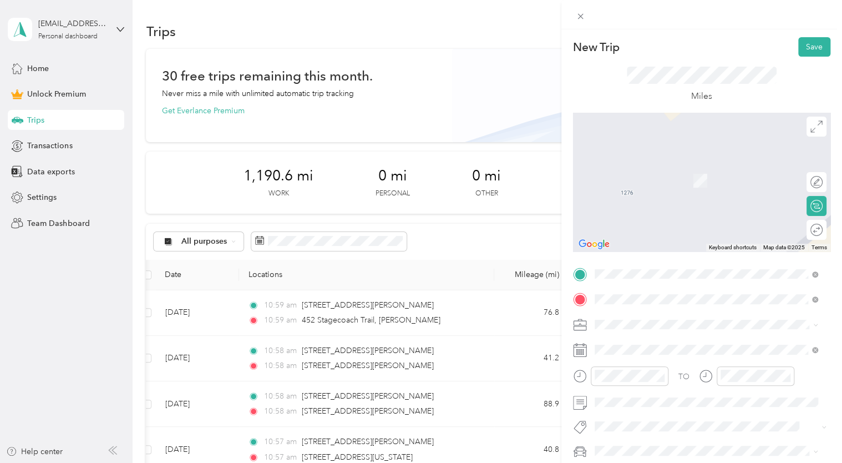
click at [678, 161] on span "[STREET_ADDRESS][PERSON_NAME][US_STATE]" at bounding box center [701, 164] width 173 height 10
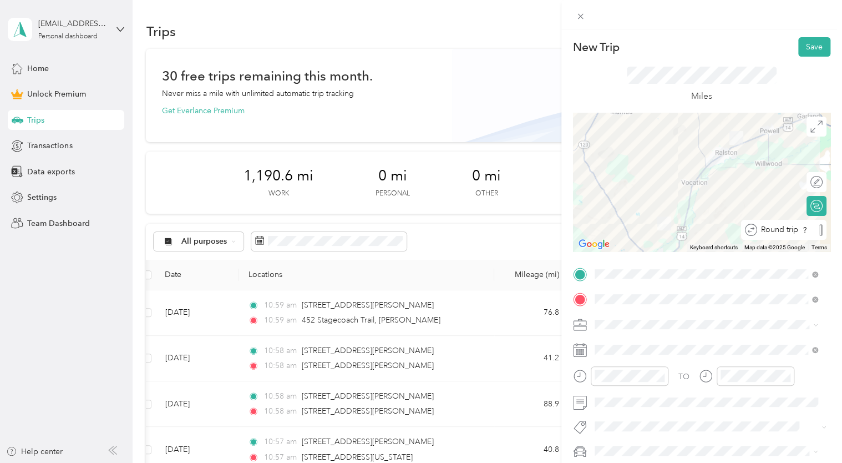
click at [806, 227] on div "Round trip" at bounding box center [790, 230] width 65 height 12
click at [802, 229] on div at bounding box center [811, 230] width 23 height 12
click at [755, 330] on span at bounding box center [711, 325] width 240 height 18
click at [613, 203] on span "Airbnb" at bounding box center [611, 205] width 24 height 9
click at [806, 51] on button "Save" at bounding box center [815, 46] width 32 height 19
